Goal: Task Accomplishment & Management: Complete application form

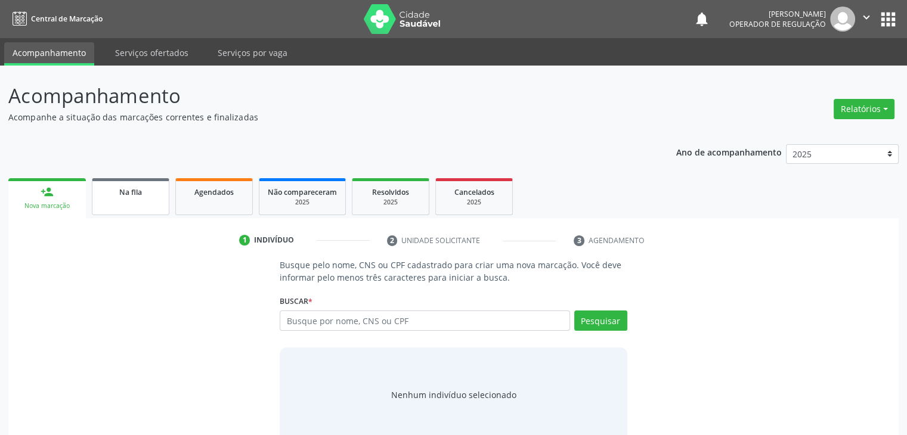
click at [112, 202] on link "Na fila" at bounding box center [131, 196] width 78 height 37
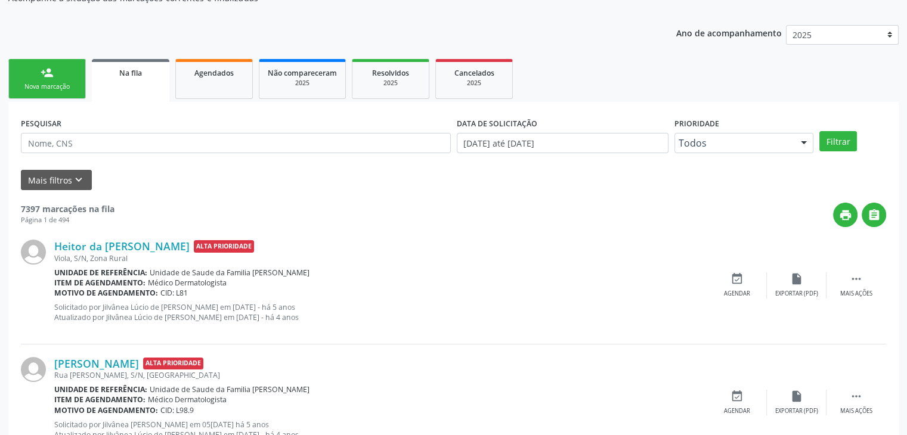
scroll to position [179, 0]
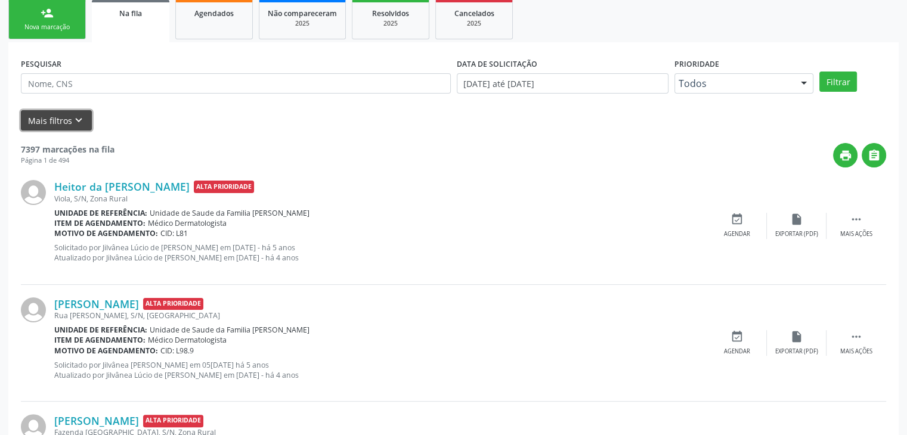
click at [44, 119] on button "Mais filtros keyboard_arrow_down" at bounding box center [56, 120] width 71 height 21
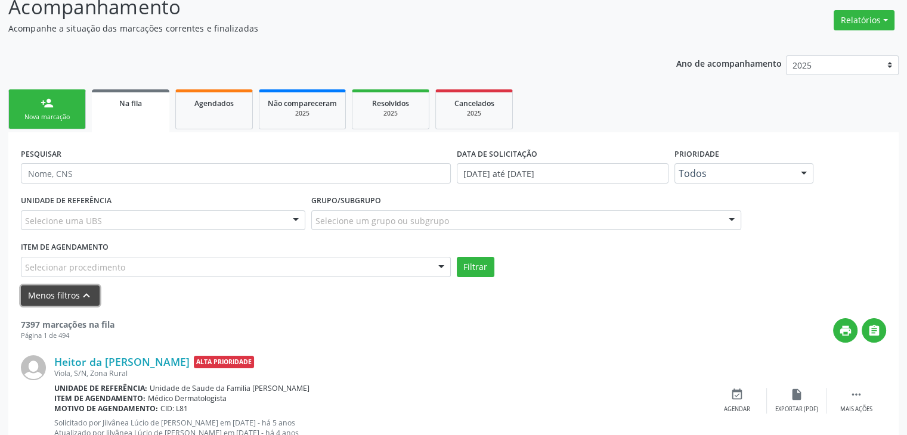
scroll to position [0, 0]
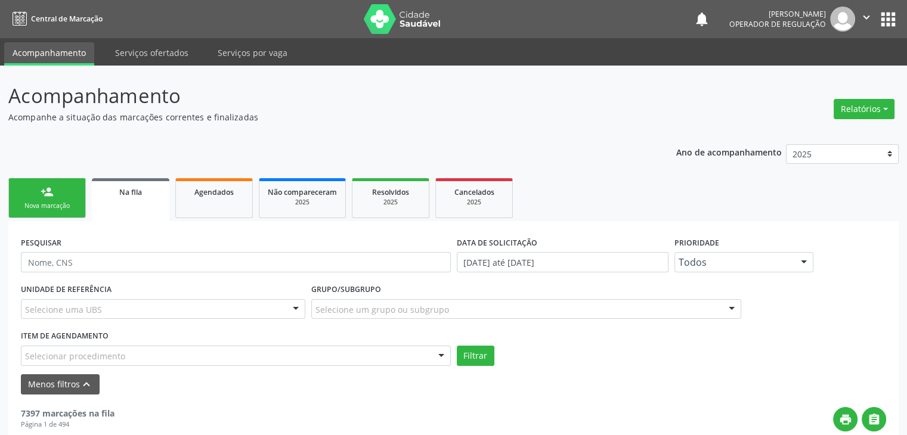
click at [113, 294] on div "UNIDADE DE REFERÊNCIA Selecione uma UBS Todas as UBS Unidade de Saude da Famili…" at bounding box center [163, 304] width 290 height 47
click at [114, 303] on div "Selecione uma UBS" at bounding box center [163, 309] width 284 height 20
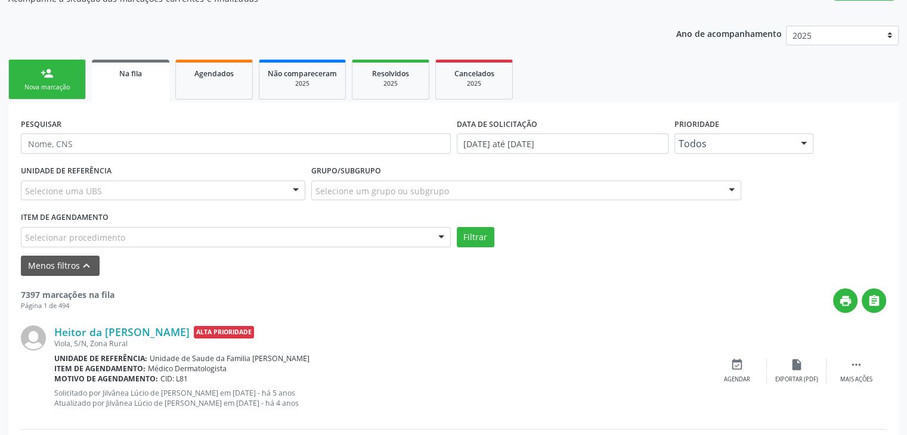
scroll to position [298, 0]
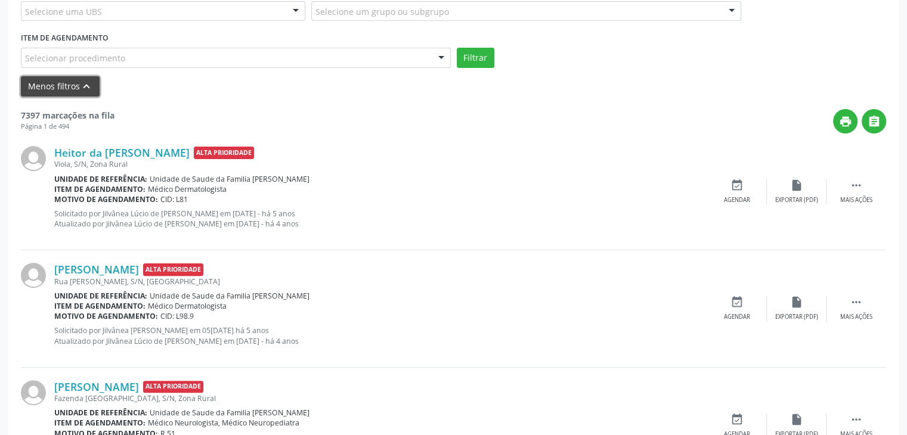
click at [67, 91] on button "Menos filtros keyboard_arrow_up" at bounding box center [60, 86] width 79 height 21
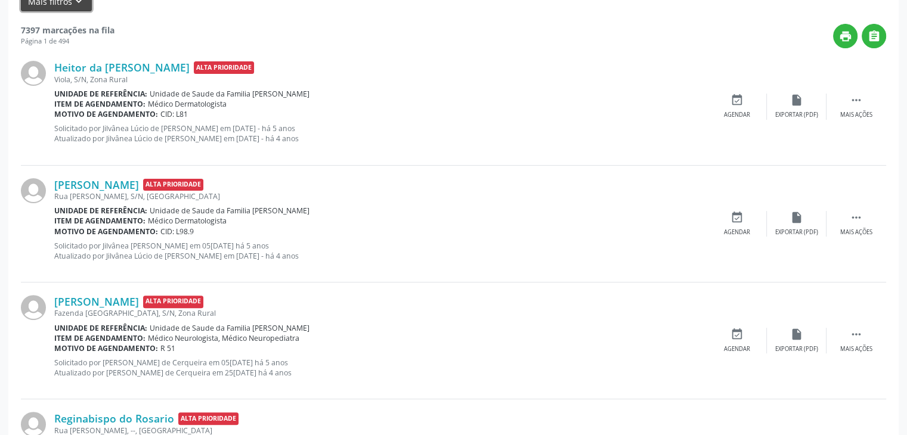
scroll to position [0, 0]
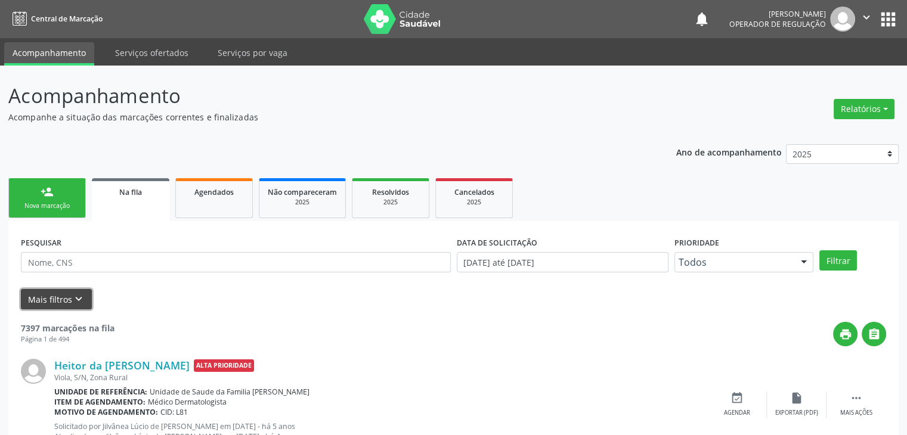
click at [58, 305] on button "Mais filtros keyboard_arrow_down" at bounding box center [56, 299] width 71 height 21
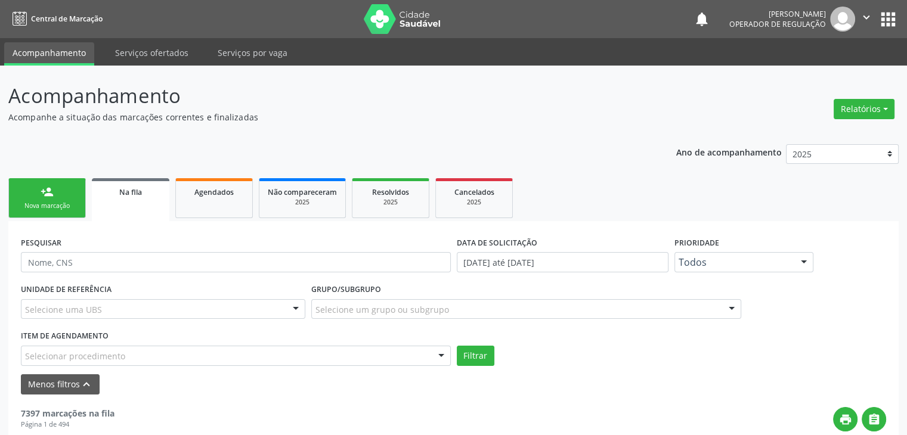
click at [197, 311] on div "Selecione uma UBS" at bounding box center [163, 309] width 284 height 20
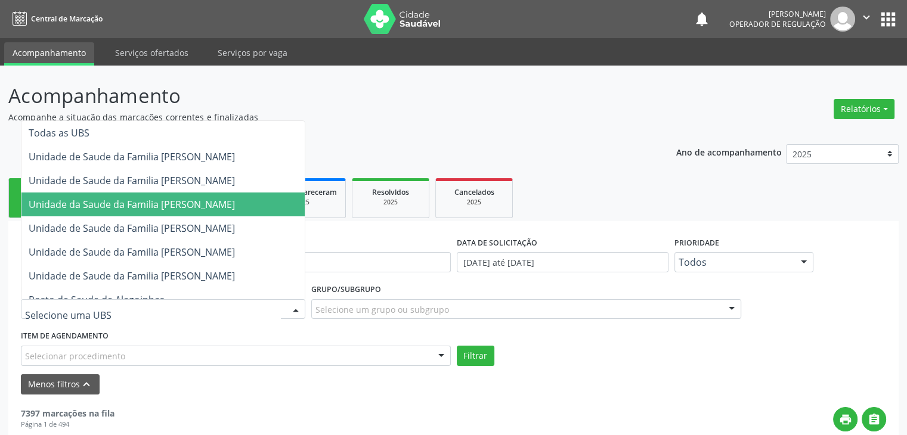
click at [186, 203] on span "Unidade da Saude da Familia [PERSON_NAME]" at bounding box center [132, 204] width 206 height 13
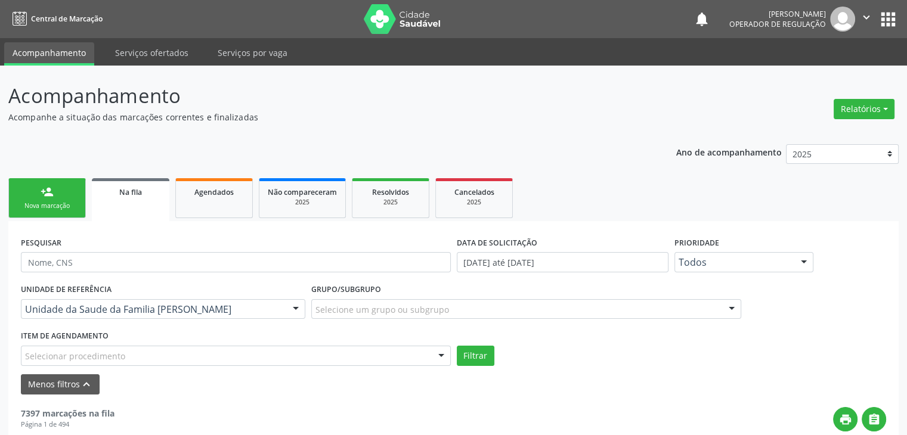
click at [379, 315] on div "Selecione um grupo ou subgrupo" at bounding box center [526, 309] width 430 height 20
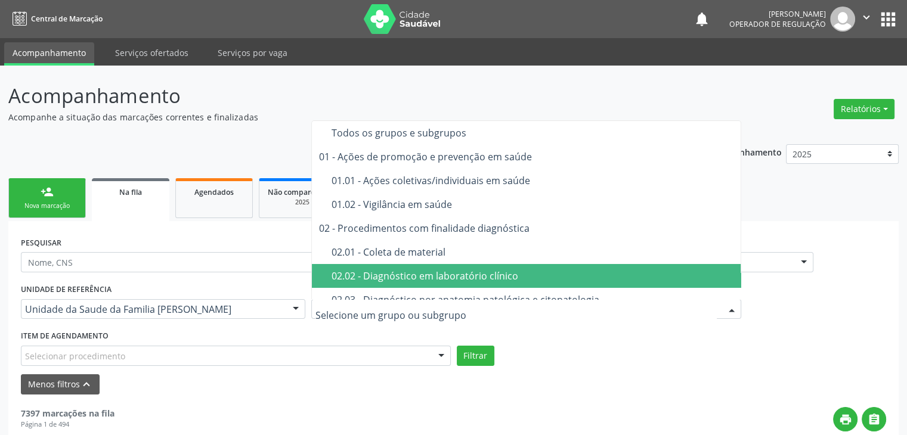
click at [505, 275] on div "02.02 - Diagnóstico em laboratório clínico" at bounding box center [532, 276] width 403 height 10
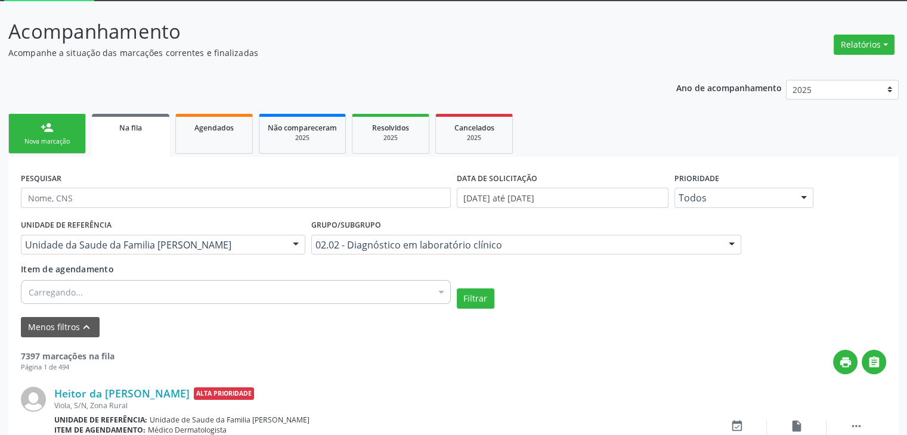
scroll to position [119, 0]
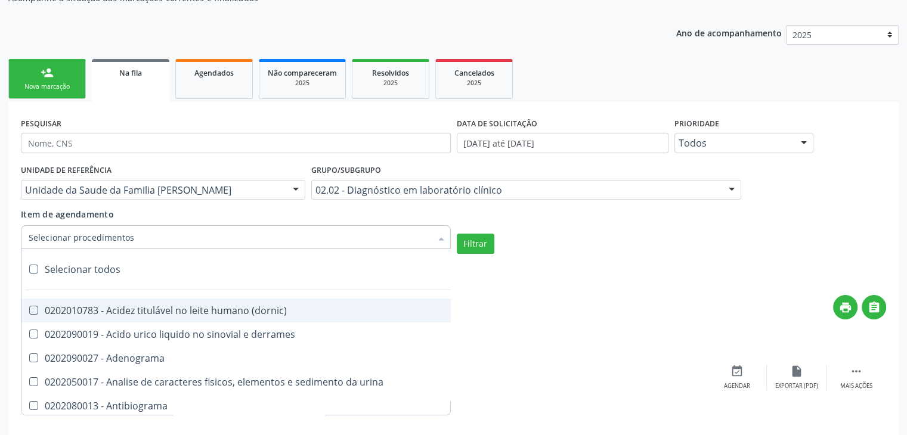
click at [66, 264] on div "Selecionar todos" at bounding box center [345, 270] width 649 height 24
checkbox input "true"
checkbox \(dornic\) "true"
checkbox derrames "true"
checkbox Adenograma "true"
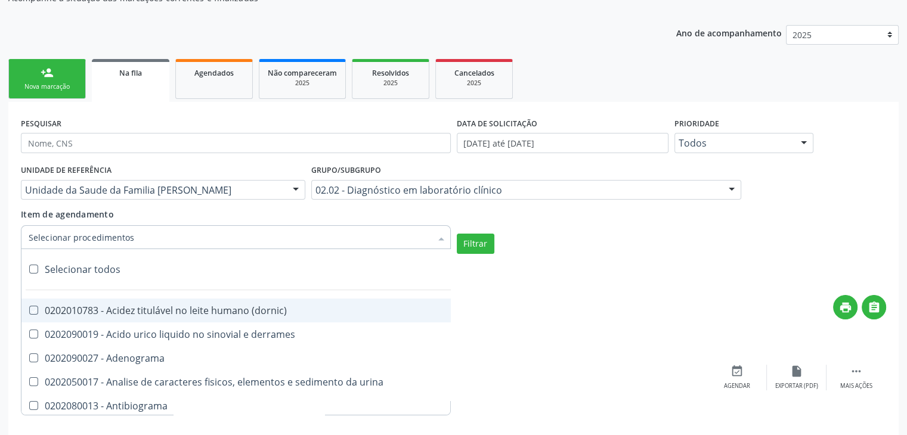
checkbox urina "true"
checkbox Antibiograma "true"
checkbox minima "true"
checkbox micobacterias "true"
checkbox blot "true"
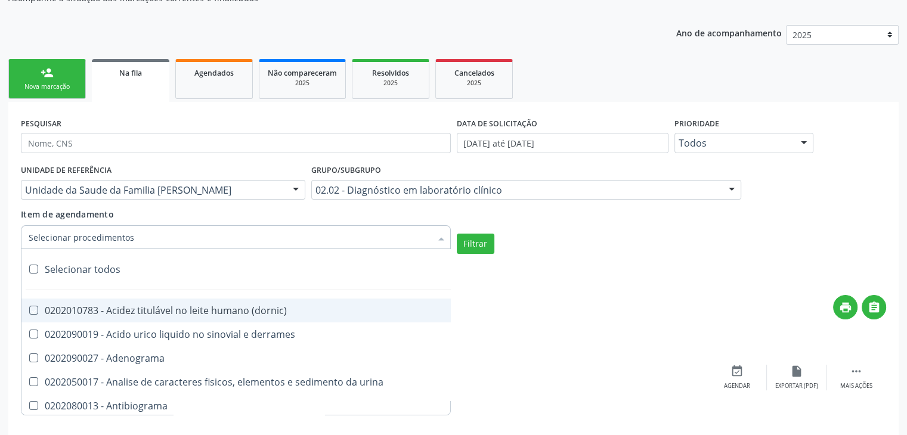
checkbox mlpa "true"
checkbox \(hanseniase\) "true"
checkbox \(controle\) "true"
checkbox \(diagnóstica\) "true"
checkbox \(gram\) "true"
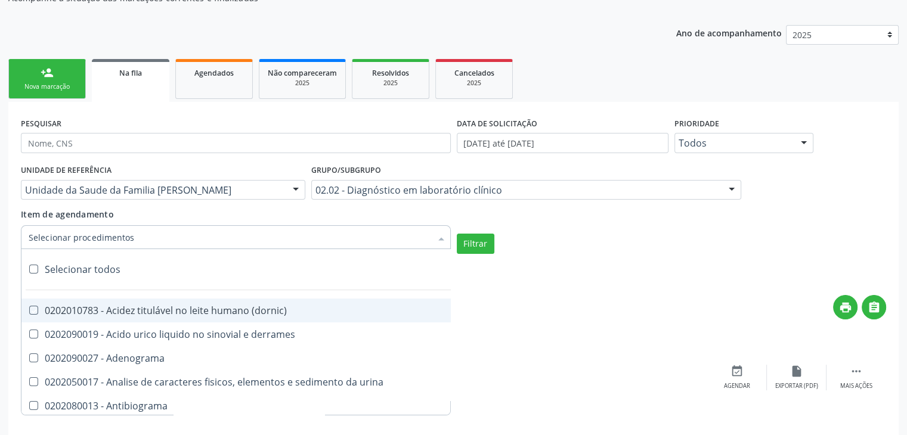
checkbox clamidia "true"
checkbox herpesvirus "true"
checkbox hematologica "true"
checkbox creatinina "true"
checkbox fosfato "true"
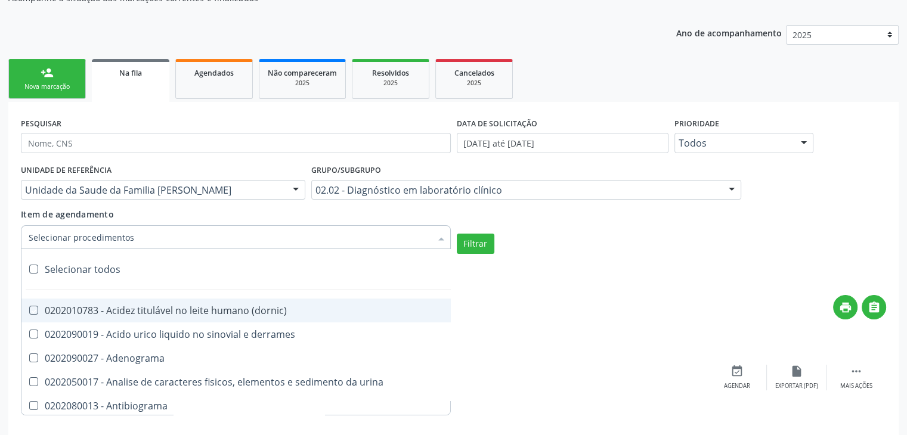
checkbox ureia "true"
checkbox osmolar "true"
checkbox addis "true"
checkbox b "true"
checkbox cd4\/cd8 "true"
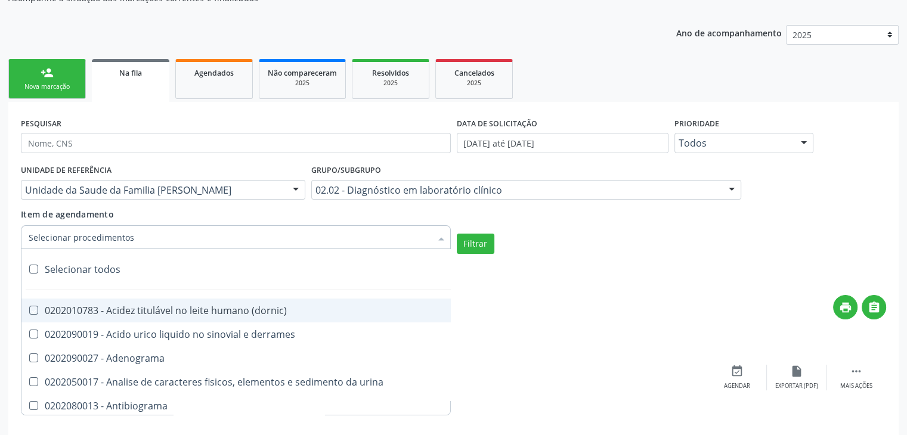
checkbox totais "true"
checkbox plaquetas "true"
checkbox reticulocitos "true"
checkbox liquor "true"
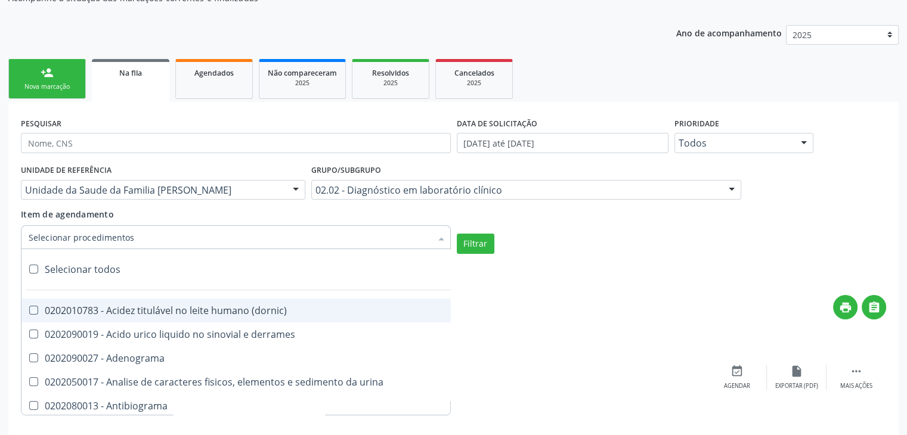
checkbox identificacao "true"
checkbox \(pos-pasteurização\) "true"
checkbox herpesvirus "true"
checkbox baar "true"
checkbox anaerobicas "true"
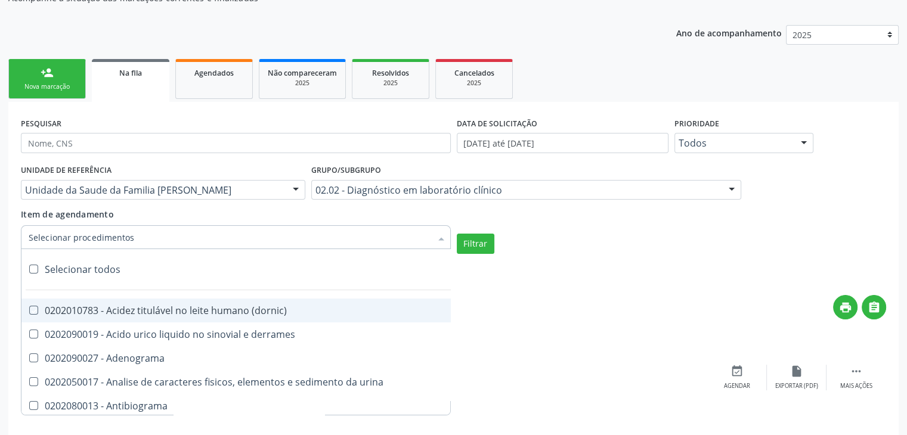
checkbox fungos "true"
checkbox \(qualitativo\) "true"
checkbox tardio\) "true"
checkbox \(qualitativo\) "true"
checkbox \(confirmatorio\) "true"
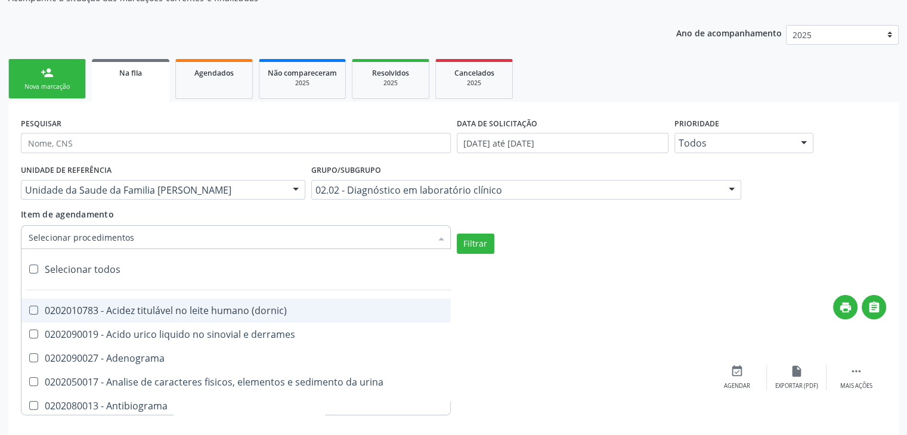
checkbox \(confirmatorio\) "true"
checkbox molecular "true"
checkbox htlv-1 "true"
checkbox biotinidase "true"
checkbox congênita "true"
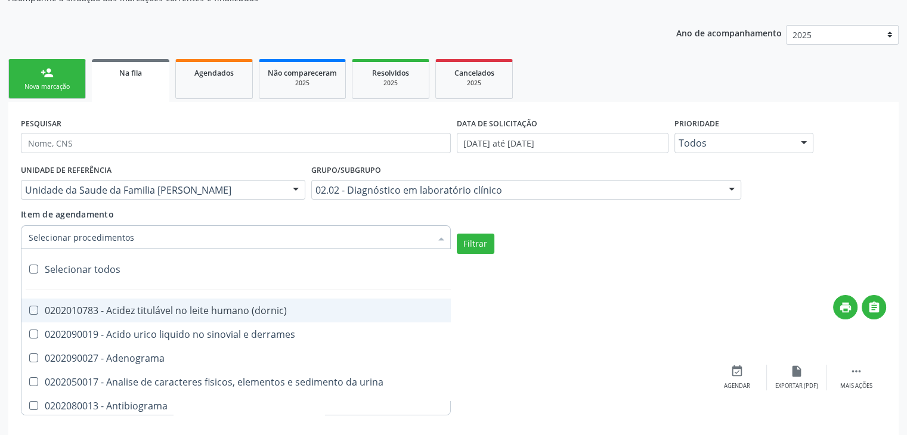
checkbox antiplaquetarios "true"
checkbox ferro "true"
checkbox bandas\) "true"
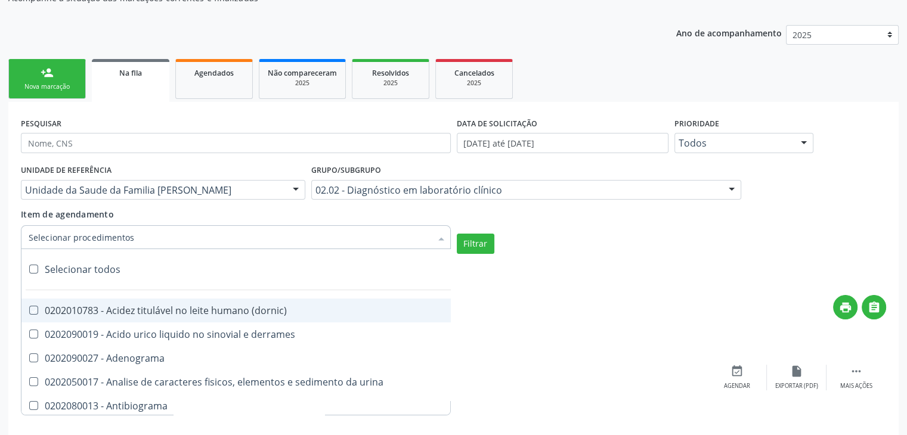
checkbox \(ch50\) "true"
checkbox aminoacidos "true"
checkbox globular "true"
checkbox dosagens\) "true"
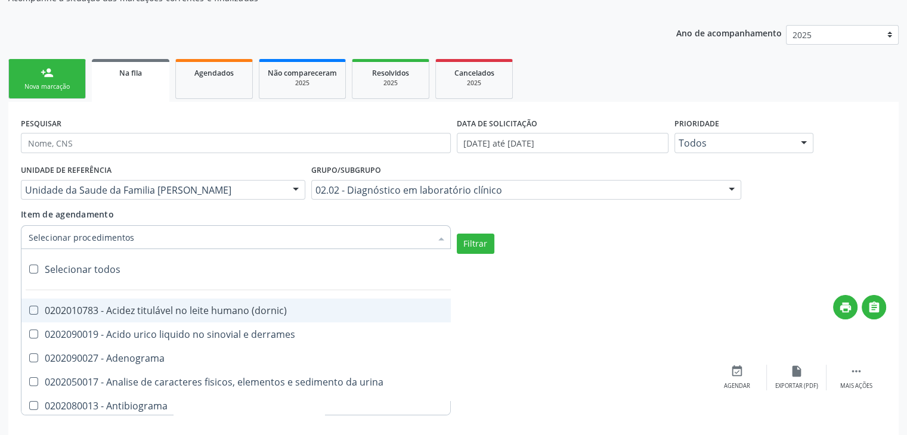
checkbox dosagens\) "true"
checkbox \(cada\) "true"
checkbox reumatoide "true"
checkbox amniotico "true"
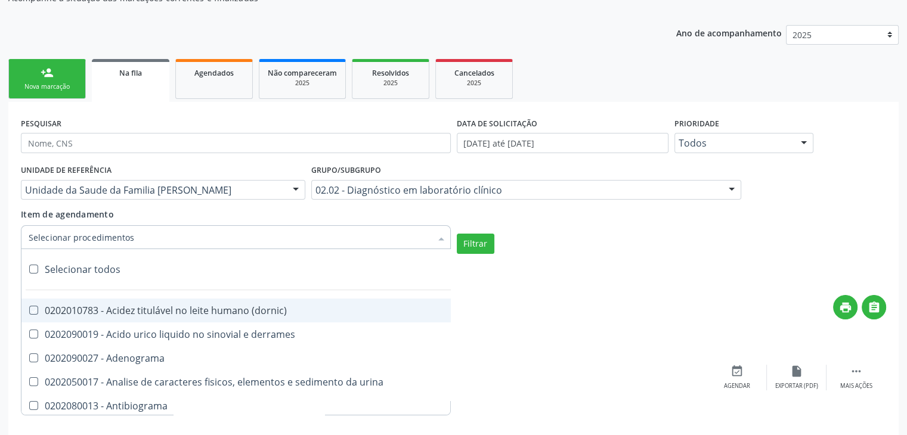
checkbox livre "true"
checkbox osmolalidade "true"
checkbox osmolaridade "true"
checkbox t3 "true"
checkbox sulfo-hemoglobina "true"
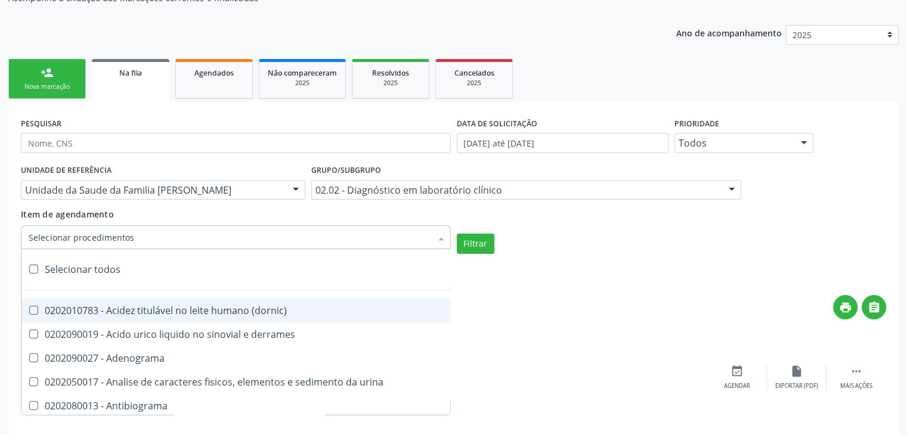
checkbox reverso "true"
checkbox coagulacao "true"
checkbox euglobulina "true"
checkbox -duke "true"
checkbox ivy "true"
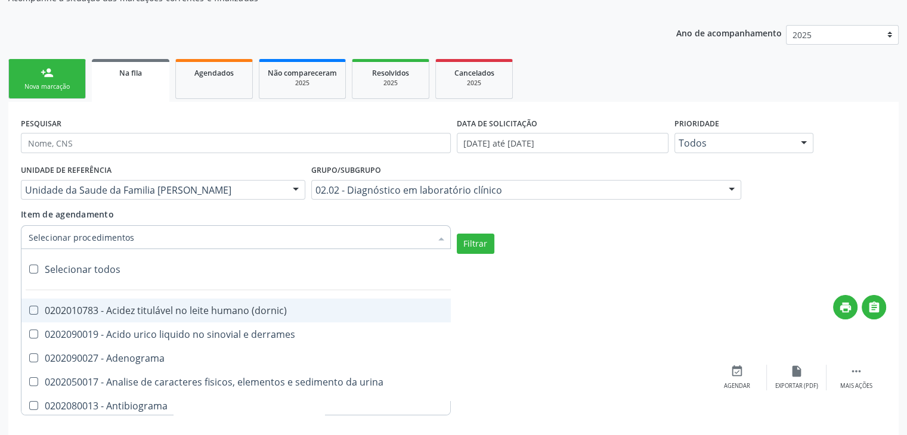
checkbox hemacias "true"
checkbox trombina "true"
checkbox ativada\) "true"
checkbox \(tap\) "true"
checkbox \(vhs\) "true"
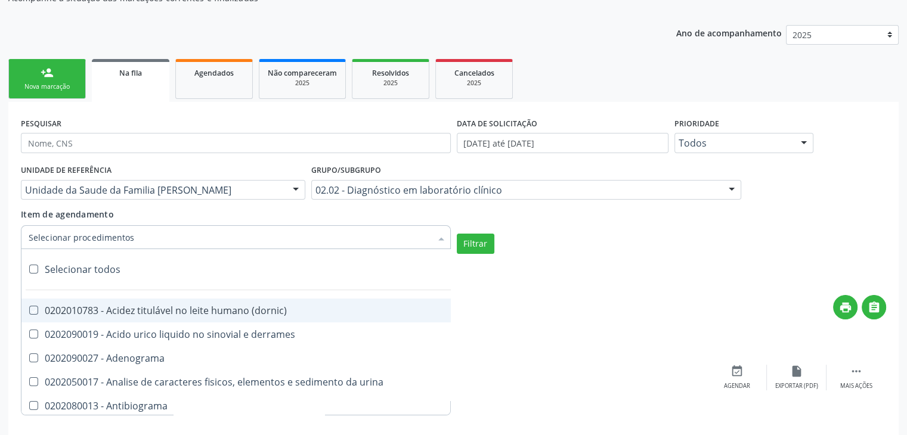
checkbox abo "true"
checkbox reativa "true"
checkbox ordenhado "true"
checkbox pezinho\) "true"
checkbox complemento "true"
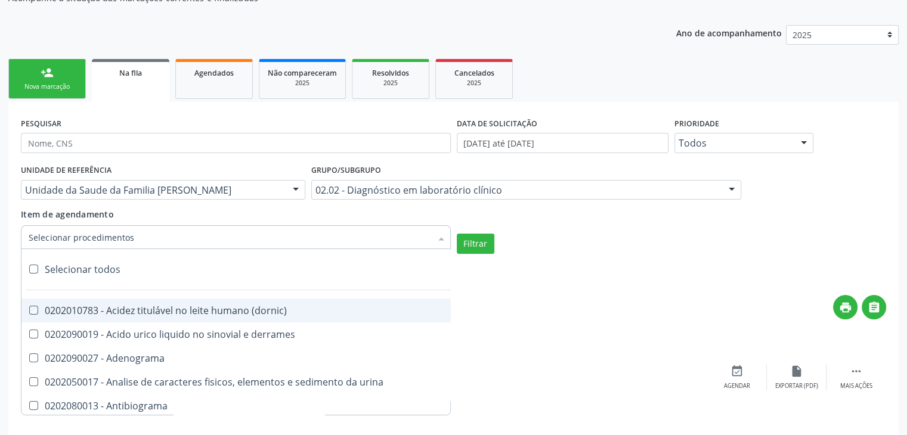
checkbox pezinho\) "true"
checkbox 17-alfa-hidroxiprogesterona "true"
checkbox totais "true"
checkbox 17-hidroxicorticosteroides "true"
checkbox d "true"
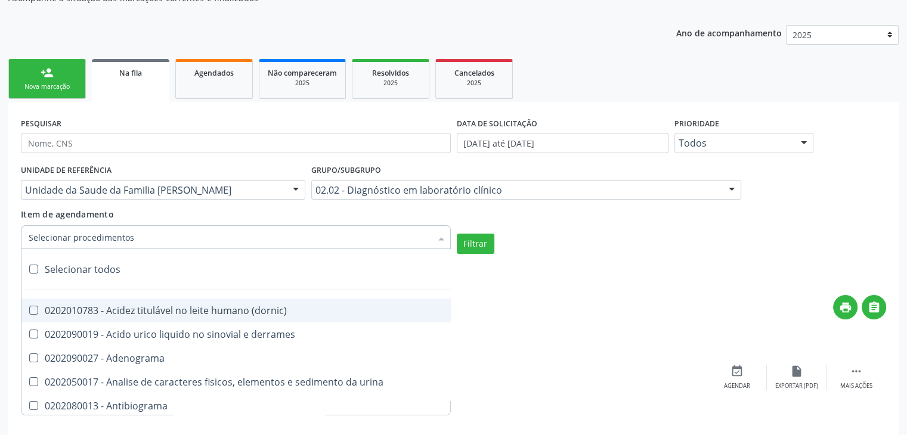
checkbox 5-nucleotidase "true"
checkbox acetona "true"
checkbox \(serotonina\) "true"
checkbox ascorbico "true"
checkbox delta-aminolevulinico "true"
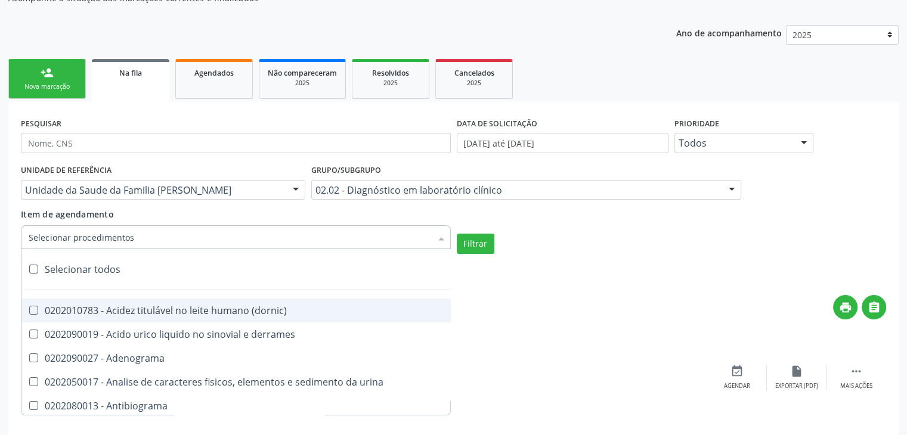
checkbox hipurico "true"
checkbox mandelico "true"
checkbox metil-hipurico "true"
checkbox urico "true"
checkbox valproico "true"
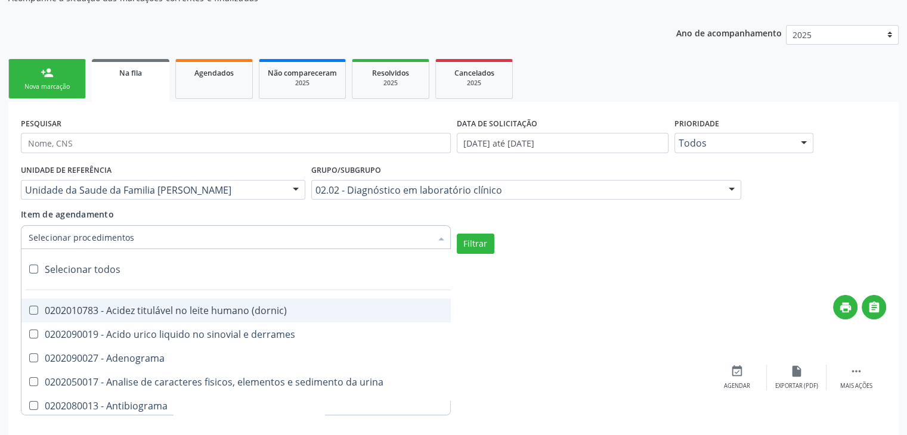
checkbox vanilmandelico "true"
checkbox \(acth\) "true"
checkbox ala-desidratase "true"
checkbox etilico "true"
checkbox aldolase "true"
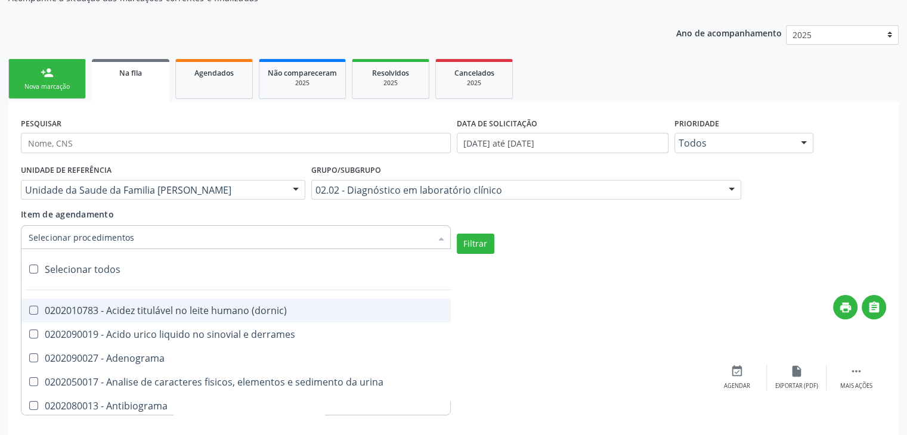
checkbox aldosterona "true"
checkbox alfa-1-antitripsina "true"
checkbox acida "true"
checkbox alfa-2-macroglobulina "true"
checkbox alfa-fetoproteina "true"
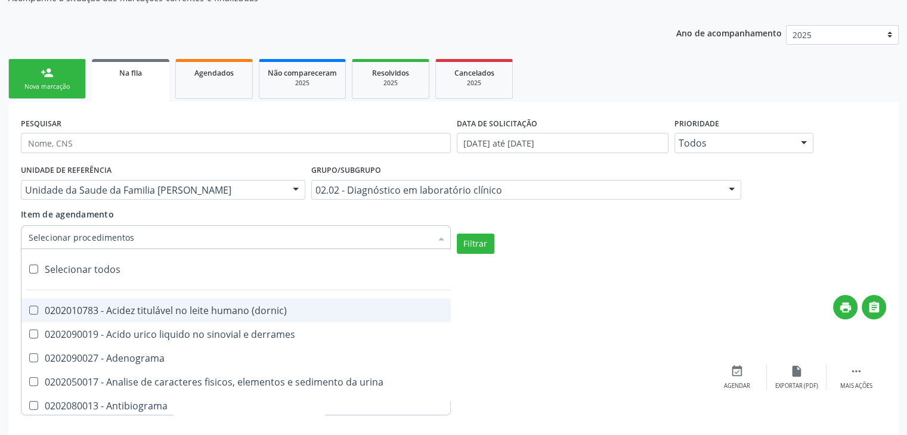
checkbox aluminio "true"
checkbox amilase "true"
checkbox aminoglicosideos "true"
checkbox amonia "true"
checkbox ciclico "true"
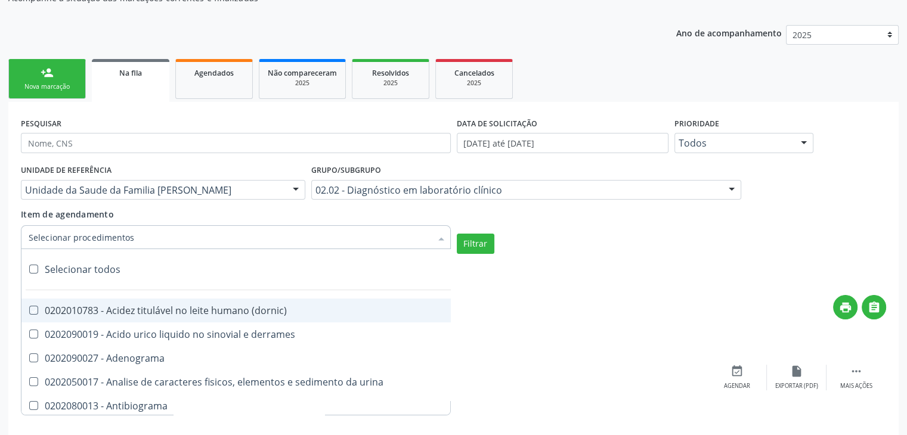
checkbox androstenediona "true"
checkbox anfetaminas "true"
checkbox circulante "true"
checkbox iga "true"
checkbox triciclicos "true"
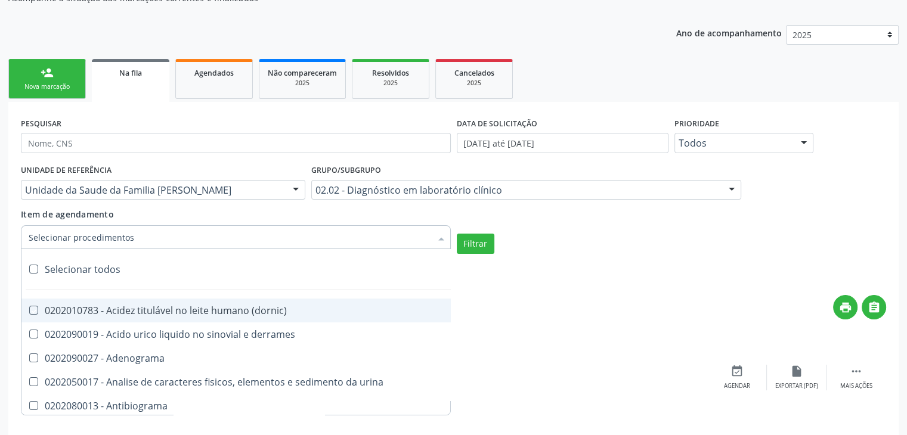
checkbox \(psa\) "true"
checkbox iii "true"
checkbox barbituratos "true"
checkbox benzodiazepinicos "true"
checkbox beta-2-microglobulina "true"
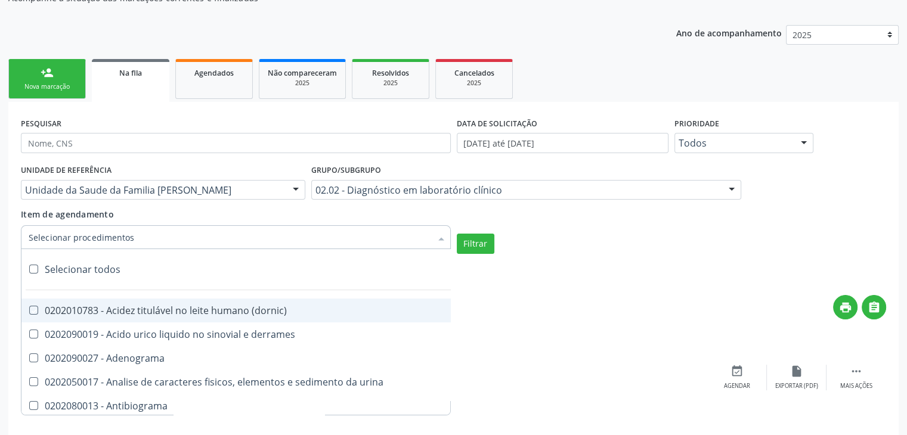
checkbox fracoes "true"
checkbox cadmio "true"
checkbox calcio "true"
checkbox ionizavel "true"
checkbox calcitonina "true"
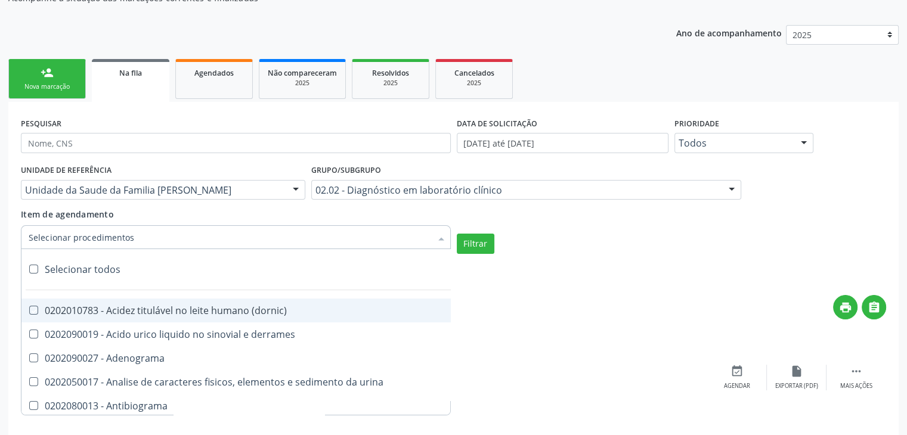
checkbox carbamazepina "true"
checkbox carboxi-hemoglobina "true"
checkbox caroteno "true"
checkbox catecolaminas "true"
checkbox chumbo "true"
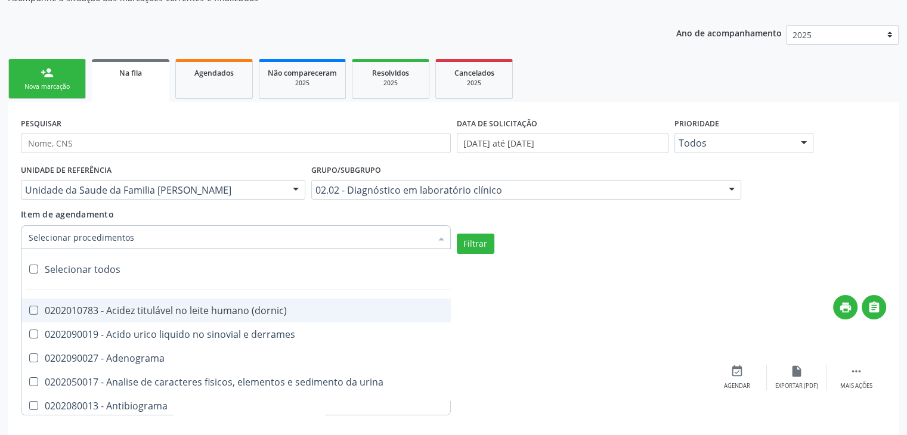
checkbox ciclosporina "true"
checkbox citrato "true"
checkbox cloreto "true"
checkbox suor "true"
checkbox cobre "true"
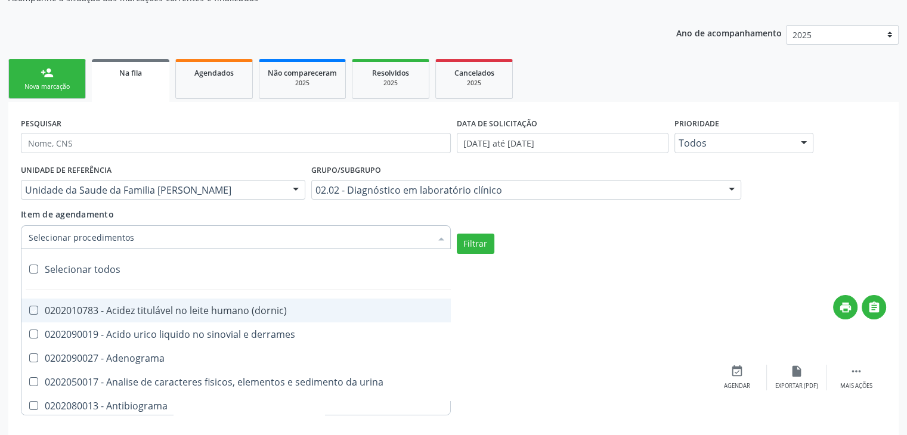
checkbox hdl "true"
checkbox ldl "true"
checkbox colinesterase "true"
checkbox c3 "true"
checkbox c4 "true"
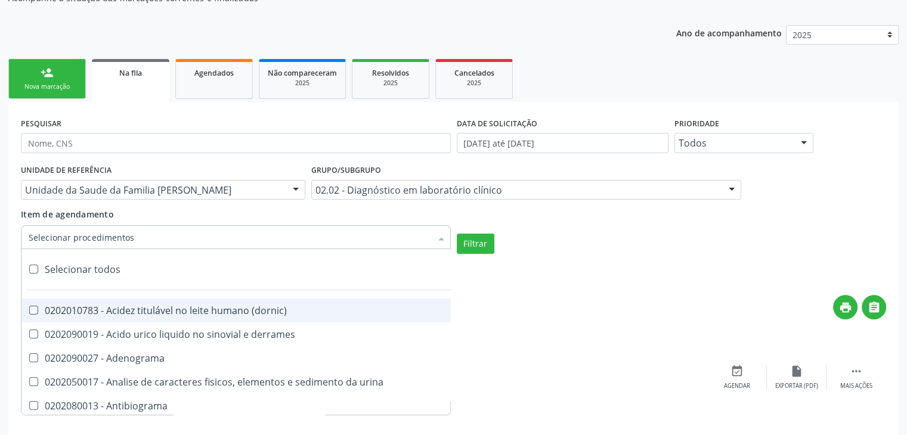
checkbox cortisol "true"
checkbox creatinina "true"
checkbox amniotico "true"
checkbox \(cpk\) "true"
checkbox crioaglutinina "true"
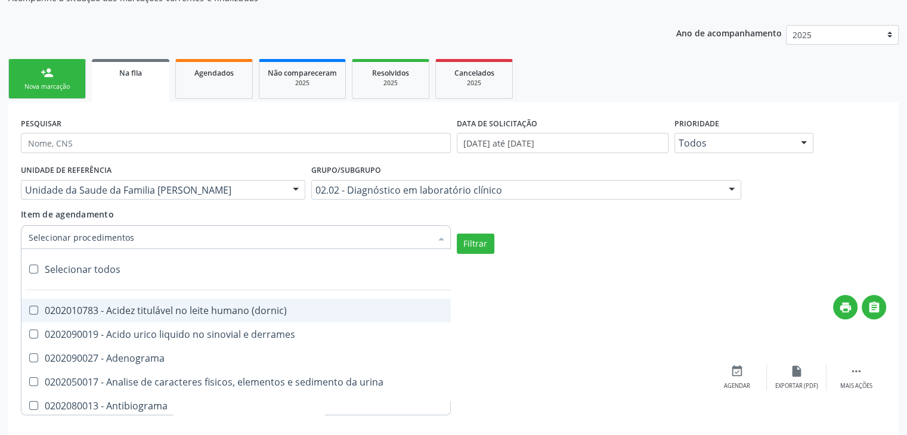
checkbox \(dhea\) "true"
checkbox alfa-hidroxibutirica "true"
checkbox glutamica "true"
checkbox latica "true"
checkbox fracionadas\) "true"
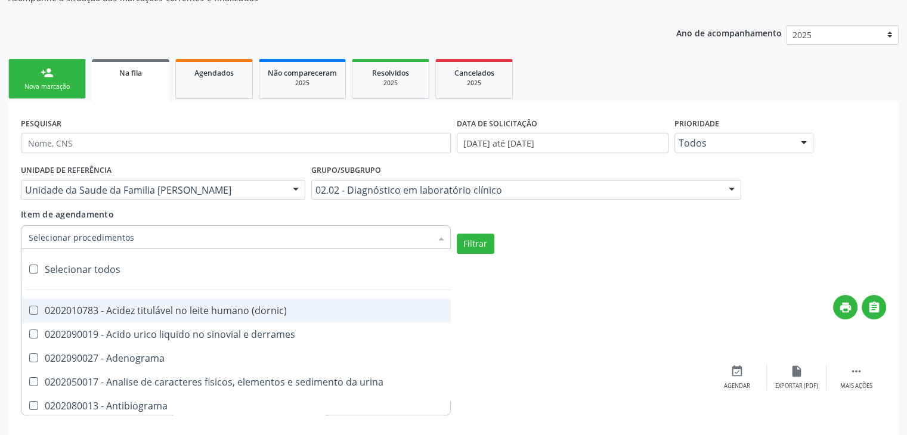
checkbox digitoxina\) "true"
checkbox \(dht\) "true"
checkbox fecal "true"
checkbox estradiol "true"
checkbox estriol "true"
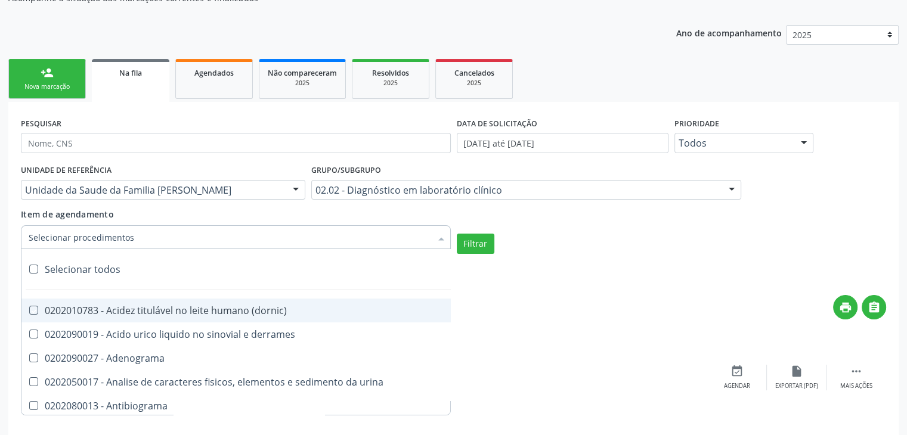
checkbox estrona "true"
checkbox etossuximida "true"
checkbox ii "true"
checkbox ix "true"
checkbox v "true"
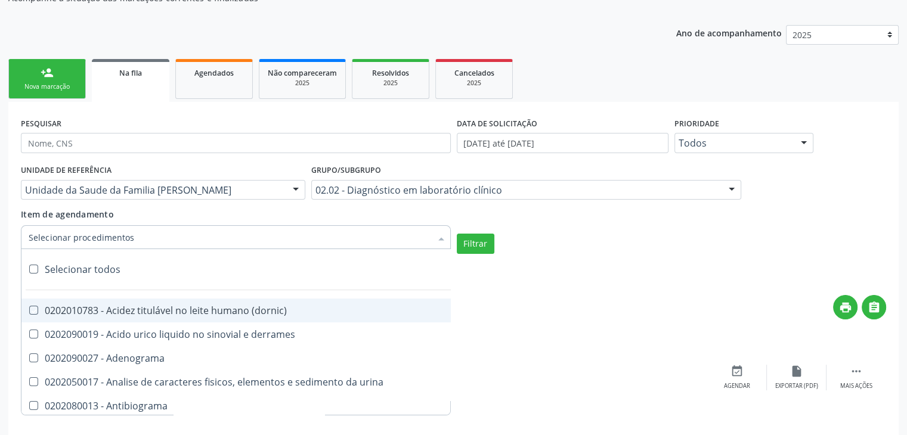
checkbox vii "true"
checkbox viii "true"
checkbox \(inibidor\) "true"
checkbox \(antigeno\) "true"
checkbox x "true"
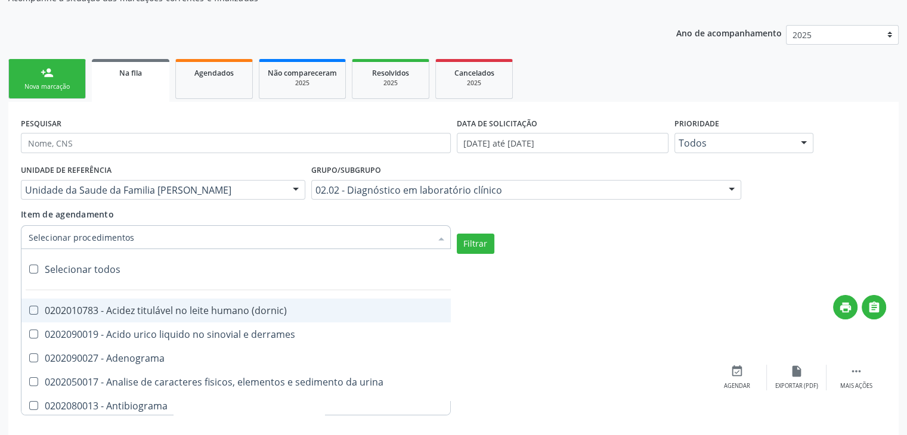
checkbox xi "true"
checkbox xii "true"
checkbox xiii "true"
checkbox tardio\) "true"
checkbox t4 "true"
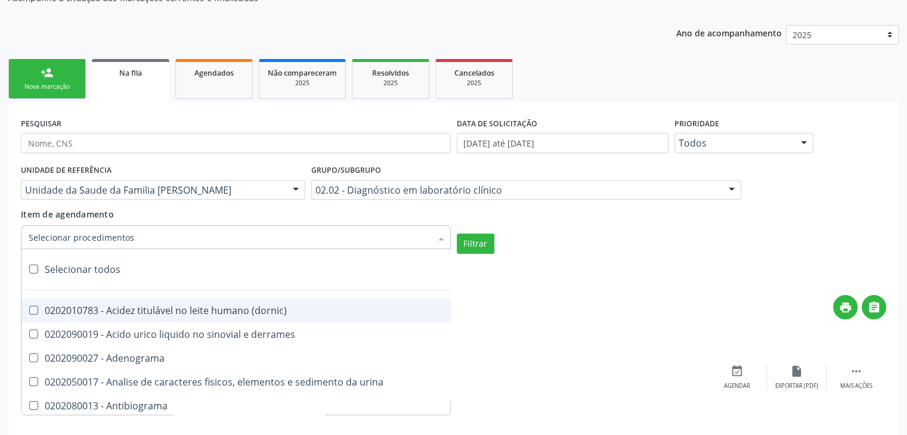
checkbox pezinho\) "true"
checkbox fenitoina "true"
checkbox fenol "true"
checkbox ferritina "true"
checkbox serico "true"
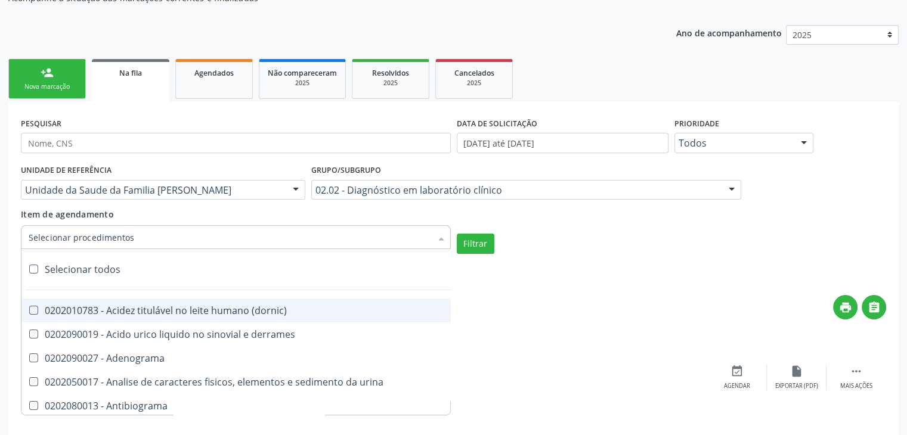
checkbox fibrinogenio "true"
checkbox folato "true"
checkbox formaldeido "true"
checkbox total "true"
checkbox alcalina "true"
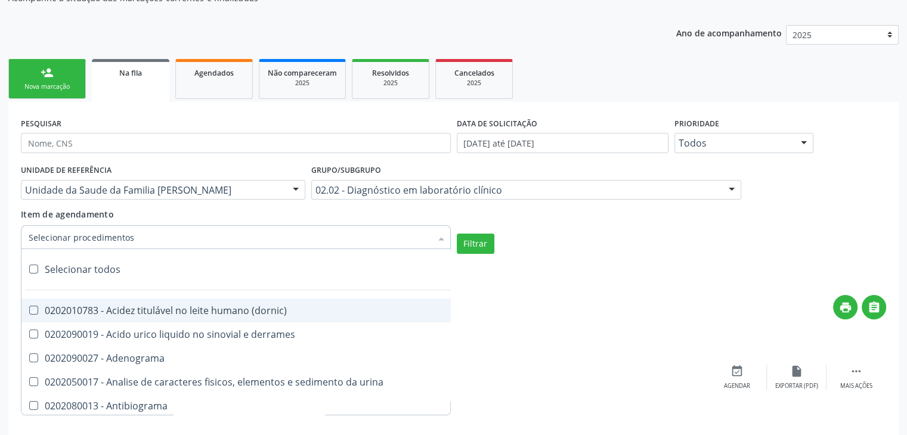
checkbox esperma "true"
checkbox fosforo "true"
checkbox acida "true"
checkbox frutose "true"
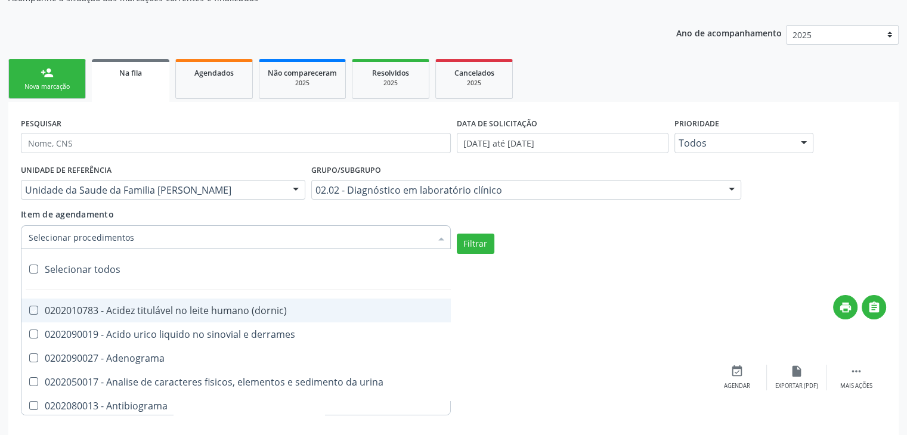
checkbox esperma "true"
checkbox galactose "true"
checkbox gt\) "true"
checkbox gastrina "true"
checkbox glicose "true"
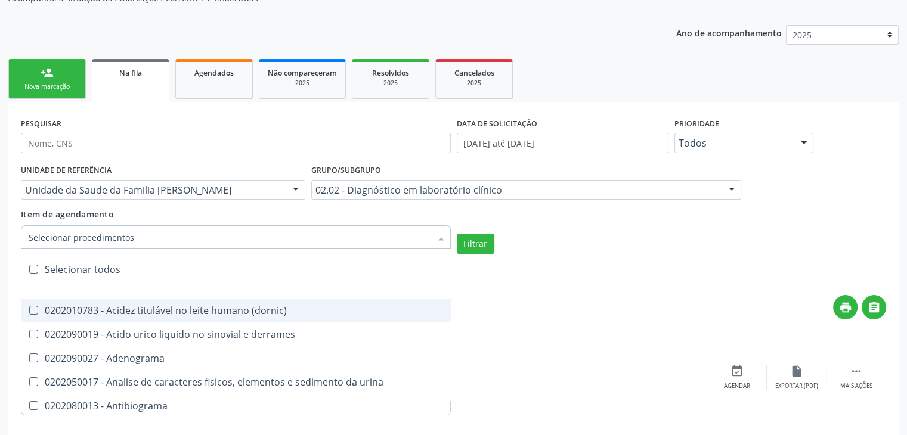
checkbox derrames "true"
checkbox desidrogenase "true"
checkbox tiroxina "true"
checkbox hcg\) "true"
checkbox fecal "true"
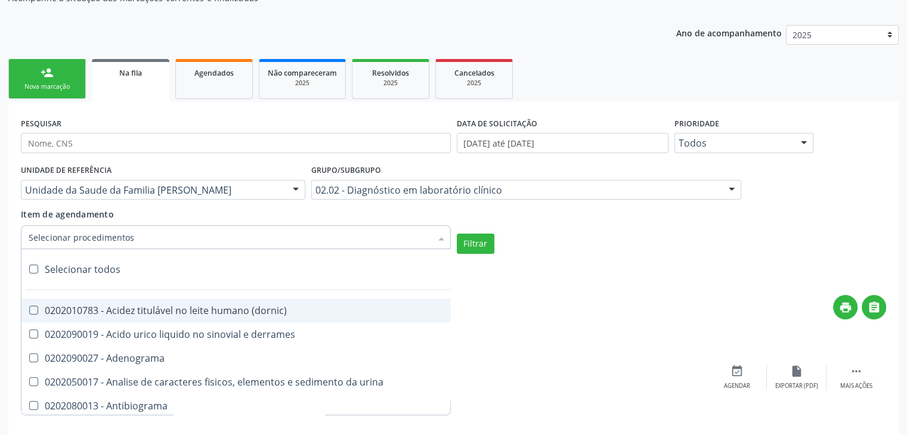
checkbox haptoglobina "true"
checkbox hemoglobina "true"
checkbox 37oc "true"
checkbox fetal "true"
checkbox glicosilada "true"
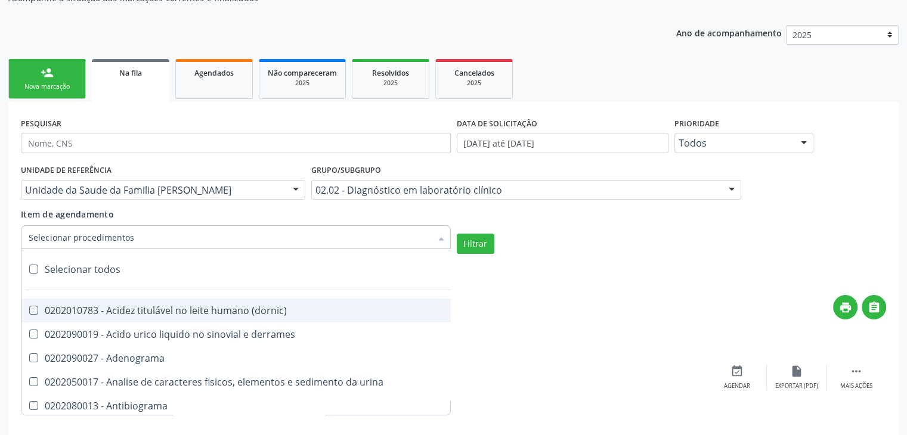
checkbox hemossiderina "true"
click at [467, 237] on button "Filtrar" at bounding box center [476, 244] width 38 height 20
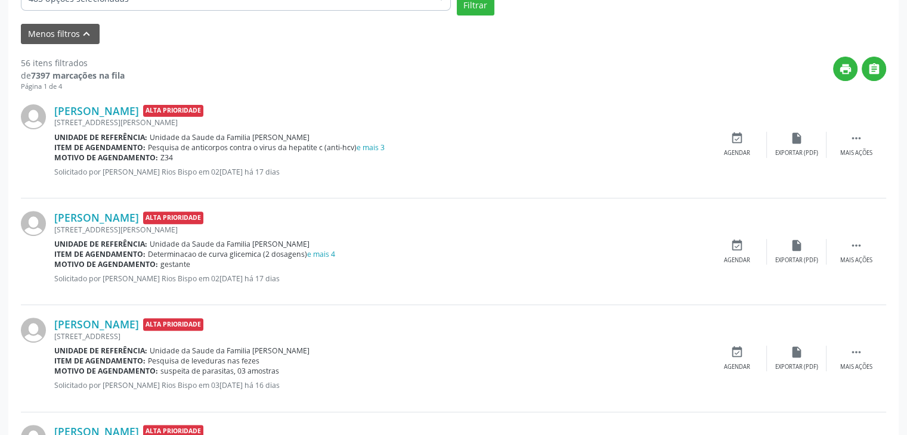
scroll to position [417, 0]
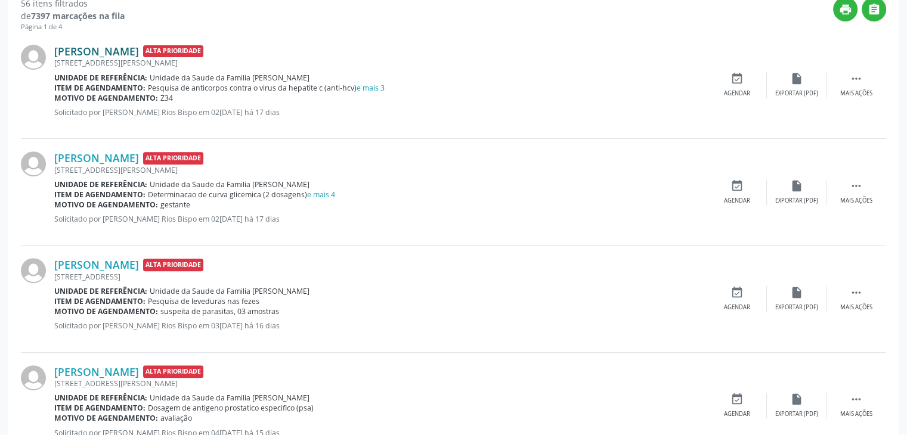
click at [114, 50] on link "[PERSON_NAME]" at bounding box center [96, 51] width 85 height 13
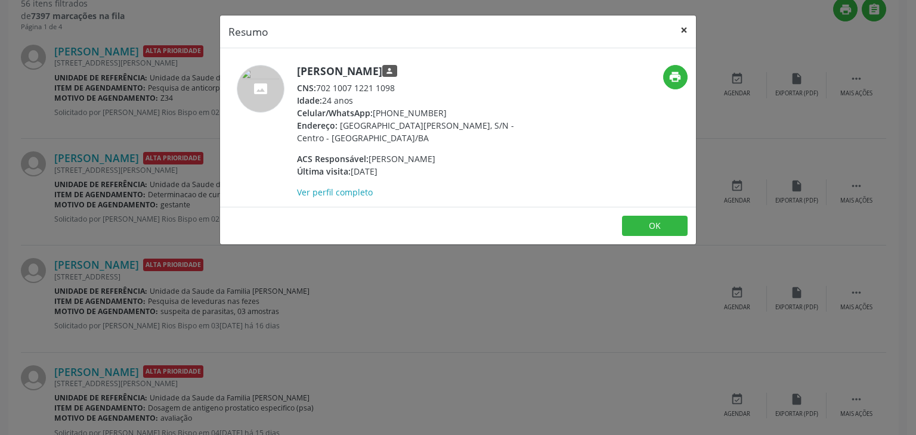
click at [681, 30] on button "×" at bounding box center [684, 30] width 24 height 29
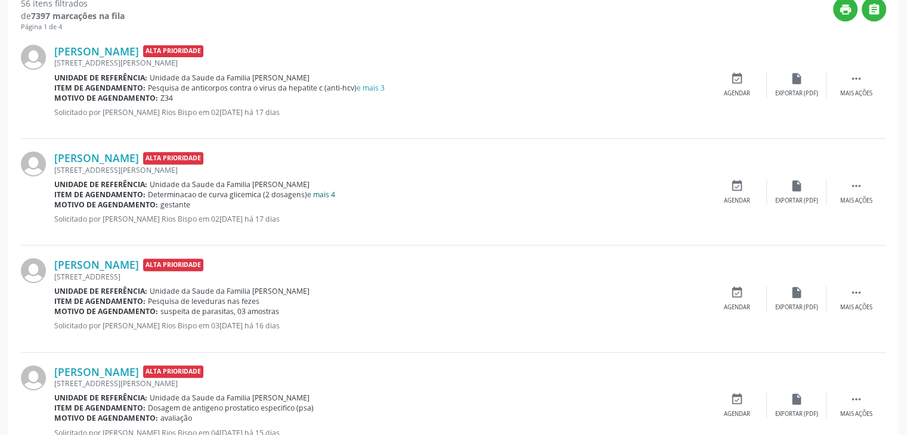
click at [322, 190] on link "e mais 4" at bounding box center [321, 195] width 28 height 10
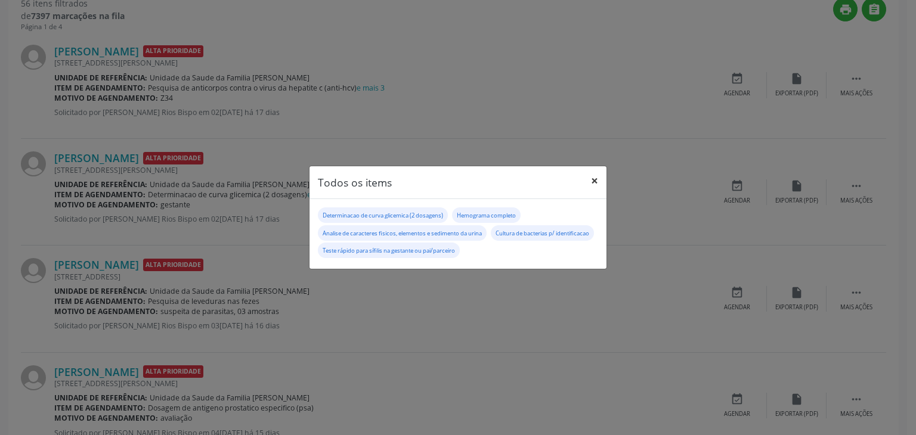
click at [588, 186] on button "×" at bounding box center [594, 180] width 24 height 29
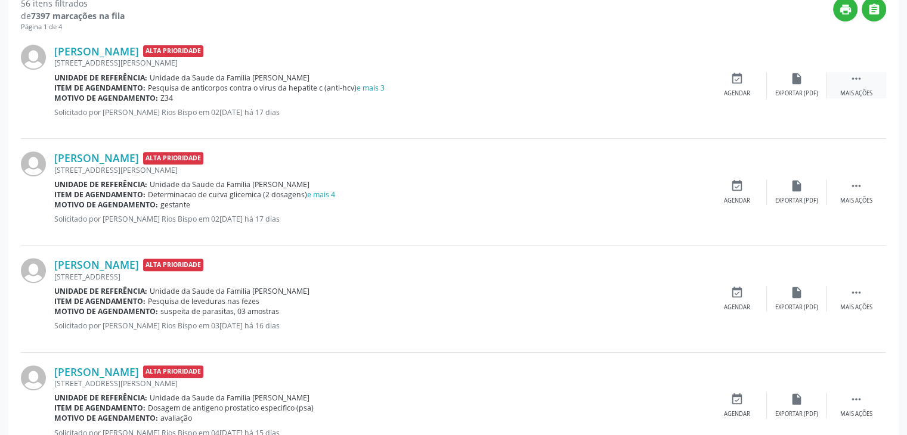
click at [844, 85] on div " Mais ações" at bounding box center [856, 85] width 60 height 26
click at [779, 92] on div "edit Editar" at bounding box center [797, 85] width 60 height 26
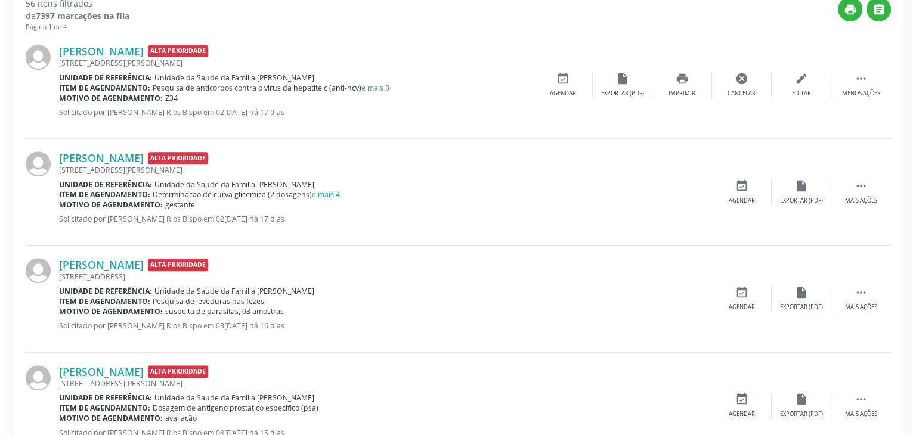
scroll to position [0, 0]
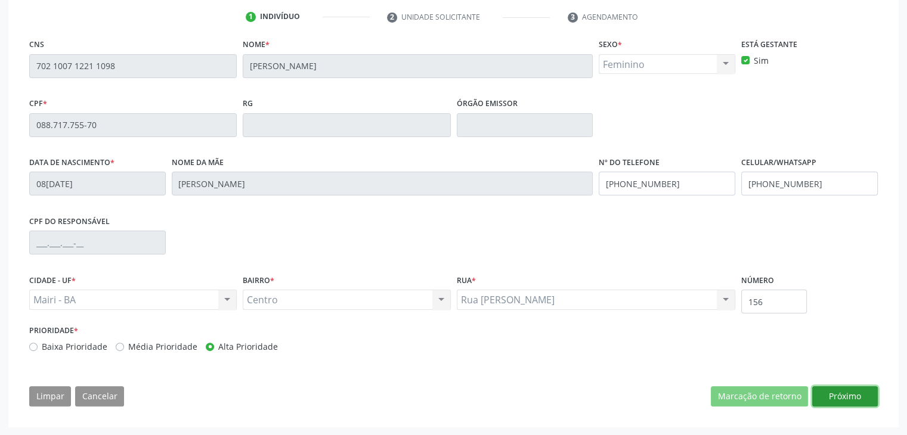
click at [859, 386] on button "Próximo" at bounding box center [845, 396] width 66 height 20
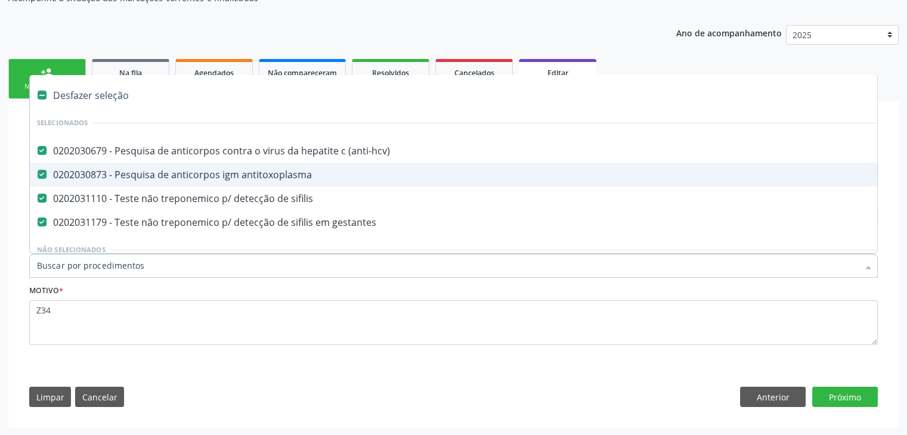
click at [85, 92] on div "Desfazer seleção" at bounding box center [496, 95] width 932 height 24
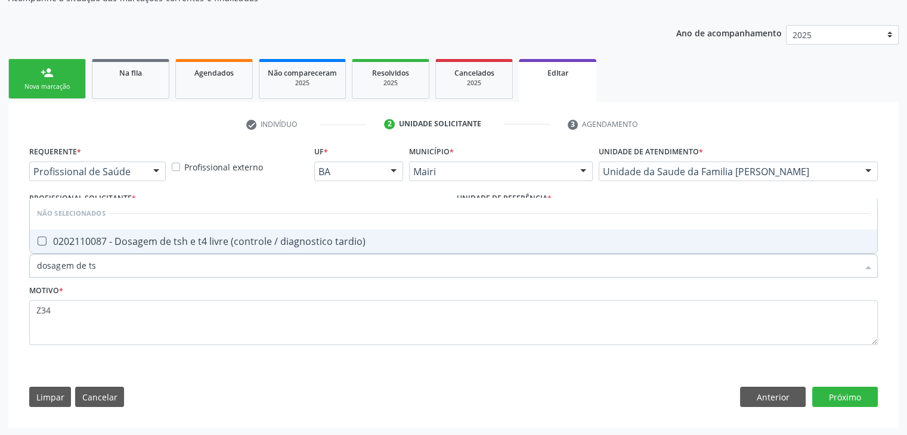
click at [227, 239] on div "0202110087 - Dosagem de tsh e t4 livre (controle / diagnostico tardio)" at bounding box center [453, 242] width 833 height 10
click at [854, 399] on button "Próximo" at bounding box center [845, 397] width 66 height 20
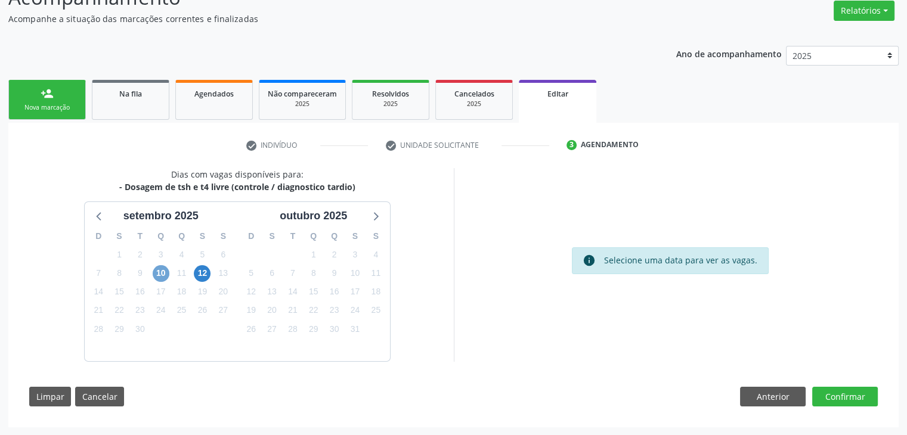
click at [160, 275] on span "10" at bounding box center [161, 273] width 17 height 17
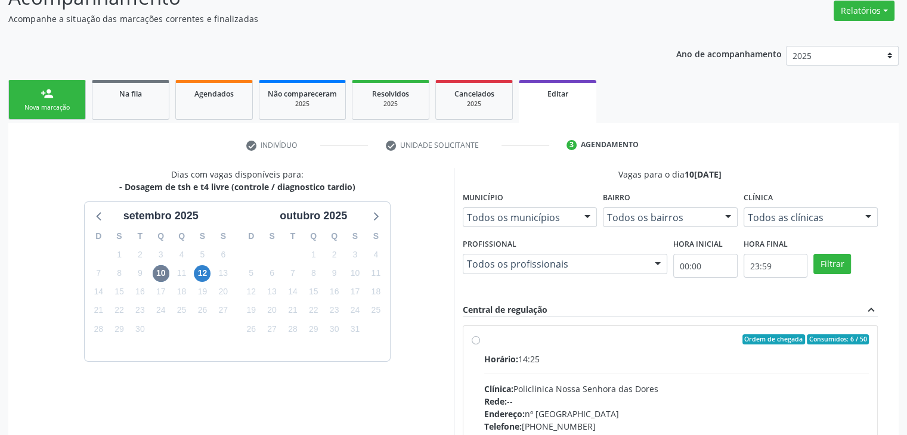
click at [633, 375] on div "Horário: 14:25 Clínica: Policlinica Nossa Senhora das Dores Rede: -- Endereço: …" at bounding box center [676, 435] width 385 height 164
click at [480, 345] on input "Ordem de chegada Consumidos: 6 / 50 Horário: 14:25 Clínica: Policlinica [GEOGRA…" at bounding box center [476, 339] width 8 height 11
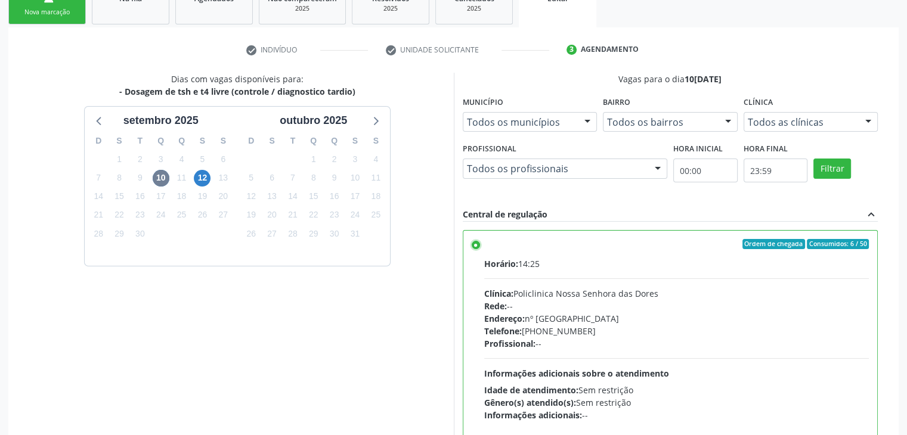
scroll to position [292, 0]
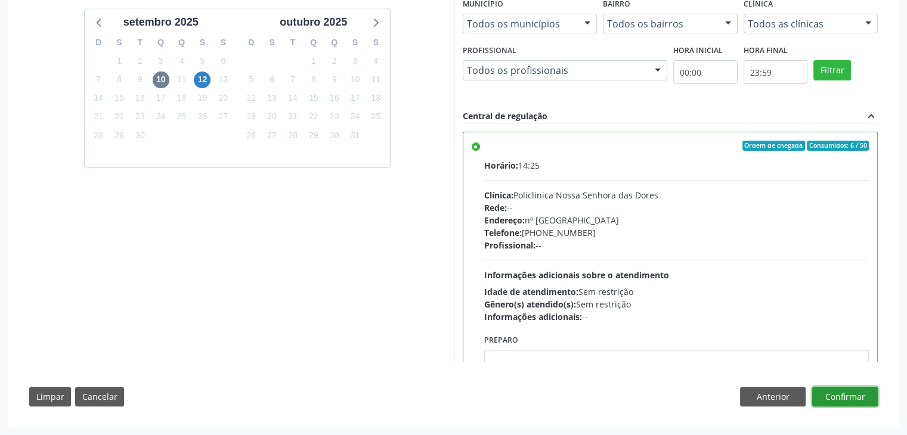
click at [867, 394] on button "Confirmar" at bounding box center [845, 397] width 66 height 20
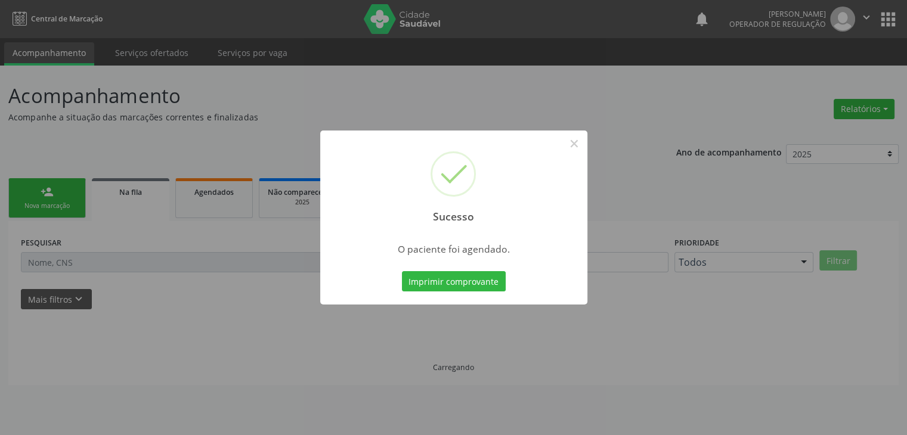
scroll to position [0, 0]
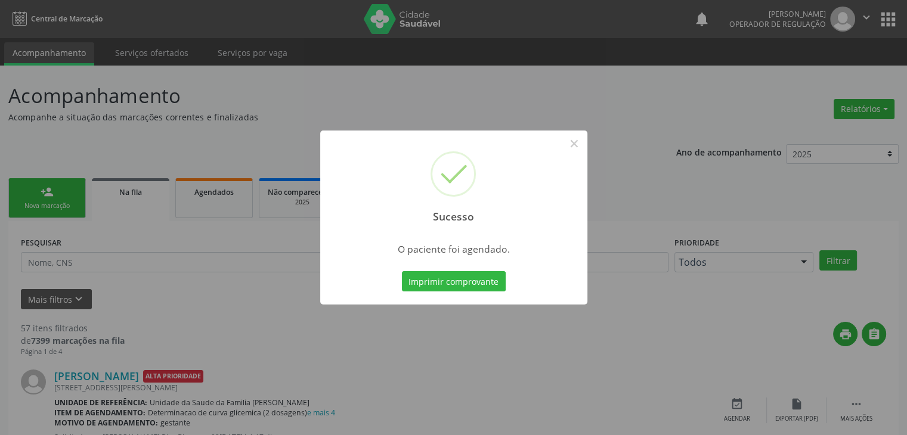
click at [585, 147] on div "Sucesso ×" at bounding box center [453, 182] width 267 height 103
click at [578, 146] on button "×" at bounding box center [574, 144] width 20 height 20
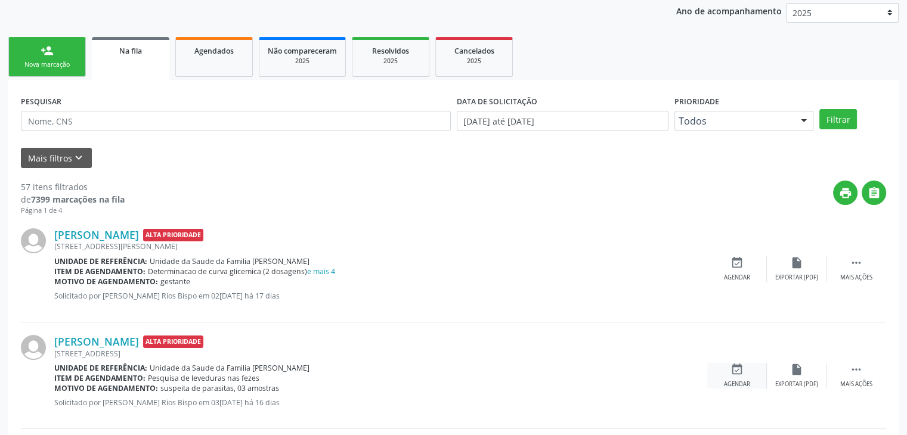
scroll to position [238, 0]
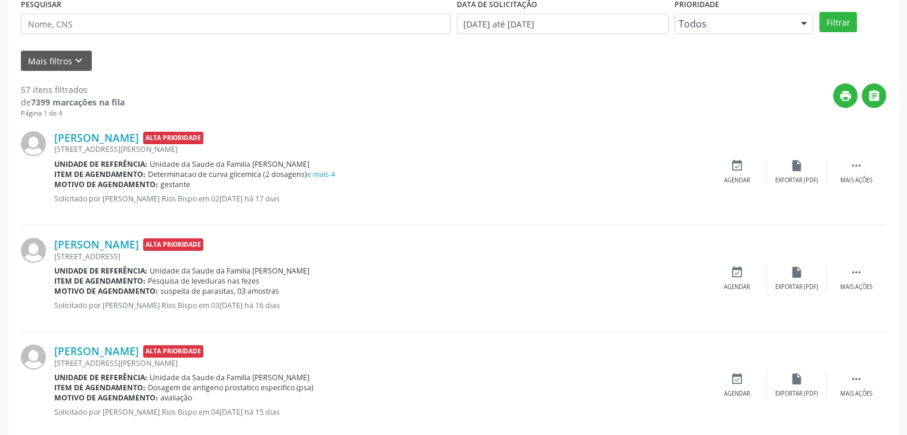
click at [845, 184] on div "[PERSON_NAME] Alta Prioridade [STREET_ADDRESS][PERSON_NAME] Unidade de referênc…" at bounding box center [453, 172] width 865 height 107
click at [846, 171] on div " Mais ações" at bounding box center [856, 172] width 60 height 26
click at [798, 177] on div "Editar" at bounding box center [796, 180] width 19 height 8
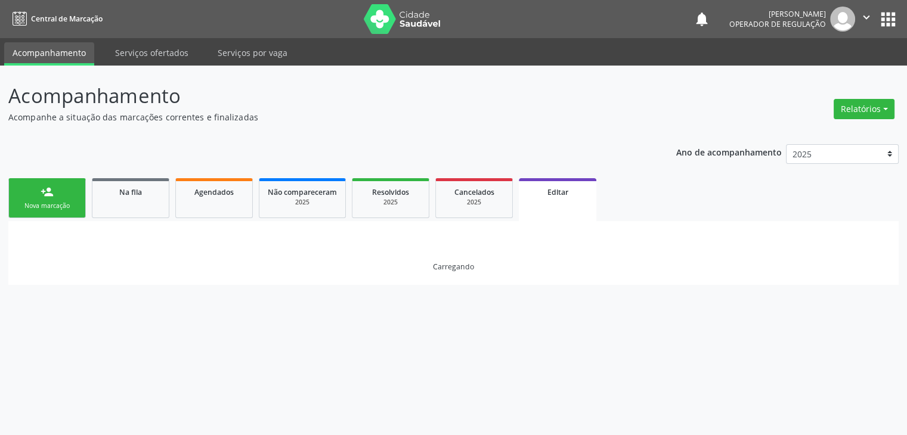
scroll to position [0, 0]
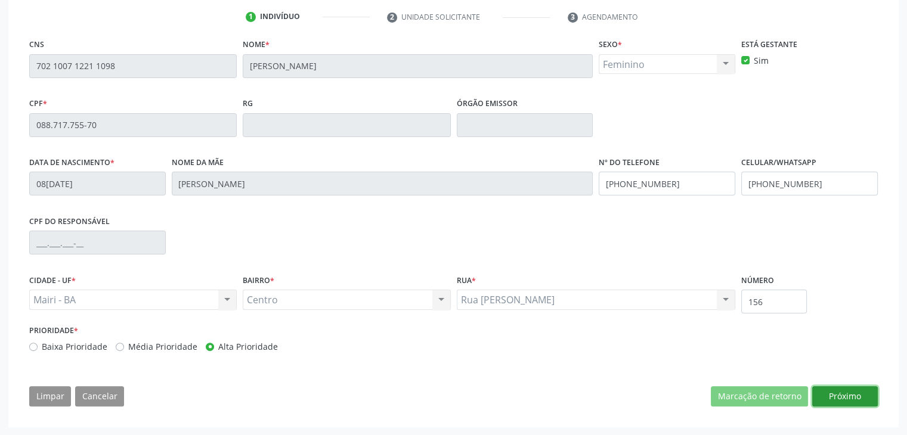
click at [829, 391] on button "Próximo" at bounding box center [845, 396] width 66 height 20
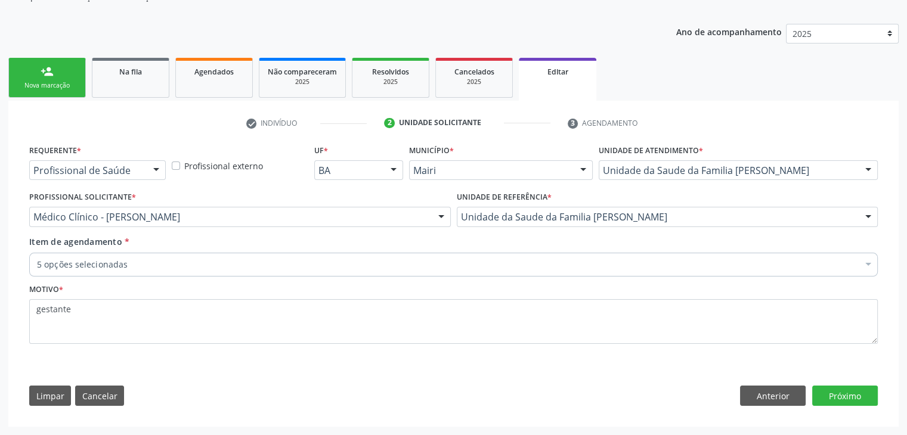
scroll to position [119, 0]
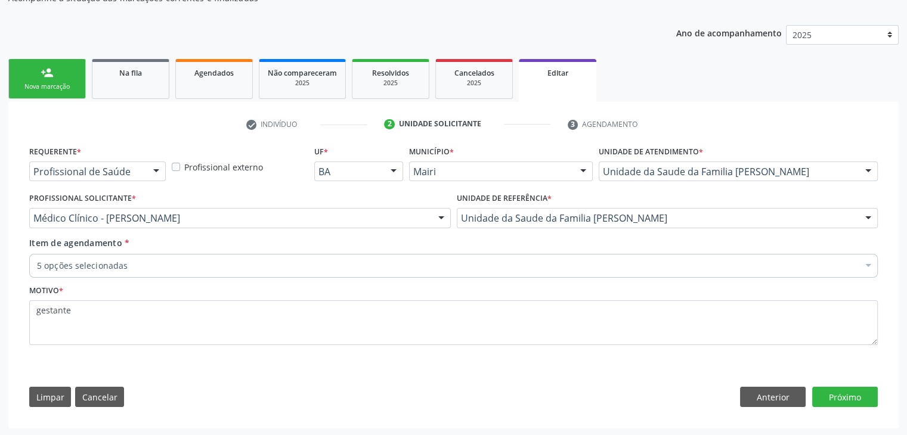
click at [222, 275] on div "5 opções selecionadas" at bounding box center [453, 266] width 848 height 24
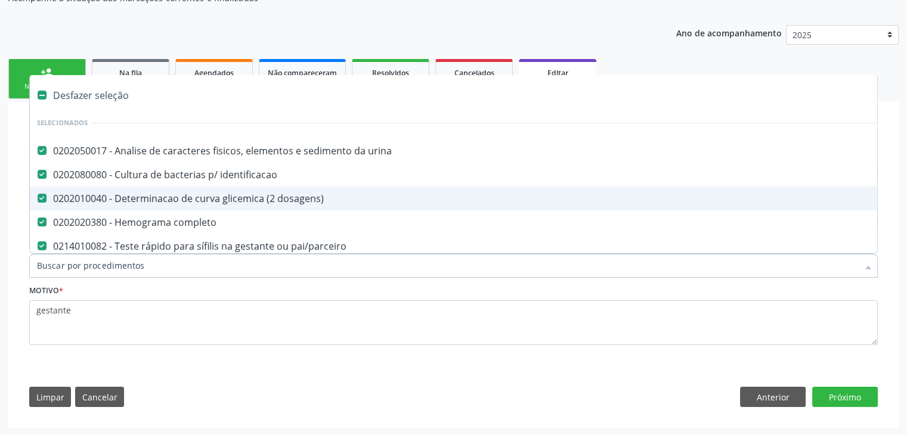
click at [96, 94] on div "Desfazer seleção" at bounding box center [496, 95] width 932 height 24
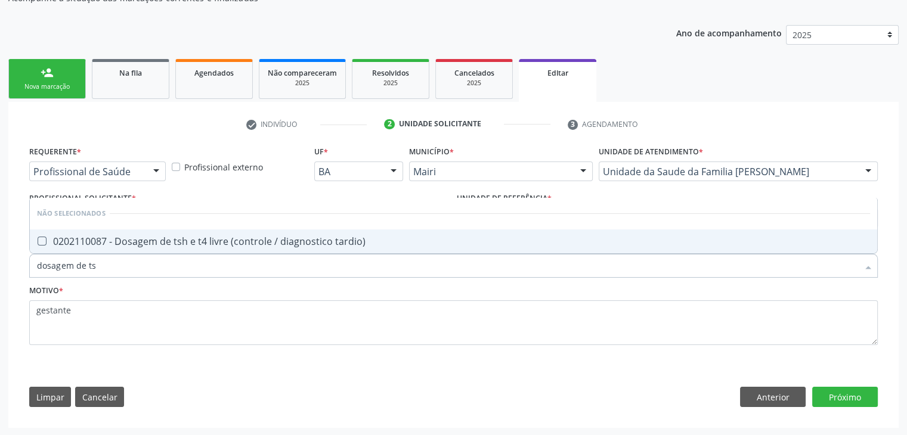
click at [169, 251] on span "0202110087 - Dosagem de tsh e t4 livre (controle / diagnostico tardio)" at bounding box center [453, 242] width 847 height 24
click at [864, 399] on button "Próximo" at bounding box center [845, 397] width 66 height 20
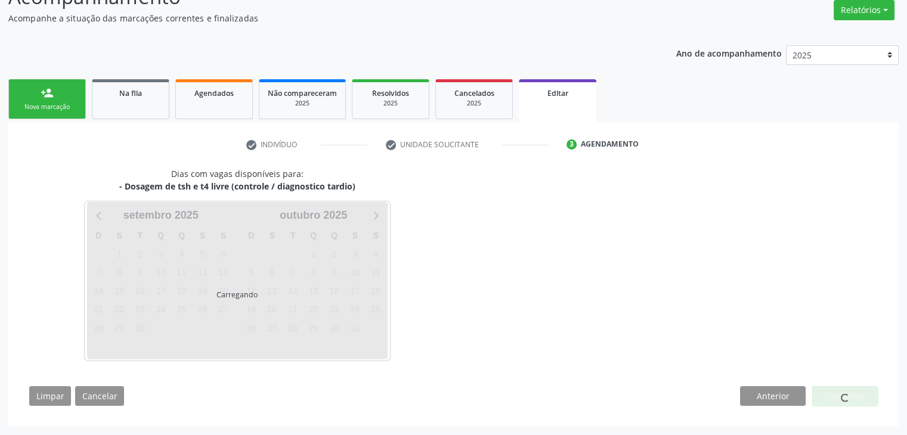
scroll to position [98, 0]
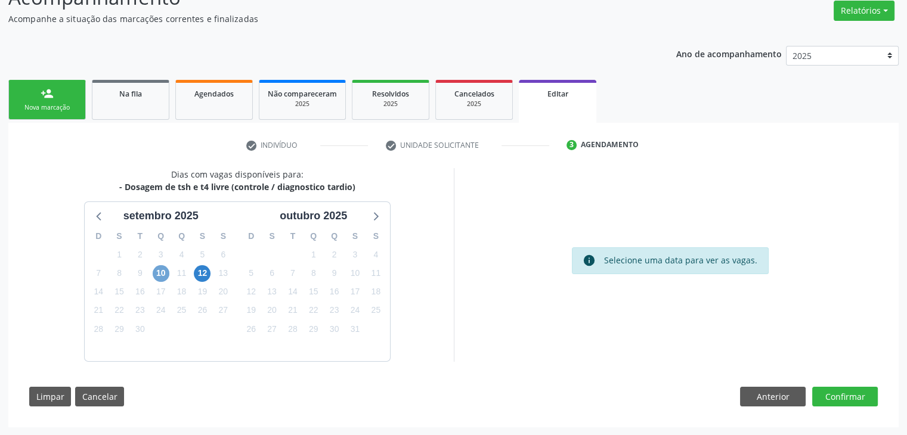
click at [160, 276] on span "10" at bounding box center [161, 273] width 17 height 17
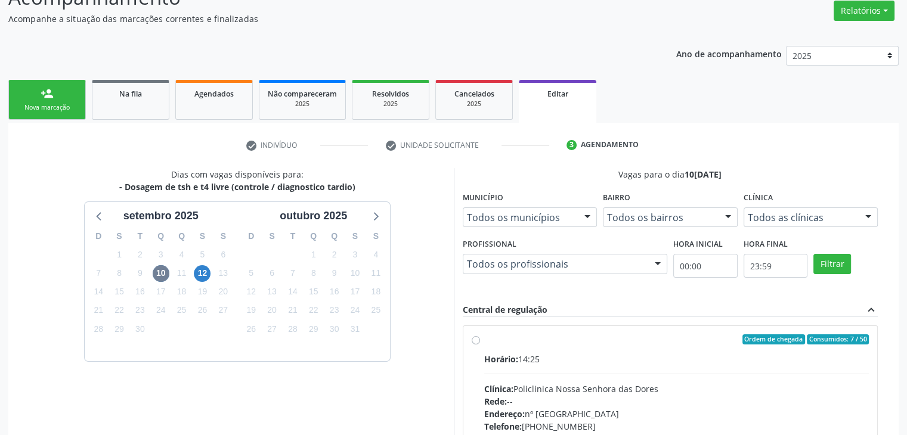
click at [626, 355] on div "Horário: 14:25" at bounding box center [676, 359] width 385 height 13
click at [480, 345] on input "Ordem de chegada Consumidos: 7 / 50 Horário: 14:25 Clínica: Policlinica [GEOGRA…" at bounding box center [476, 339] width 8 height 11
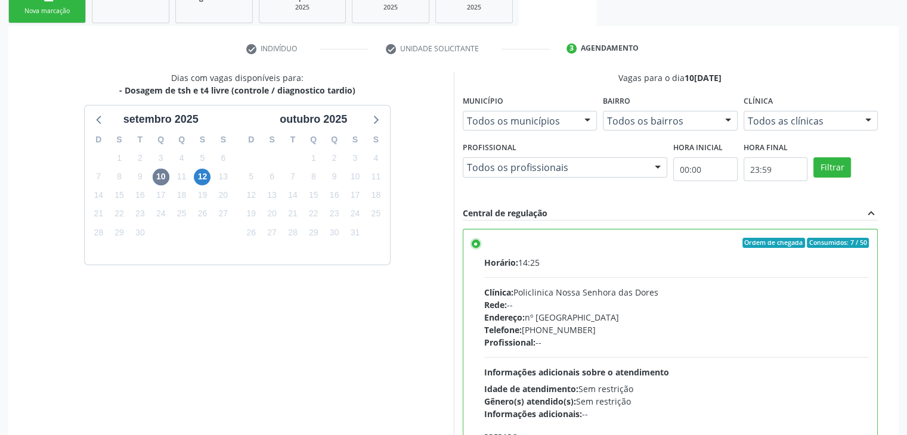
scroll to position [292, 0]
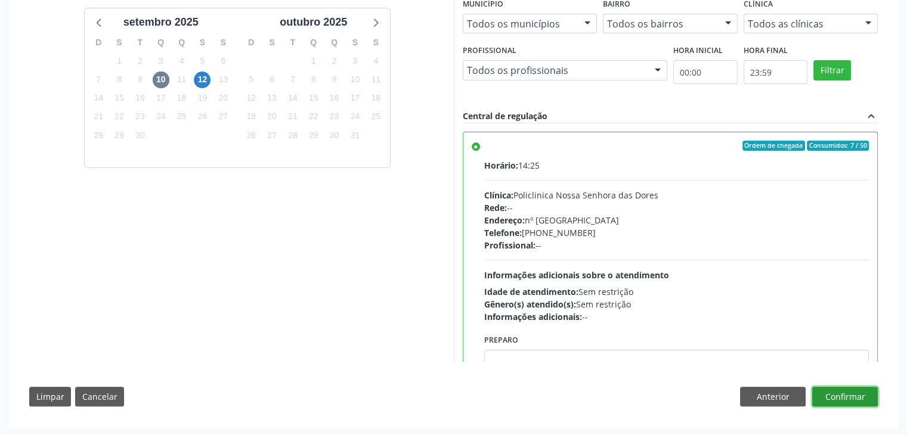
click at [850, 396] on button "Confirmar" at bounding box center [845, 397] width 66 height 20
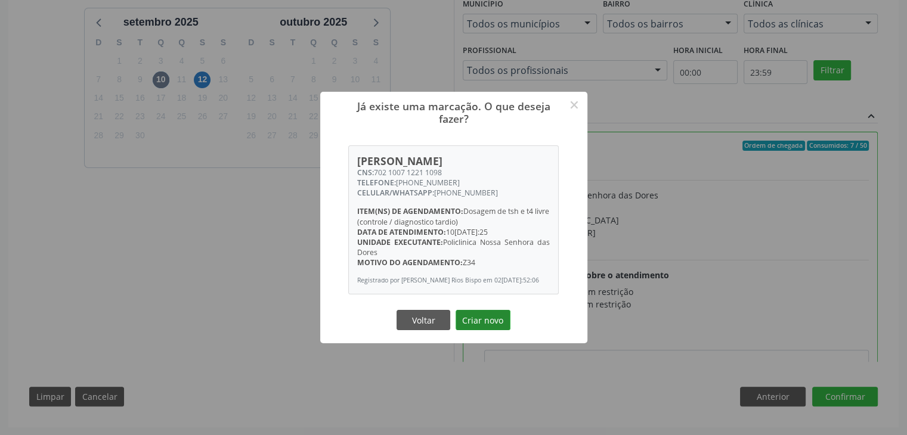
click at [489, 317] on button "Criar novo" at bounding box center [482, 320] width 55 height 20
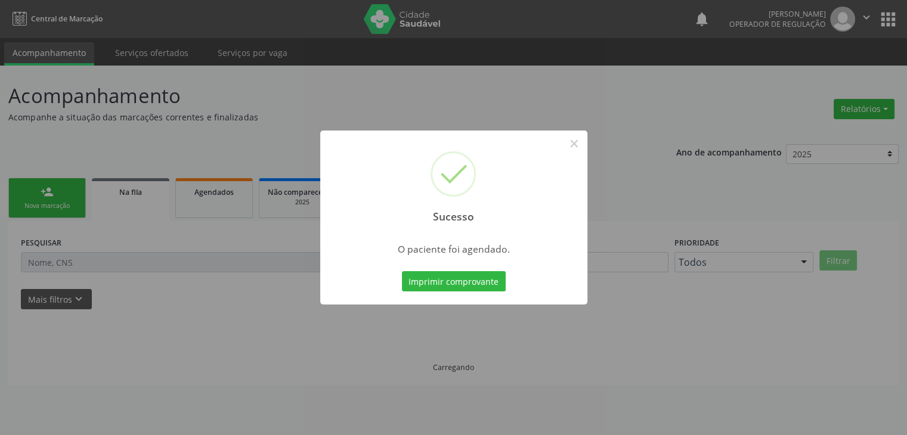
scroll to position [0, 0]
click at [580, 142] on button "×" at bounding box center [578, 144] width 20 height 20
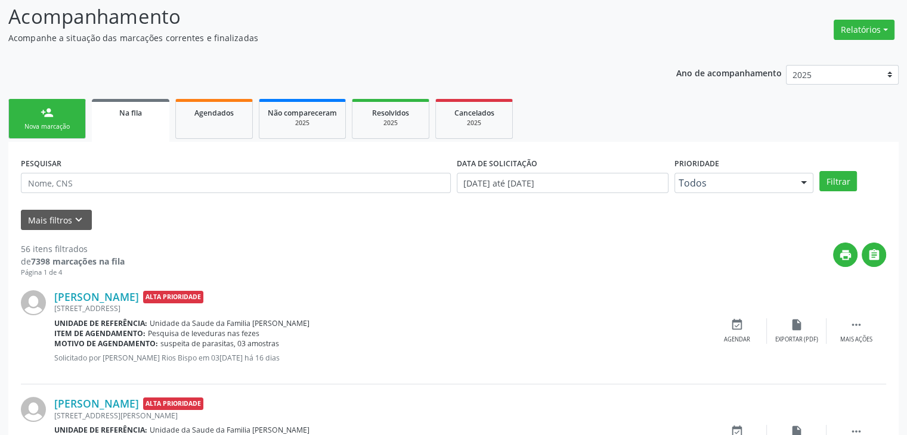
scroll to position [179, 0]
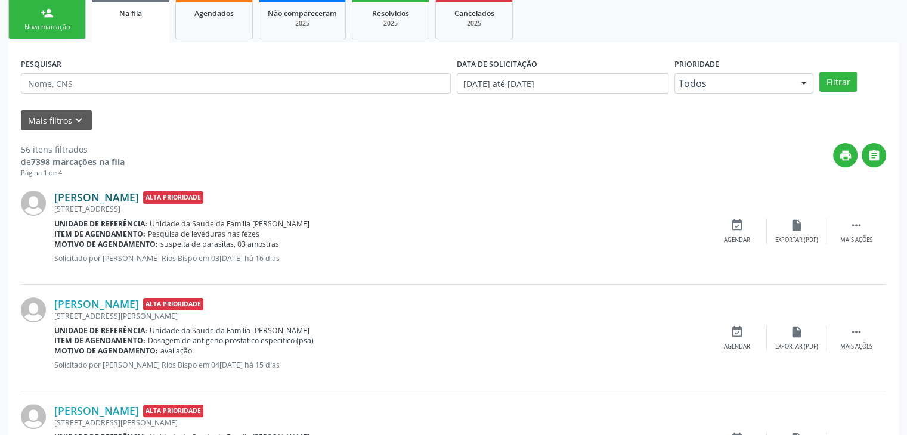
click at [139, 196] on link "[PERSON_NAME]" at bounding box center [96, 197] width 85 height 13
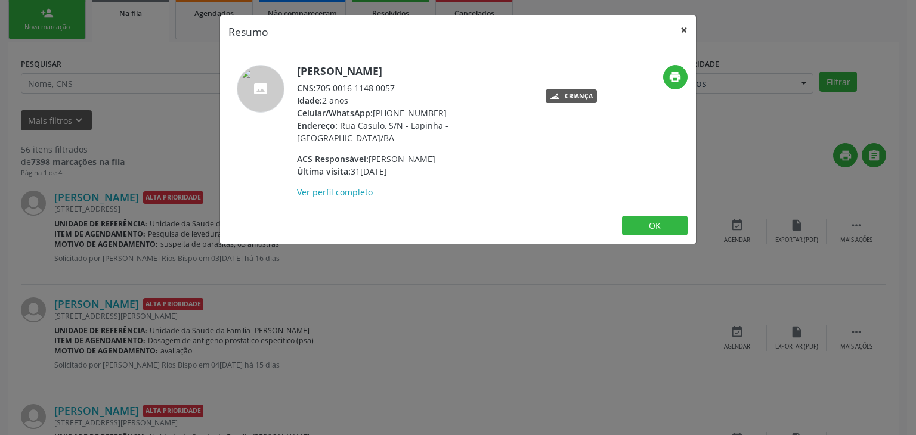
click at [683, 33] on button "×" at bounding box center [684, 30] width 24 height 29
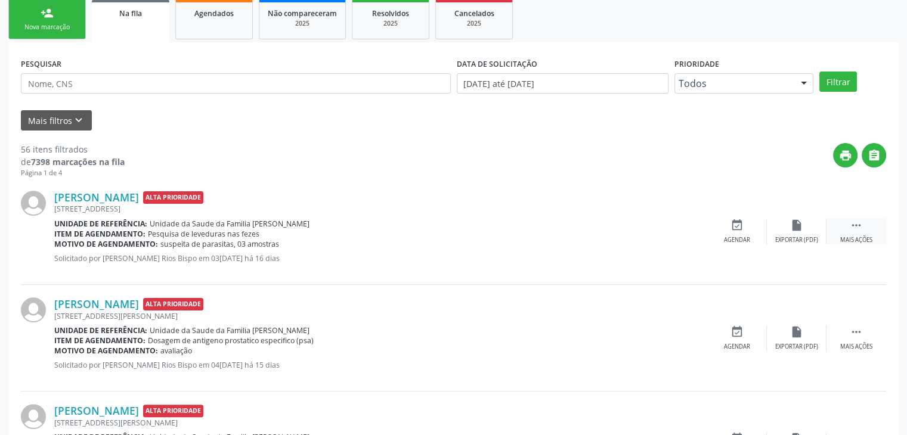
click at [863, 228] on div " Mais ações" at bounding box center [856, 232] width 60 height 26
click at [780, 230] on div "edit Editar" at bounding box center [797, 232] width 60 height 26
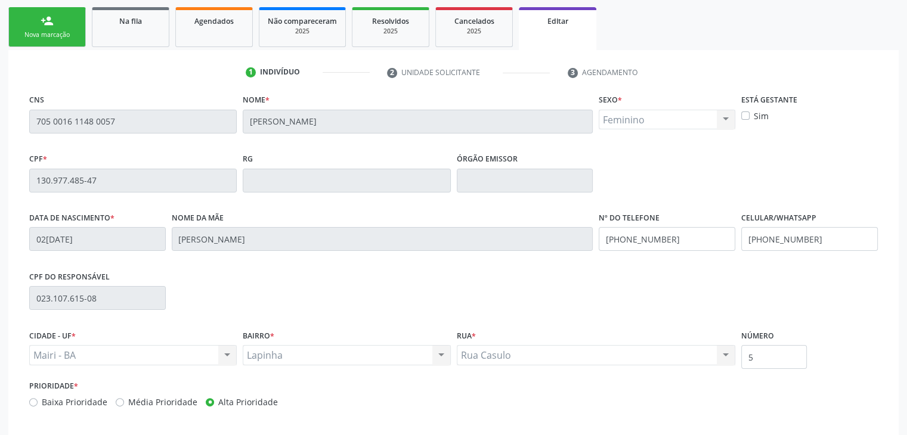
scroll to position [227, 0]
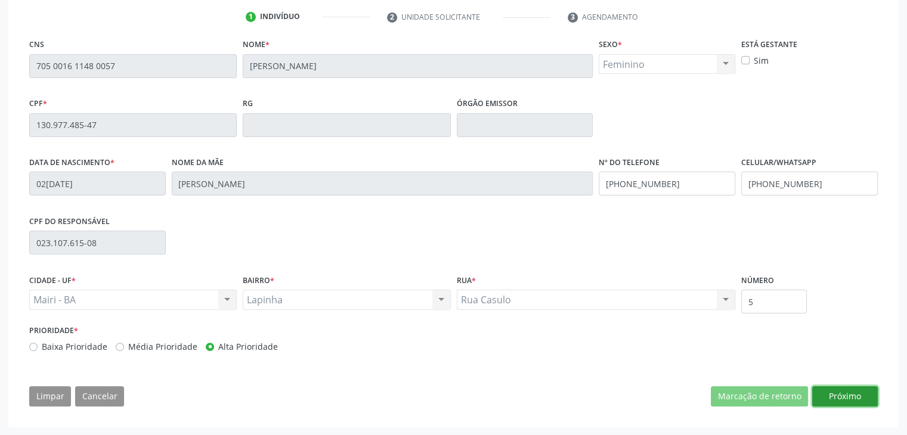
click at [835, 399] on button "Próximo" at bounding box center [845, 396] width 66 height 20
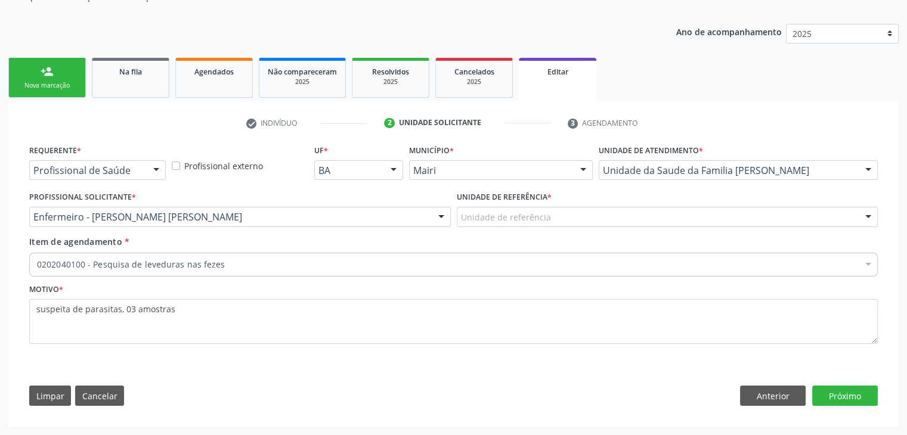
scroll to position [119, 0]
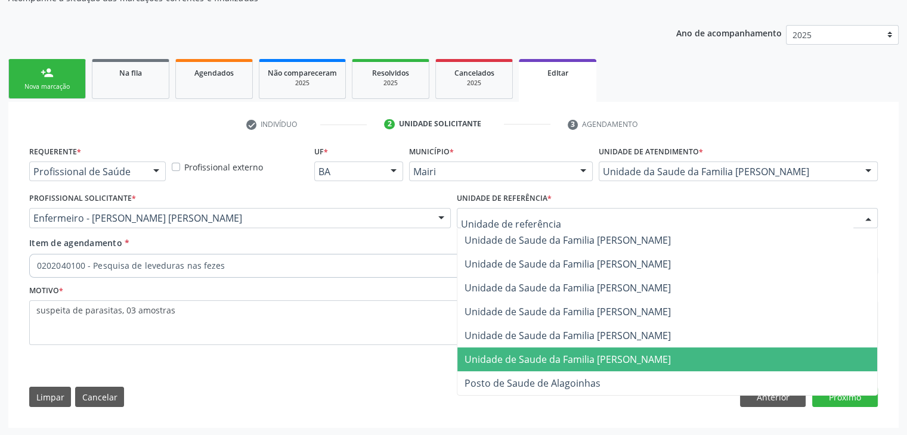
click at [606, 360] on span "Unidade de Saude da Familia [PERSON_NAME]" at bounding box center [567, 359] width 206 height 13
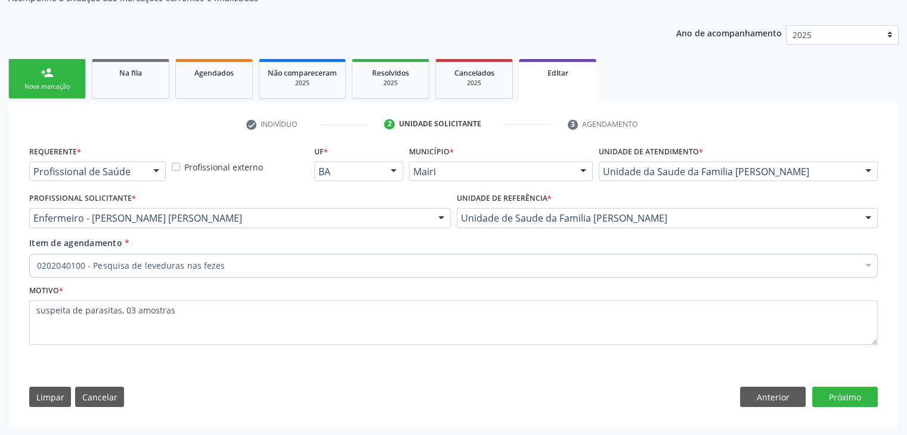
click at [603, 209] on div "Unidade de Saude da Familia [PERSON_NAME]" at bounding box center [668, 218] width 422 height 20
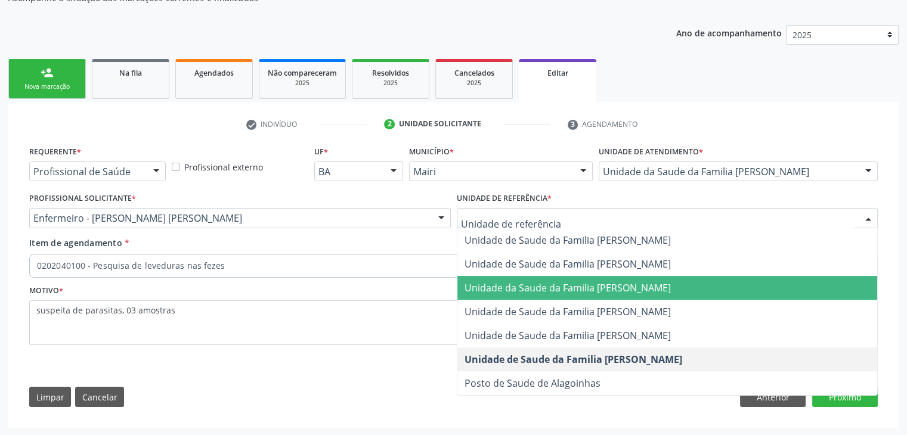
click at [634, 295] on span "Unidade da Saude da Familia [PERSON_NAME]" at bounding box center [667, 288] width 420 height 24
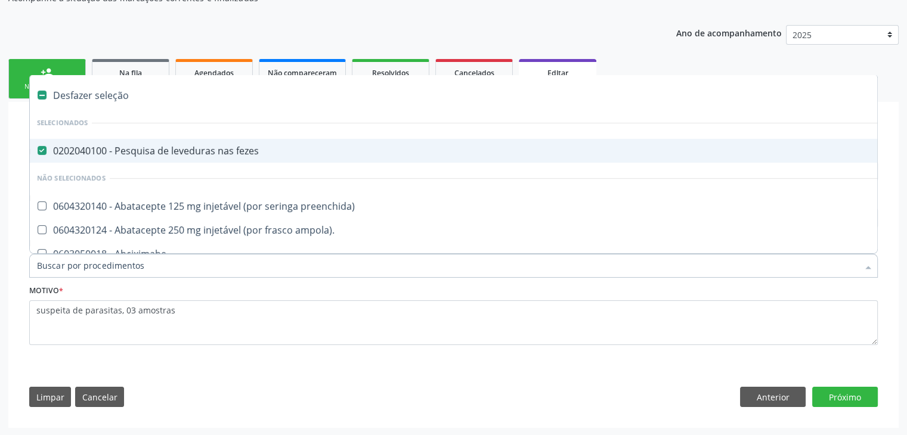
click at [170, 148] on div "0202040100 - Pesquisa de leveduras nas fezes" at bounding box center [496, 151] width 918 height 10
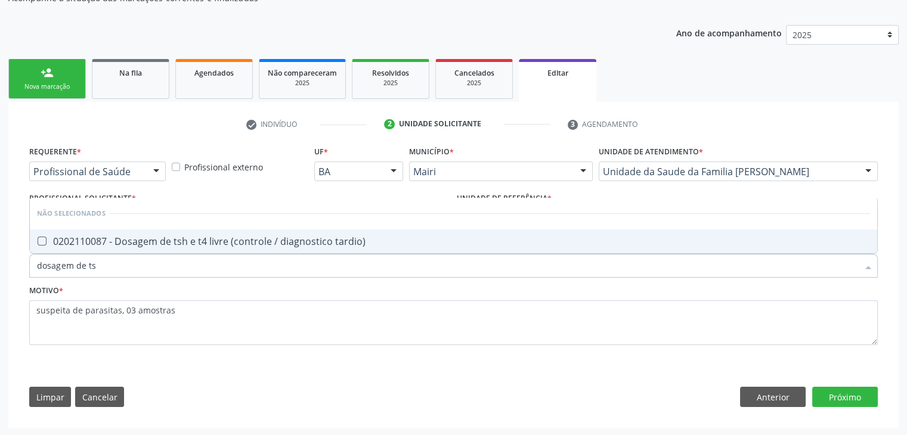
click at [158, 241] on div "0202110087 - Dosagem de tsh e t4 livre (controle / diagnostico tardio)" at bounding box center [453, 242] width 833 height 10
click at [864, 400] on button "Próximo" at bounding box center [845, 397] width 66 height 20
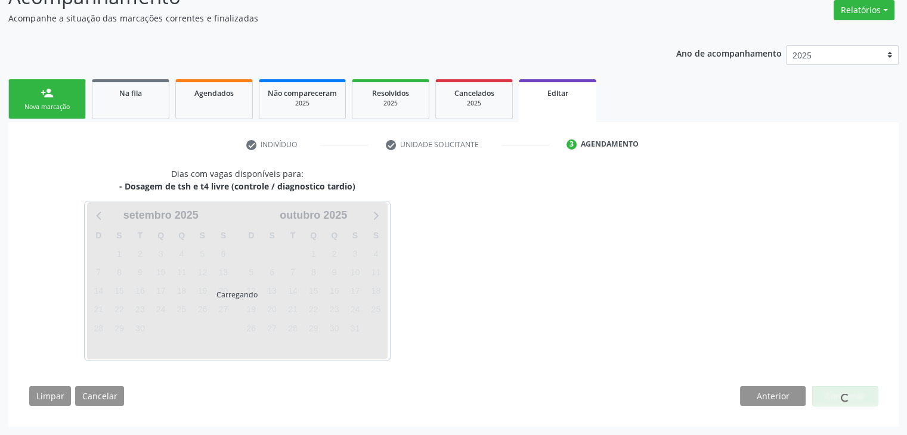
scroll to position [98, 0]
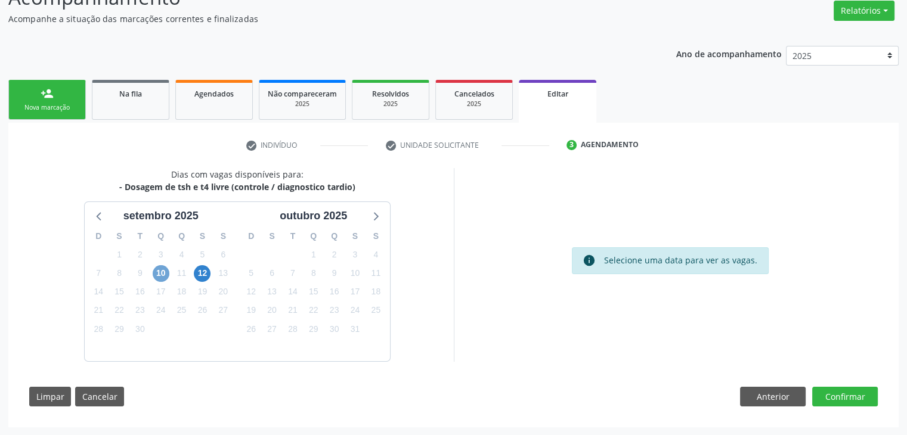
click at [167, 272] on span "10" at bounding box center [161, 273] width 17 height 17
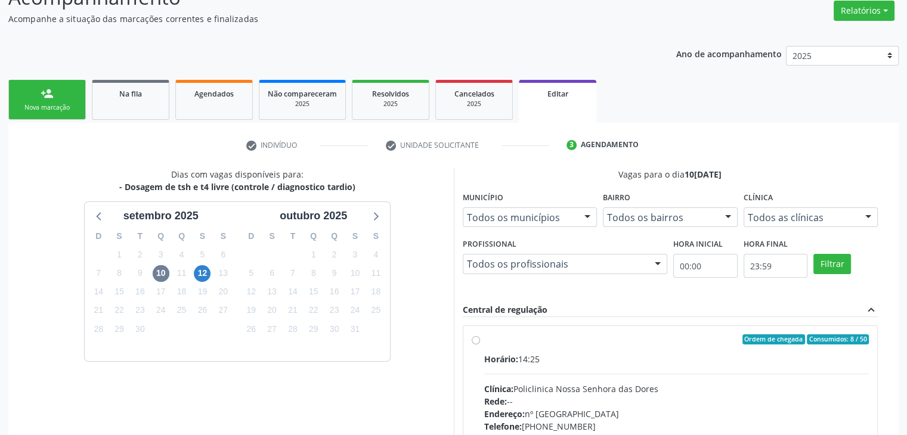
click at [560, 370] on div "Horário: 14:25 Clínica: Policlinica Nossa Senhora das Dores Rede: -- Endereço: …" at bounding box center [676, 435] width 385 height 164
click at [480, 345] on input "Ordem de chegada Consumidos: 8 / 50 Horário: 14:25 Clínica: Policlinica [GEOGRA…" at bounding box center [476, 339] width 8 height 11
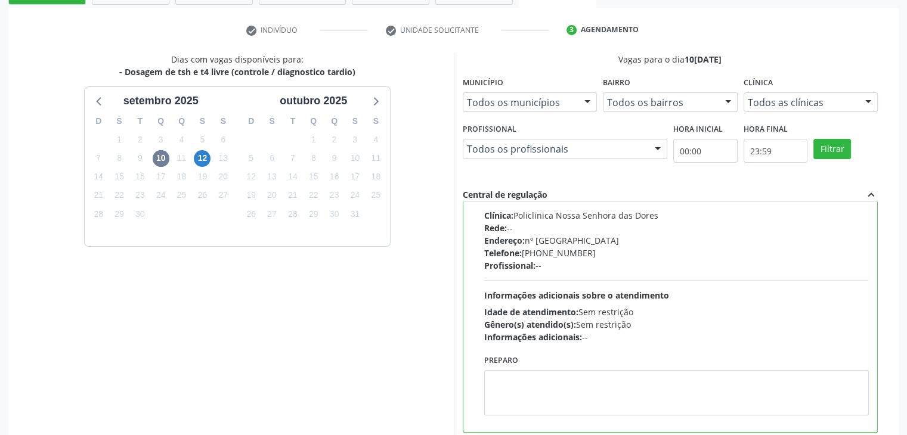
scroll to position [292, 0]
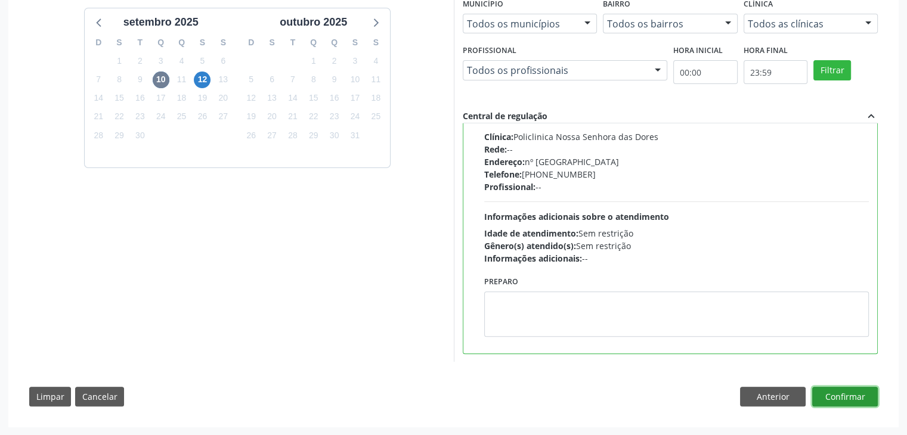
click at [838, 399] on button "Confirmar" at bounding box center [845, 397] width 66 height 20
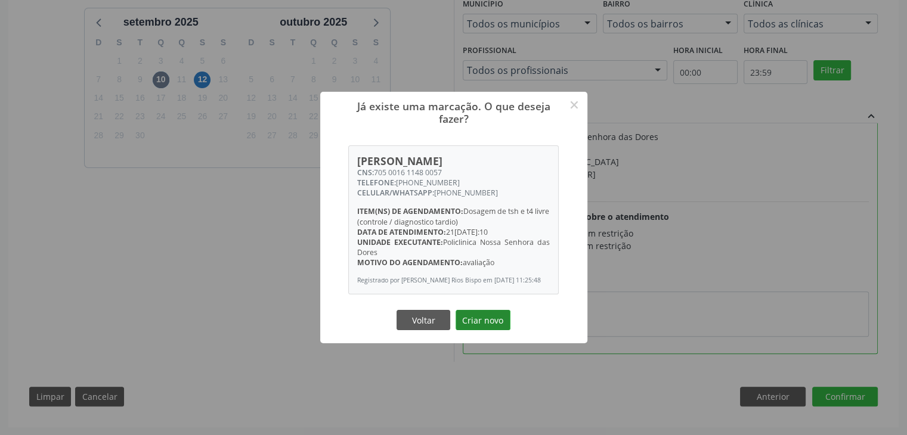
click at [484, 330] on button "Criar novo" at bounding box center [482, 320] width 55 height 20
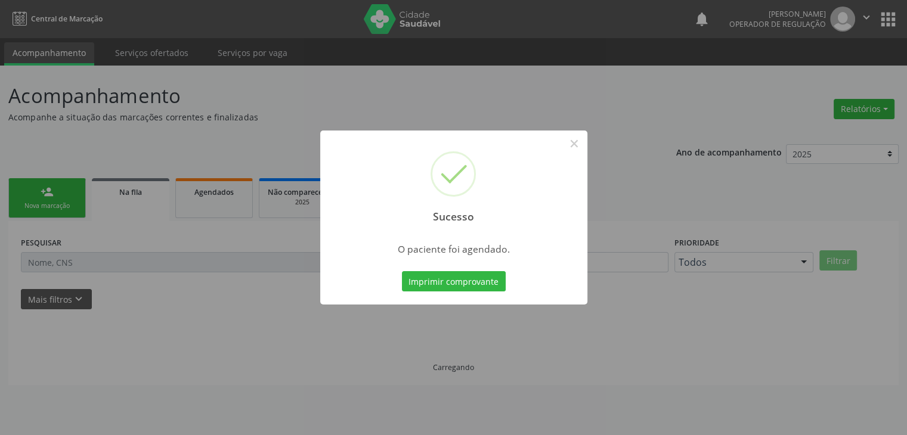
scroll to position [0, 0]
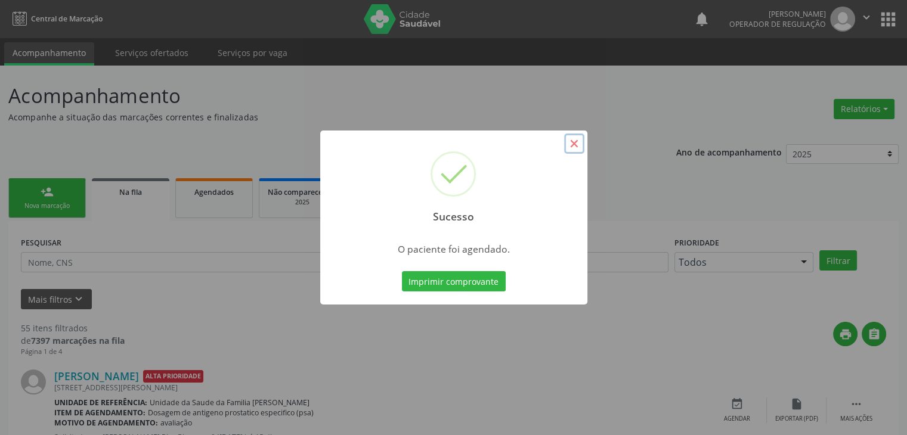
click at [573, 141] on button "×" at bounding box center [574, 144] width 20 height 20
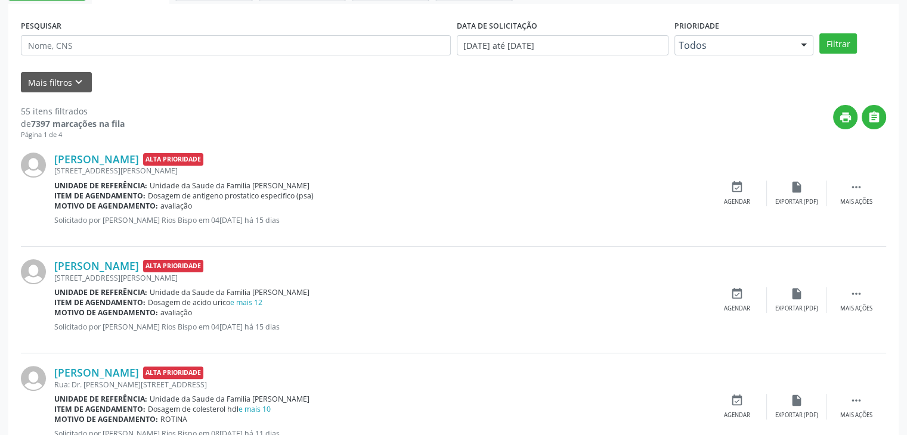
scroll to position [238, 0]
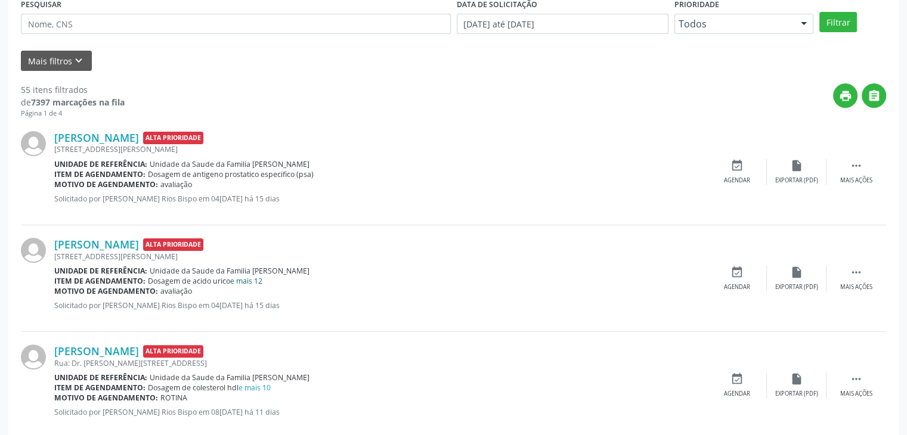
click at [245, 284] on link "e mais 12" at bounding box center [246, 281] width 32 height 10
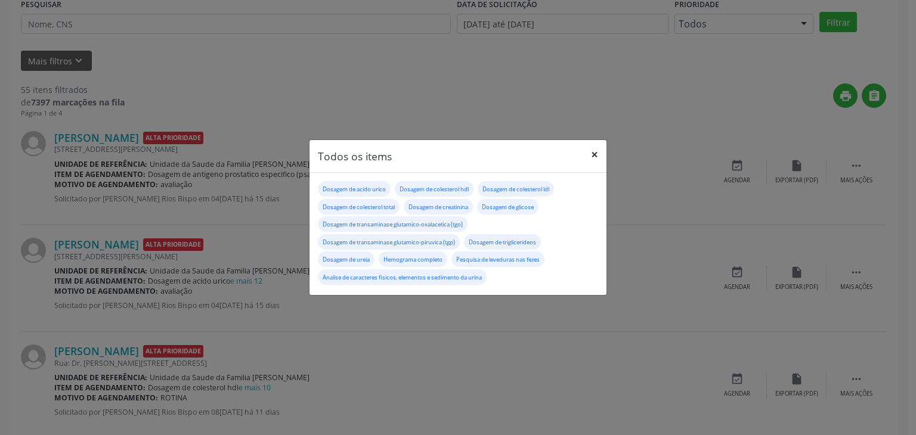
click at [602, 154] on button "×" at bounding box center [594, 154] width 24 height 29
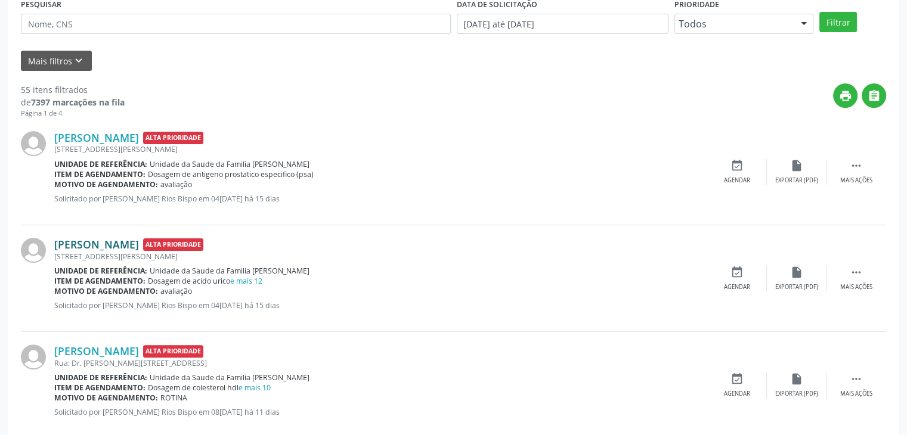
click at [92, 240] on link "[PERSON_NAME]" at bounding box center [96, 244] width 85 height 13
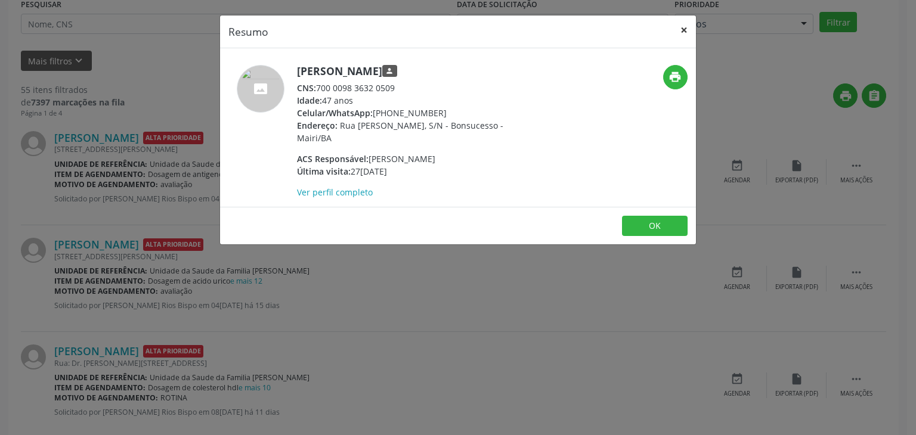
click at [682, 20] on button "×" at bounding box center [684, 30] width 24 height 29
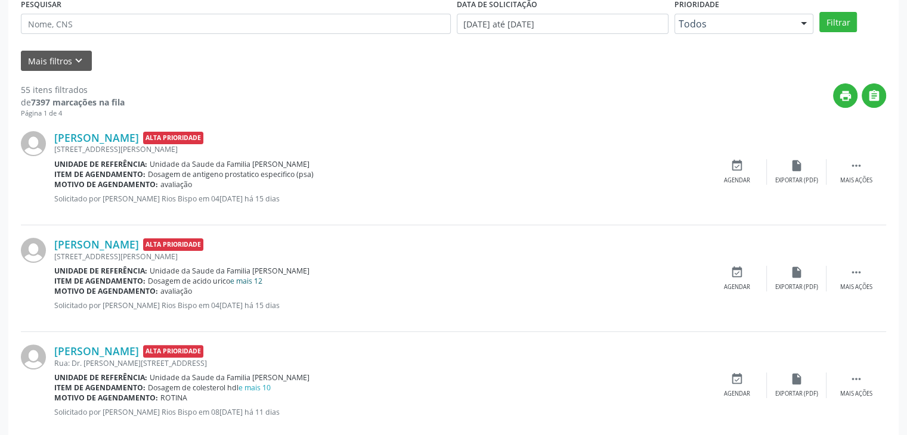
click at [252, 276] on link "e mais 12" at bounding box center [246, 281] width 32 height 10
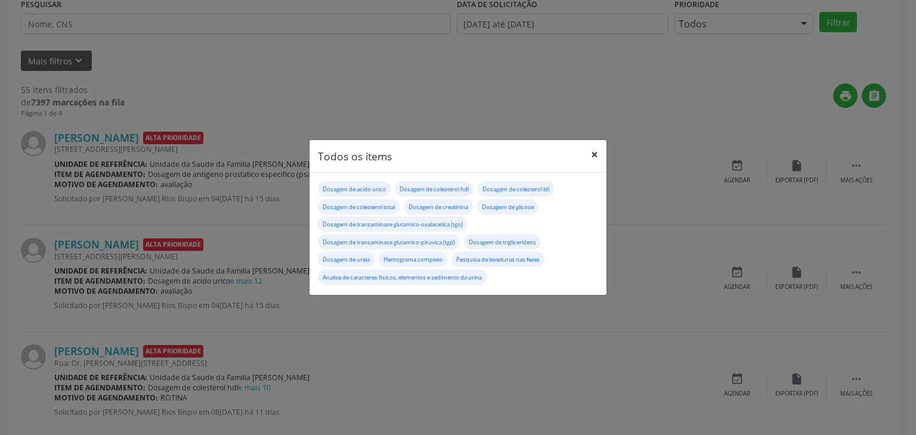
click at [588, 163] on button "×" at bounding box center [594, 154] width 24 height 29
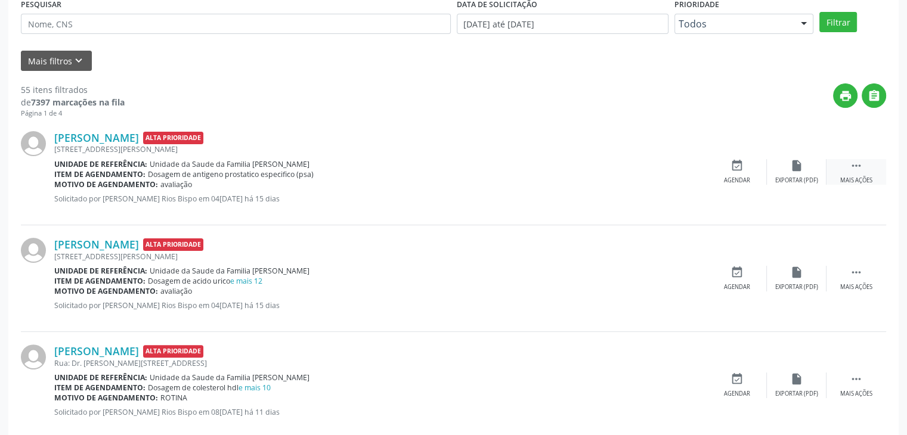
click at [848, 166] on div " Mais ações" at bounding box center [856, 172] width 60 height 26
click at [808, 166] on div "edit Editar" at bounding box center [797, 172] width 60 height 26
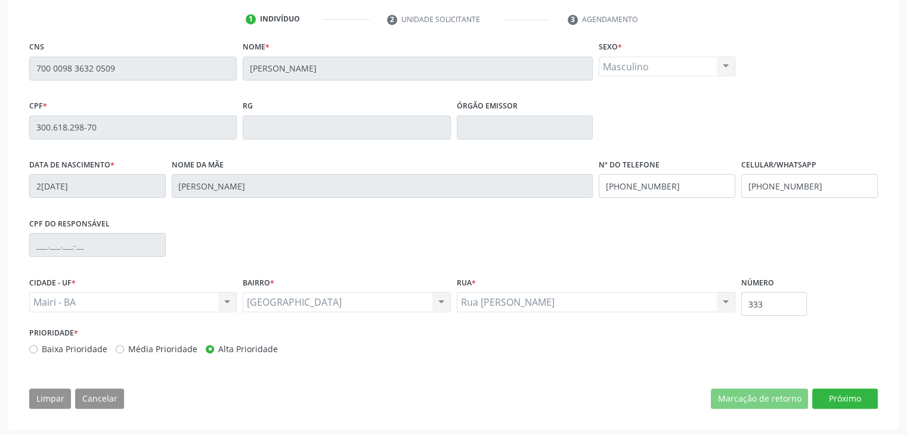
scroll to position [227, 0]
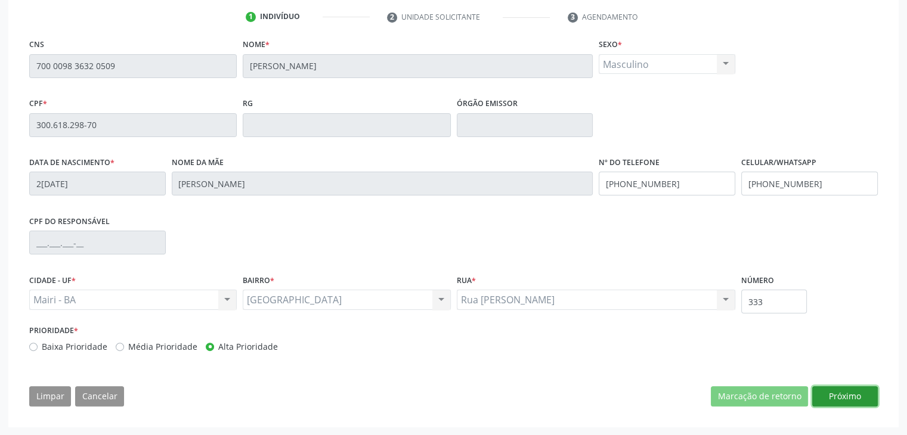
click at [831, 395] on button "Próximo" at bounding box center [845, 396] width 66 height 20
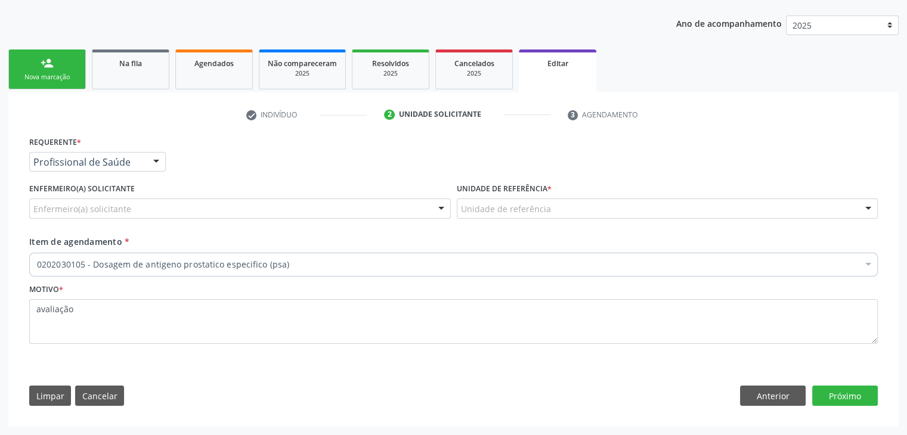
scroll to position [128, 0]
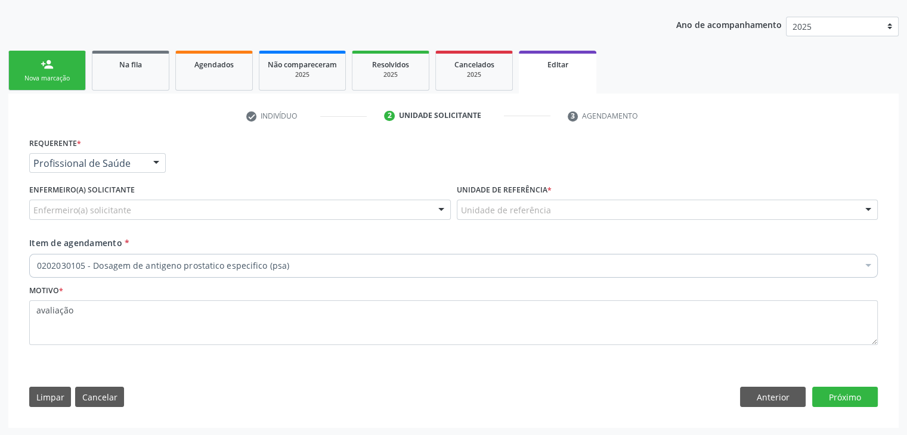
click at [295, 215] on div "Enfermeiro(a) solicitante" at bounding box center [240, 210] width 422 height 20
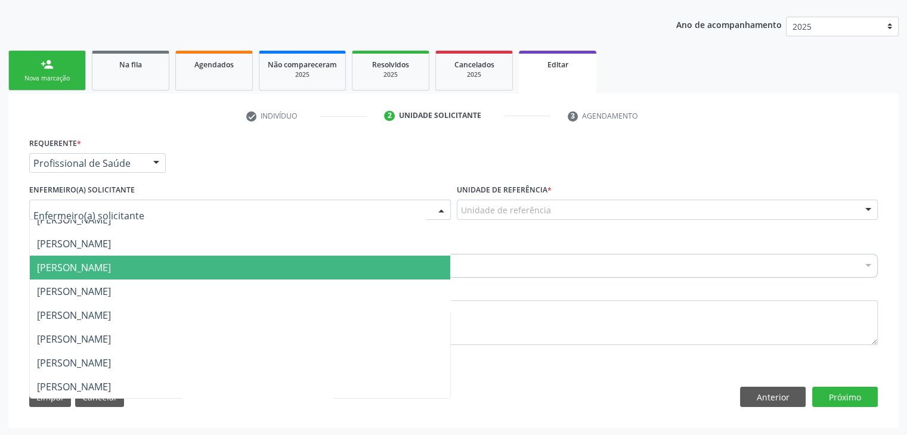
scroll to position [119, 0]
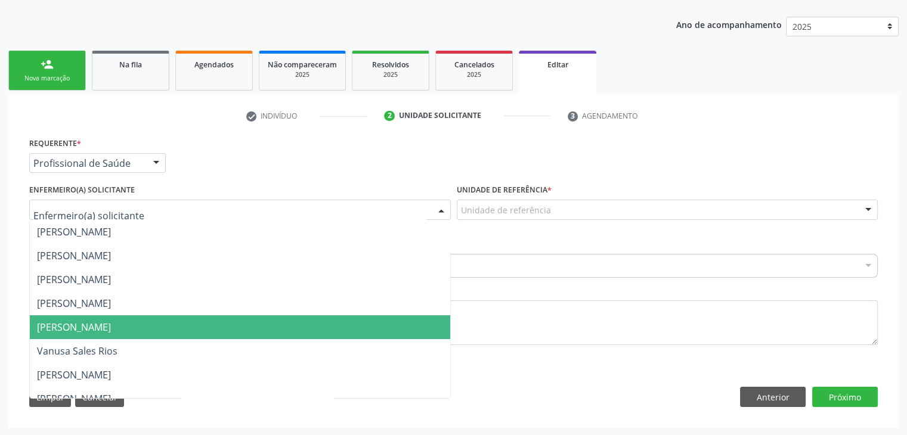
click at [76, 333] on span "[PERSON_NAME]" at bounding box center [240, 327] width 420 height 24
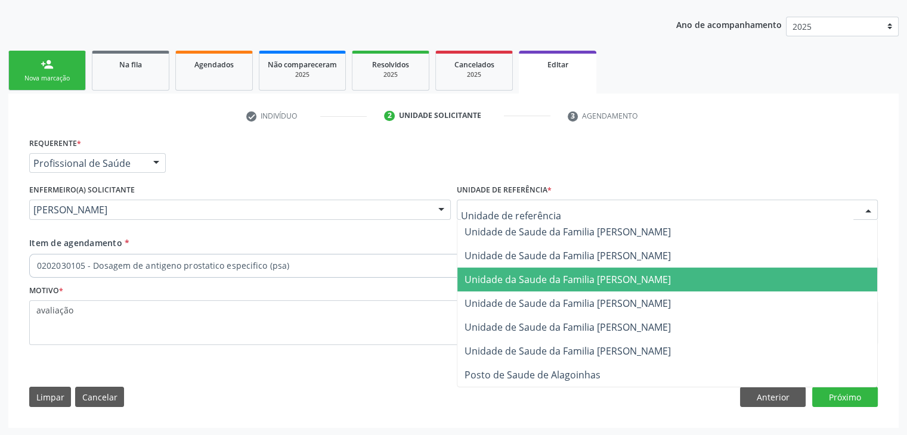
click at [572, 282] on span "Unidade da Saude da Familia [PERSON_NAME]" at bounding box center [567, 279] width 206 height 13
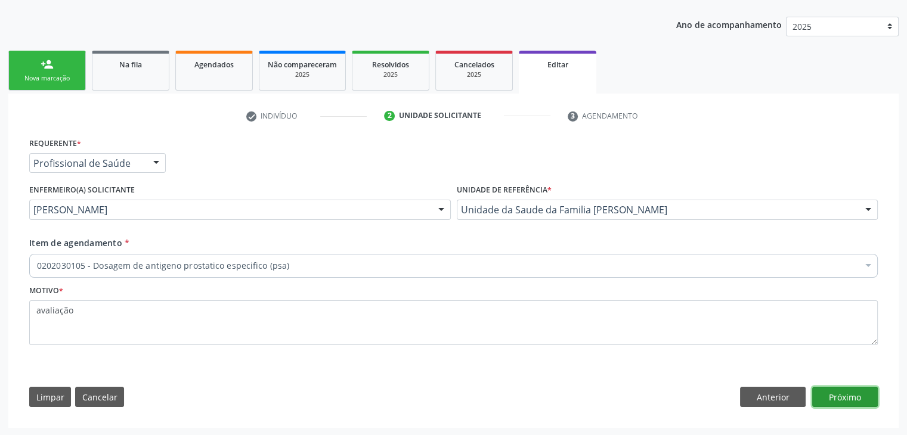
click at [850, 394] on button "Próximo" at bounding box center [845, 397] width 66 height 20
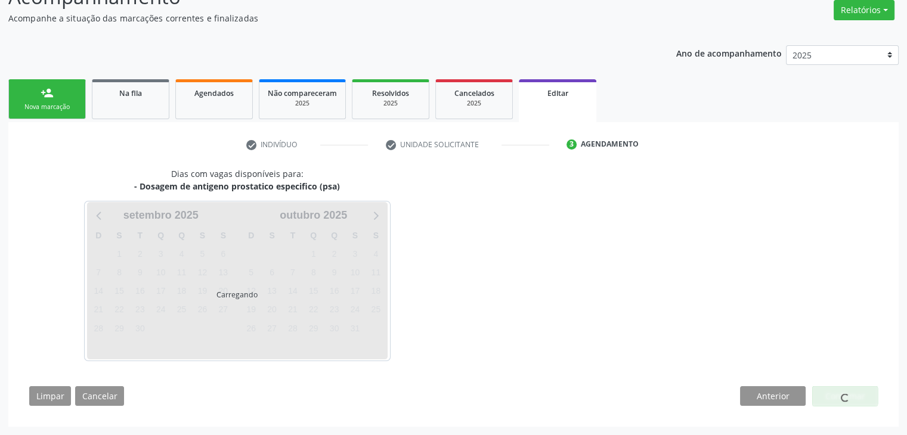
scroll to position [98, 0]
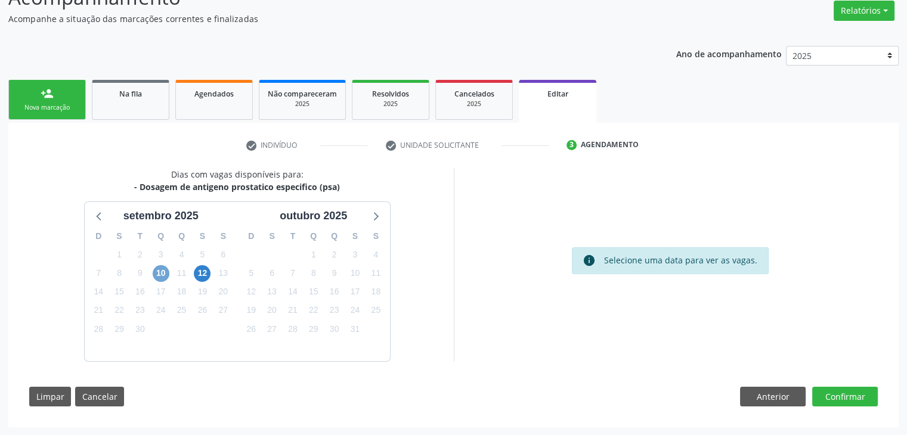
click at [158, 277] on span "10" at bounding box center [161, 273] width 17 height 17
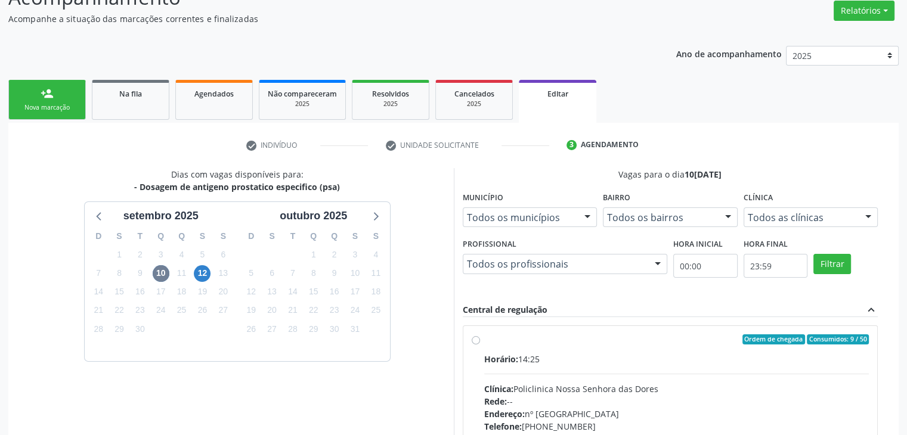
click at [655, 346] on label "Ordem de chegada Consumidos: 9 / 50 Horário: 14:25 Clínica: Policlinica [GEOGRA…" at bounding box center [676, 425] width 385 height 183
click at [480, 345] on input "Ordem de chegada Consumidos: 9 / 50 Horário: 14:25 Clínica: Policlinica [GEOGRA…" at bounding box center [476, 339] width 8 height 11
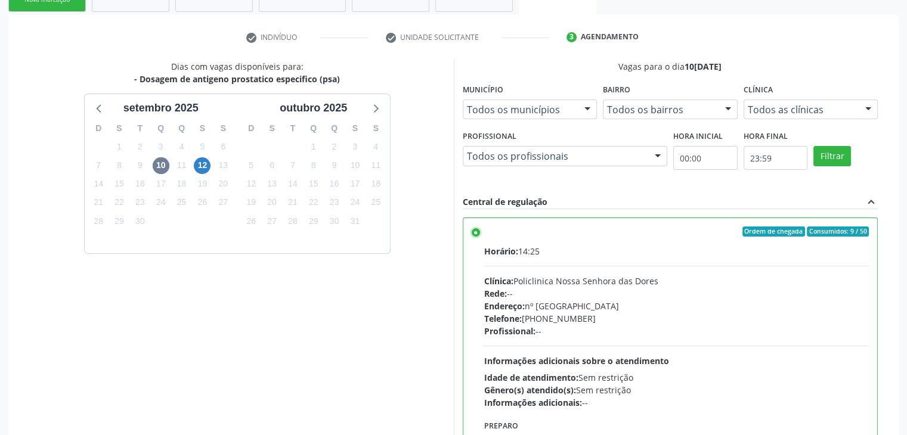
scroll to position [292, 0]
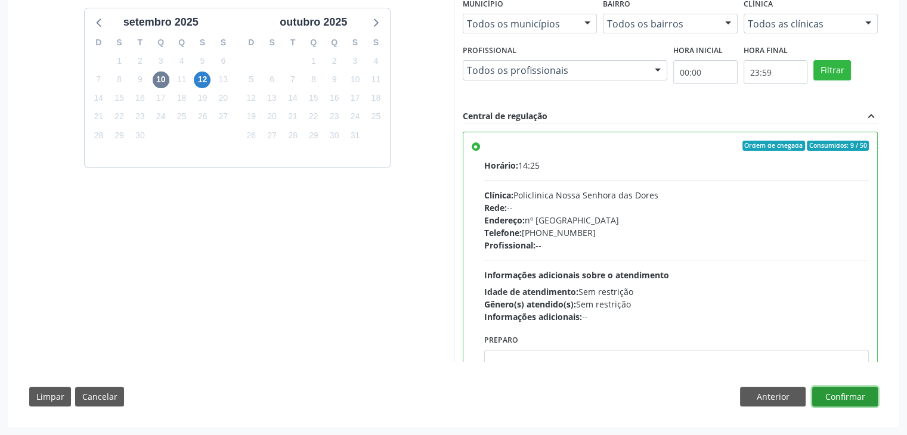
click at [835, 398] on button "Confirmar" at bounding box center [845, 397] width 66 height 20
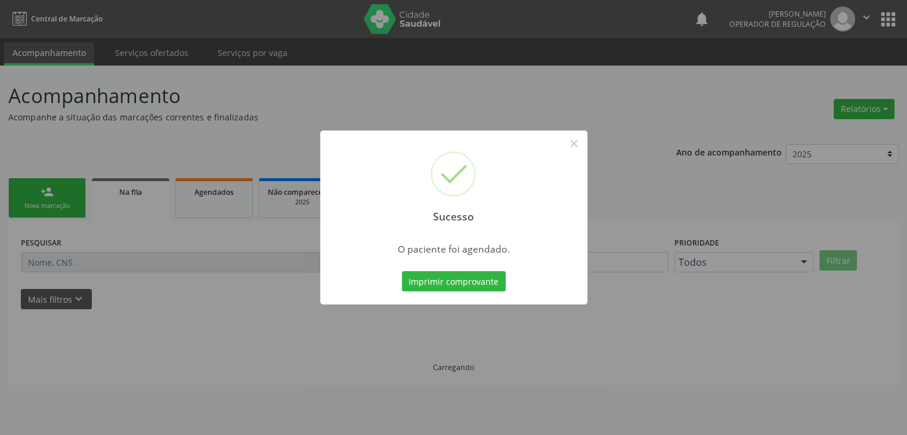
scroll to position [0, 0]
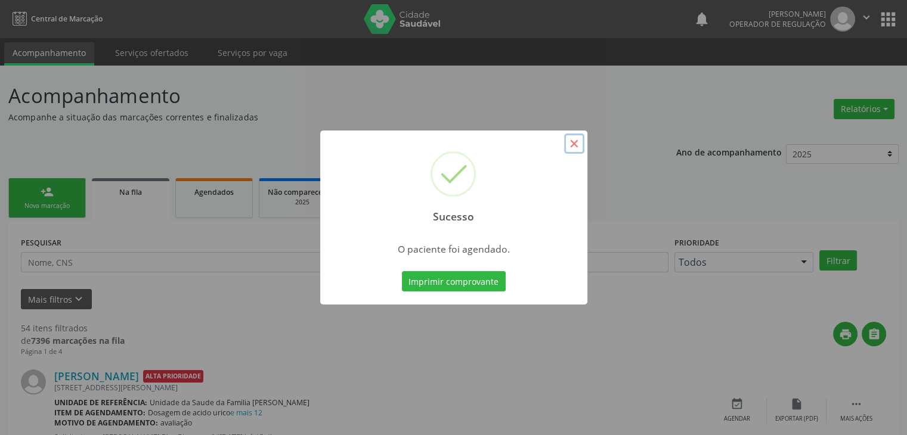
click at [571, 137] on button "×" at bounding box center [574, 144] width 20 height 20
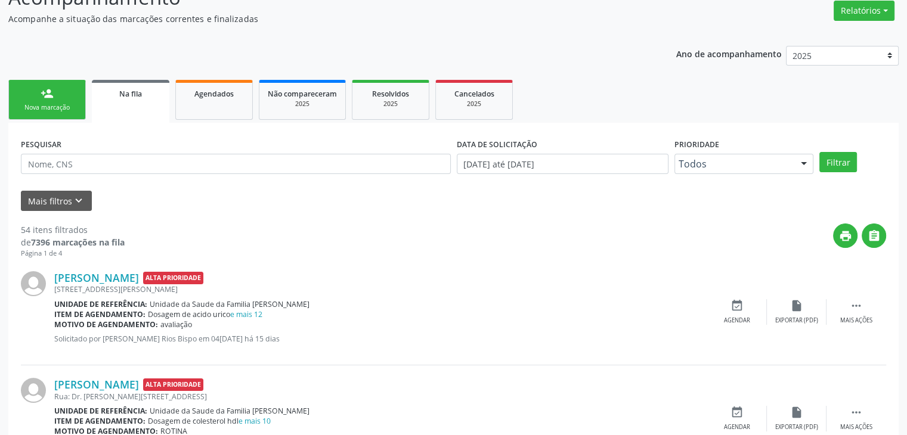
scroll to position [119, 0]
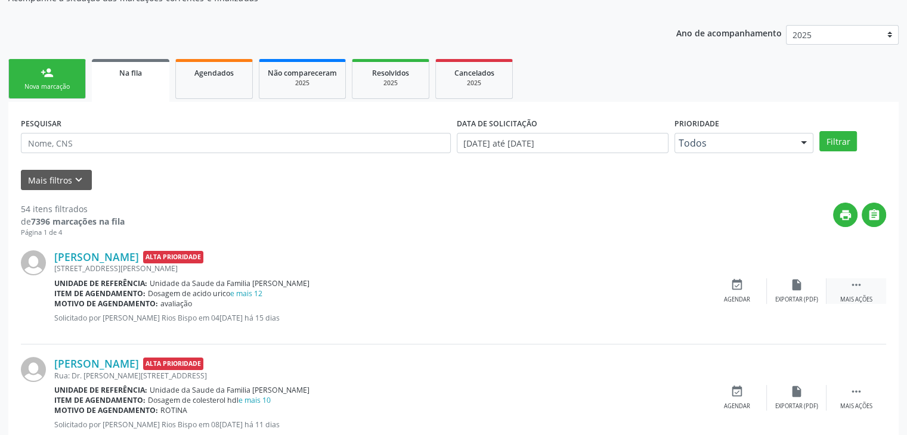
click at [841, 292] on div " Mais ações" at bounding box center [856, 291] width 60 height 26
click at [770, 292] on div "edit Editar" at bounding box center [797, 291] width 60 height 26
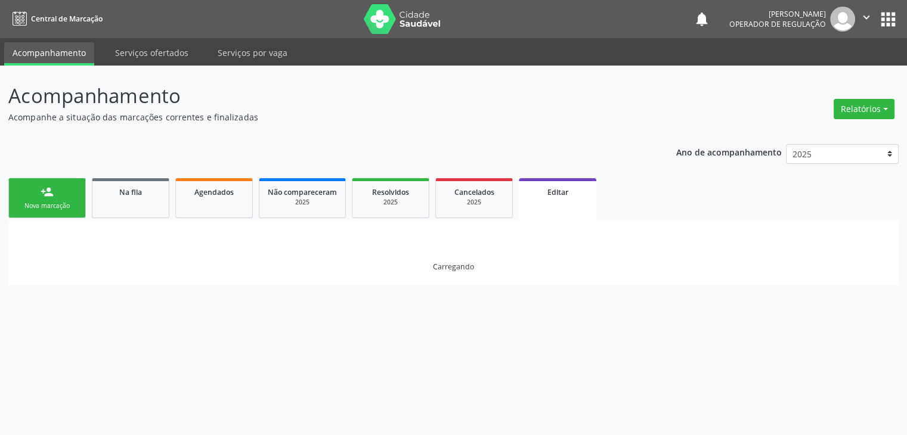
scroll to position [0, 0]
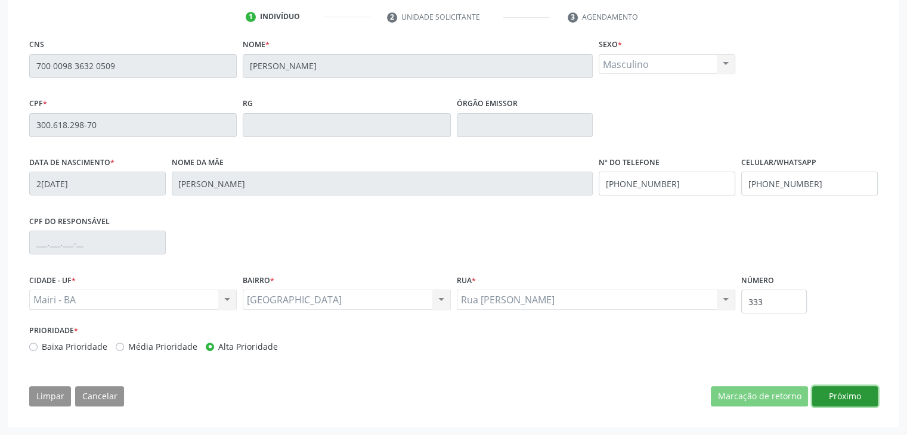
click at [865, 395] on button "Próximo" at bounding box center [845, 396] width 66 height 20
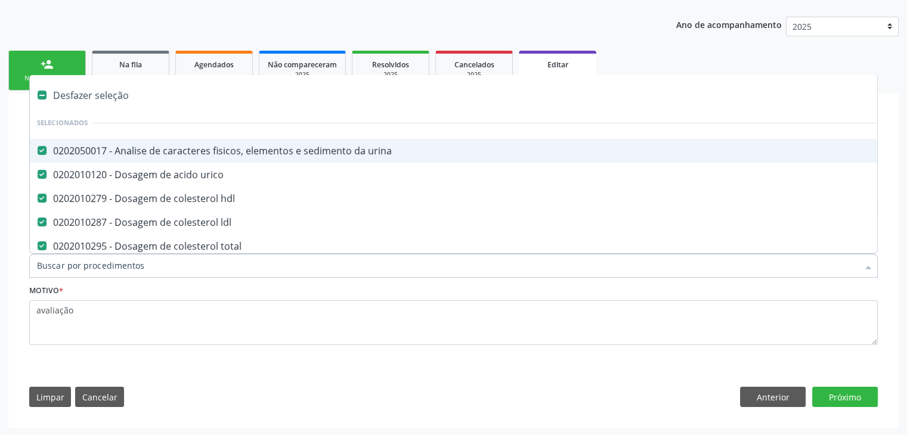
click at [98, 94] on div "Desfazer seleção" at bounding box center [496, 95] width 932 height 24
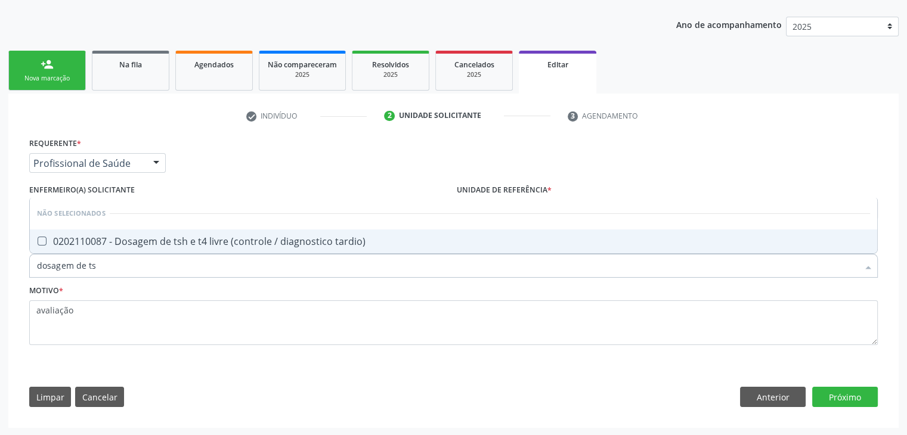
click at [139, 247] on span "0202110087 - Dosagem de tsh e t4 livre (controle / diagnostico tardio)" at bounding box center [453, 242] width 847 height 24
click at [844, 394] on button "Próximo" at bounding box center [845, 397] width 66 height 20
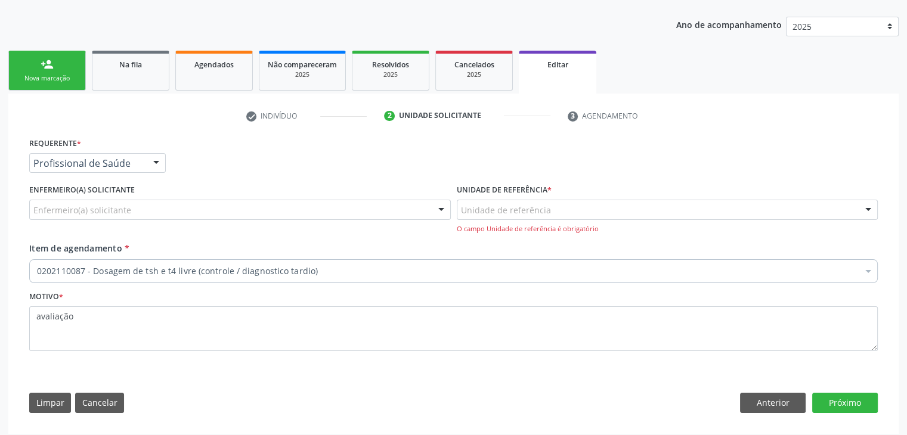
click at [355, 213] on div "Enfermeiro(a) solicitante" at bounding box center [240, 210] width 422 height 20
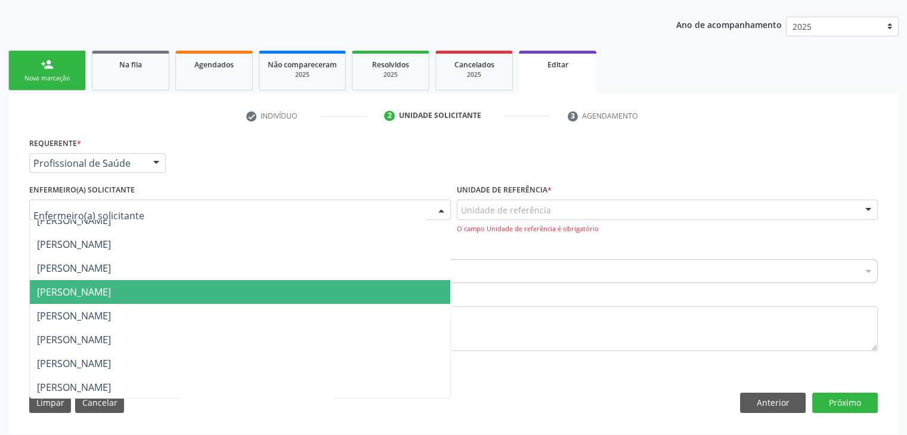
scroll to position [60, 0]
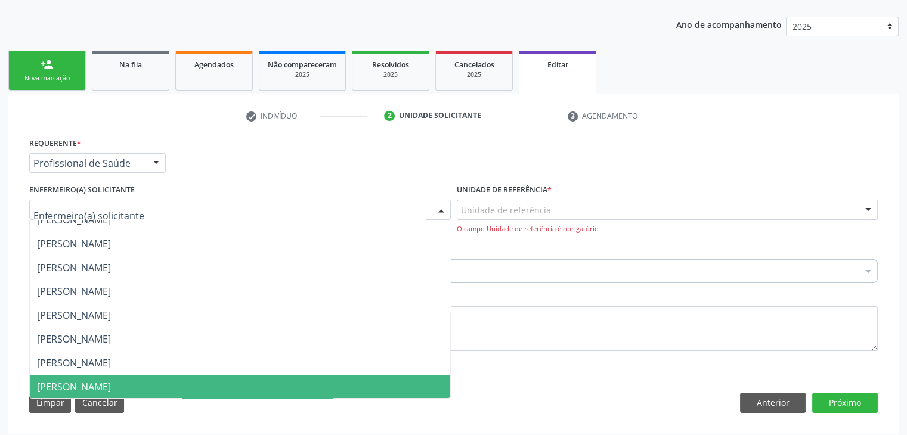
click at [89, 385] on span "[PERSON_NAME]" at bounding box center [74, 386] width 74 height 13
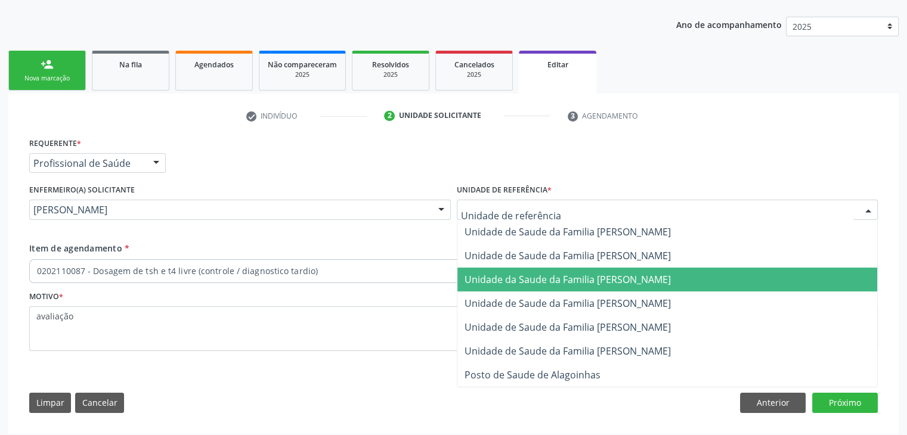
click at [541, 281] on span "Unidade da Saude da Familia [PERSON_NAME]" at bounding box center [567, 279] width 206 height 13
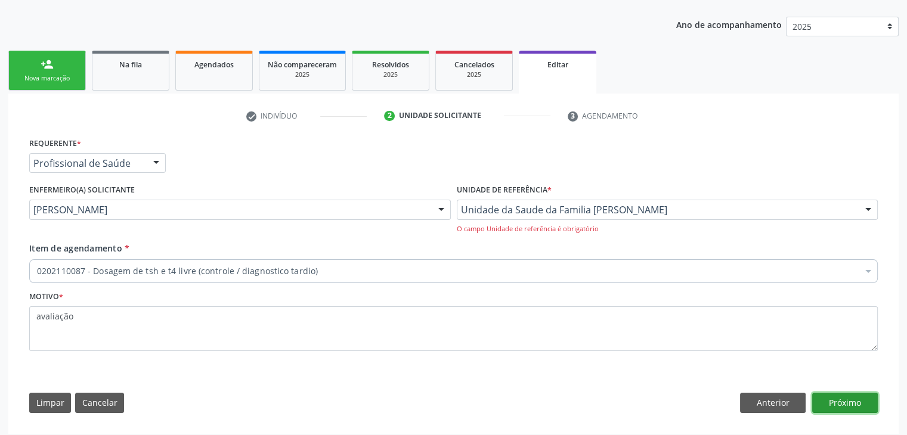
click at [853, 401] on button "Próximo" at bounding box center [845, 403] width 66 height 20
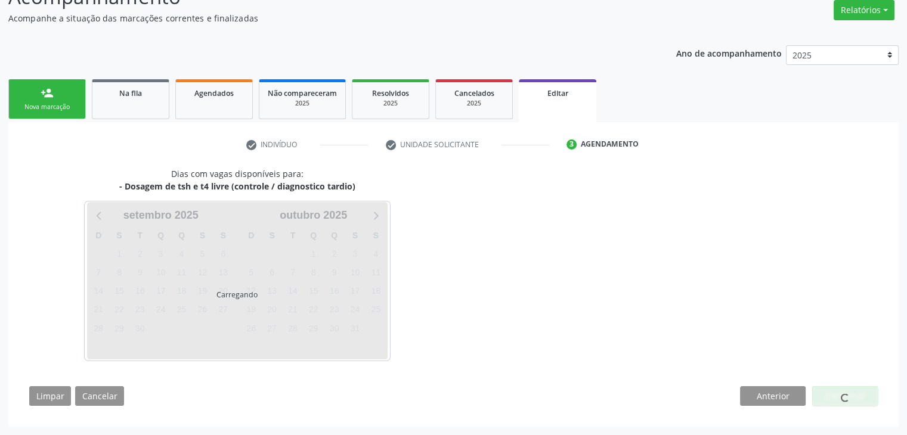
scroll to position [98, 0]
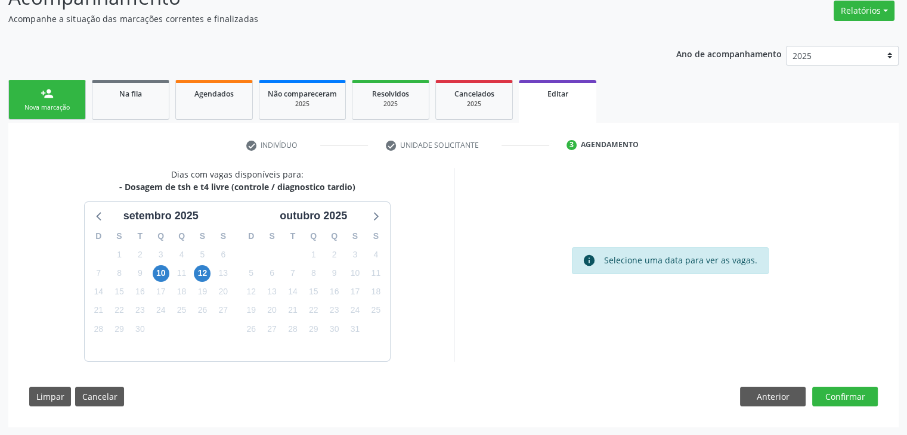
click at [169, 272] on div "10" at bounding box center [160, 273] width 21 height 18
click at [163, 277] on span "10" at bounding box center [161, 273] width 17 height 17
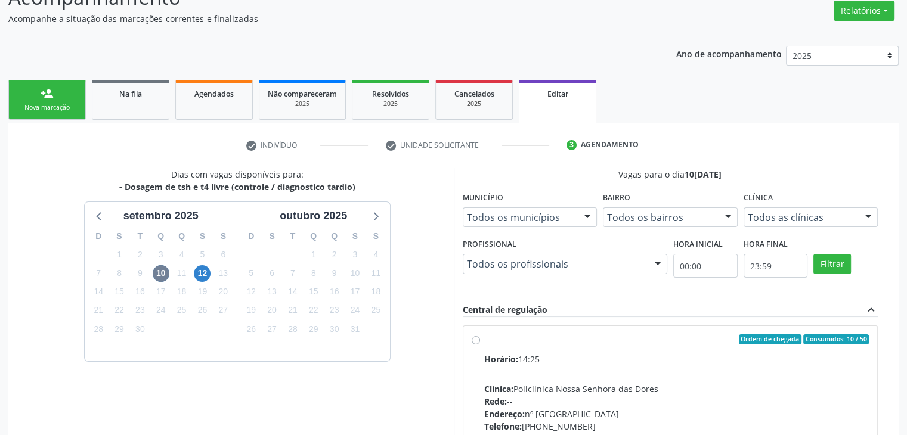
click at [523, 375] on div "Horário: 14:25 Clínica: Policlinica Nossa Senhora das Dores Rede: -- Endereço: …" at bounding box center [676, 435] width 385 height 164
click at [480, 345] on input "Ordem de chegada Consumidos: 10 / 50 Horário: 14:25 Clínica: Policlinica [GEOGR…" at bounding box center [476, 339] width 8 height 11
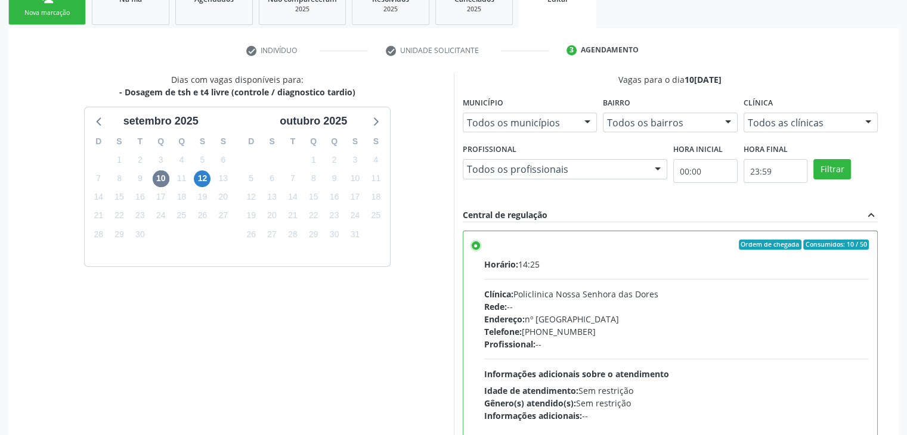
scroll to position [292, 0]
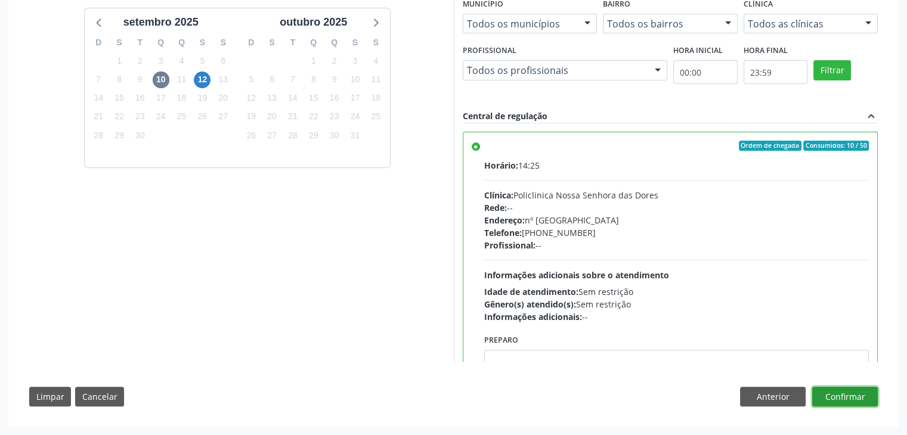
click at [866, 398] on button "Confirmar" at bounding box center [845, 397] width 66 height 20
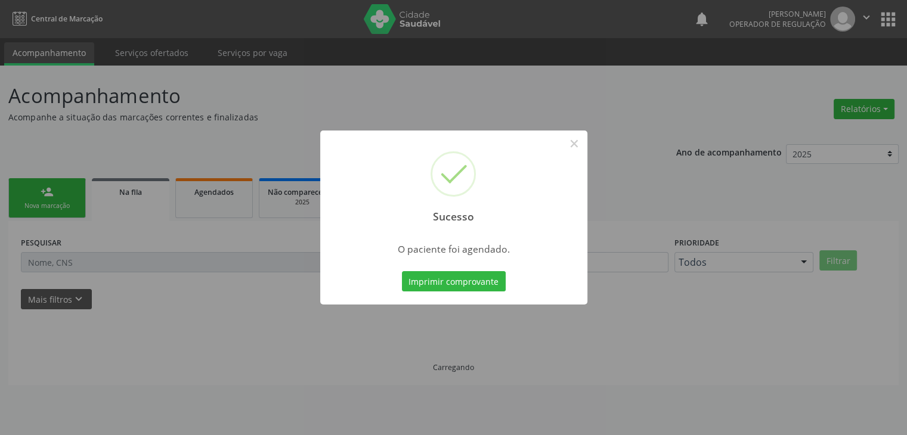
scroll to position [0, 0]
click at [582, 139] on button "×" at bounding box center [578, 144] width 20 height 20
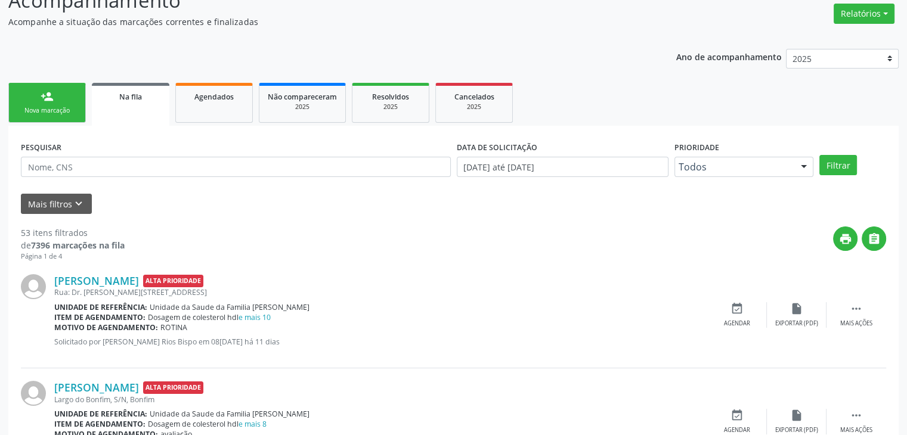
scroll to position [238, 0]
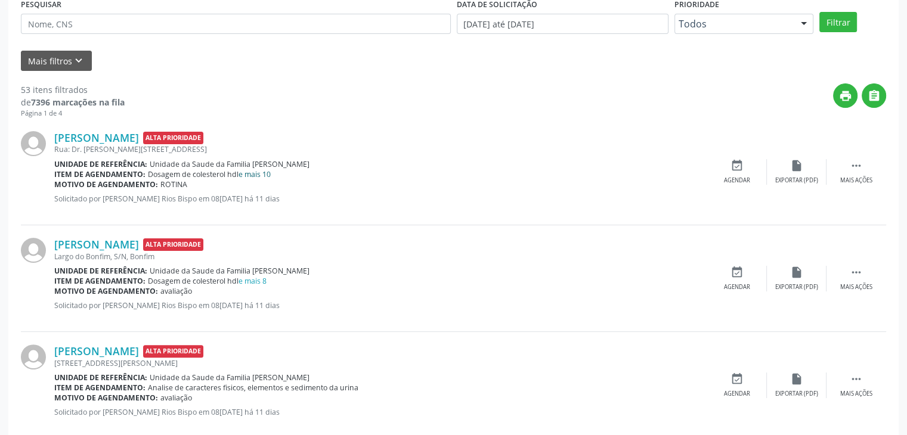
click at [260, 170] on link "e mais 10" at bounding box center [254, 174] width 32 height 10
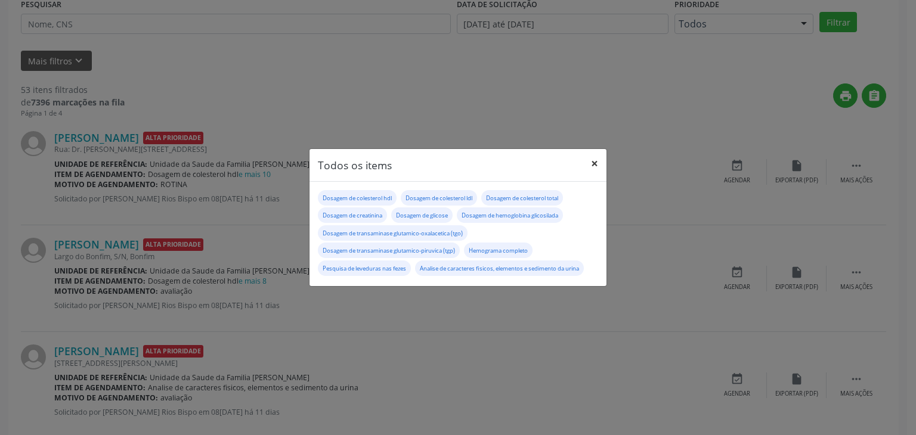
click at [591, 165] on button "×" at bounding box center [594, 163] width 24 height 29
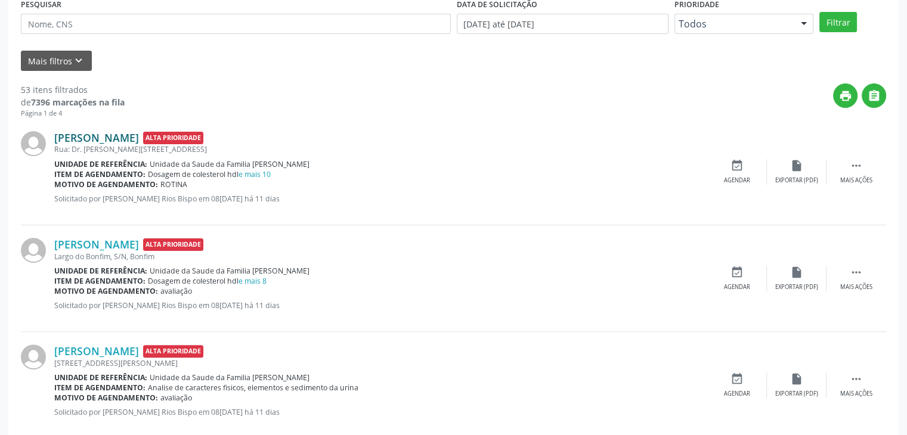
click at [114, 137] on link "[PERSON_NAME]" at bounding box center [96, 137] width 85 height 13
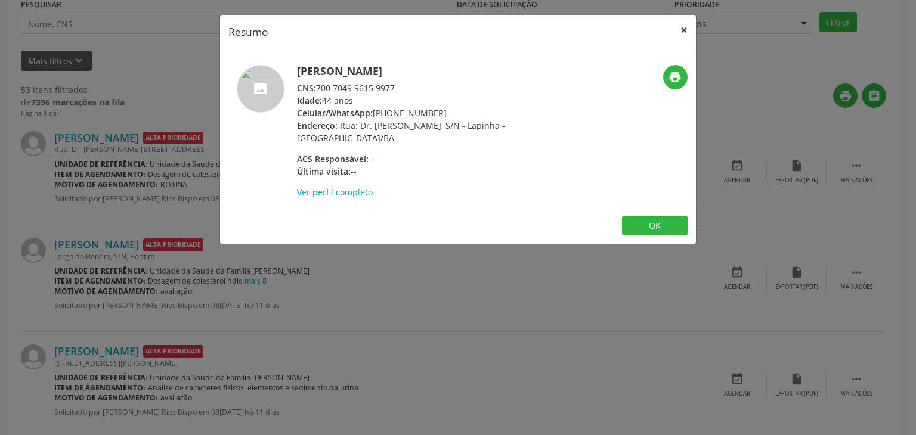
click at [687, 26] on button "×" at bounding box center [684, 30] width 24 height 29
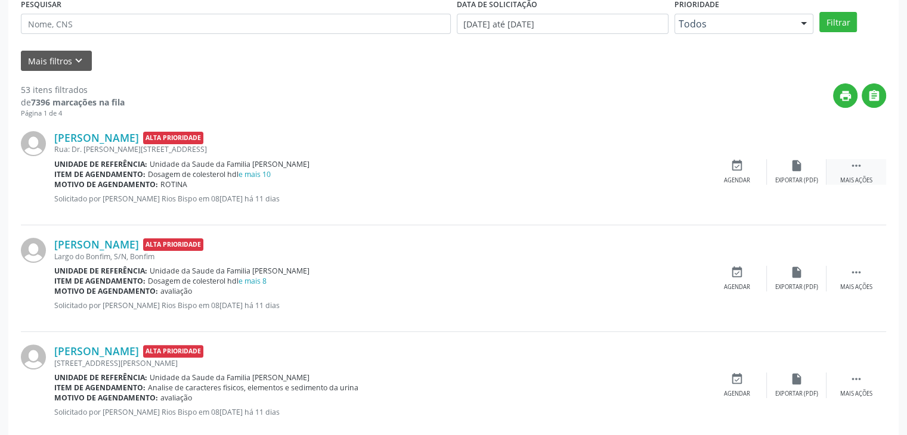
click at [872, 167] on div " Mais ações" at bounding box center [856, 172] width 60 height 26
click at [791, 159] on icon "edit" at bounding box center [796, 165] width 13 height 13
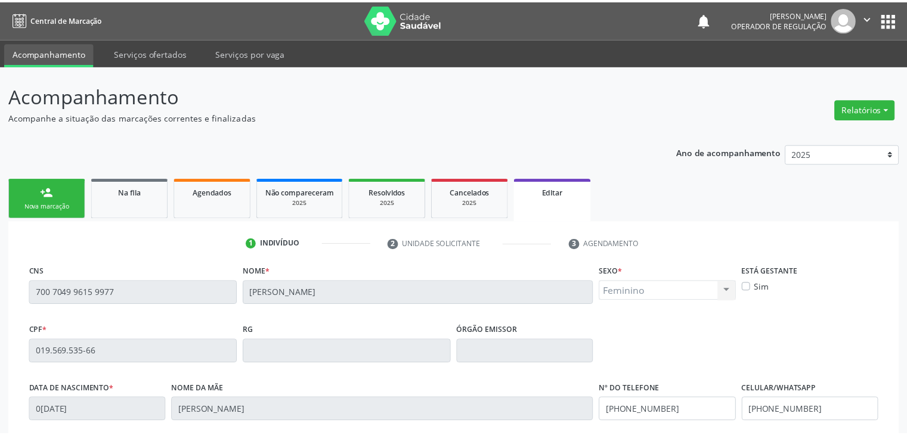
scroll to position [227, 0]
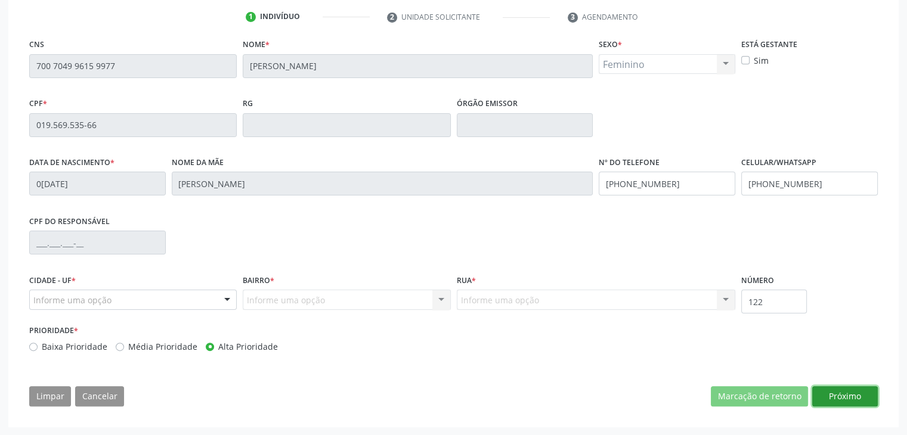
click at [837, 398] on button "Próximo" at bounding box center [845, 396] width 66 height 20
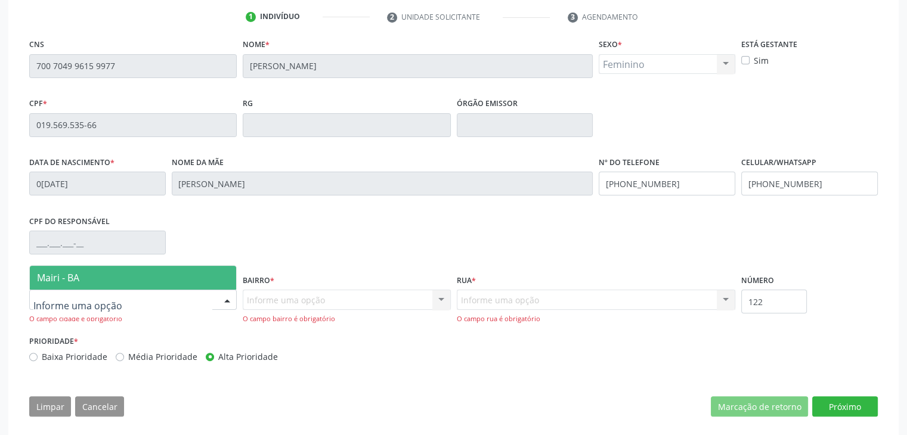
click at [94, 291] on div at bounding box center [132, 300] width 207 height 20
click at [84, 275] on span "Mairi - BA" at bounding box center [133, 278] width 206 height 24
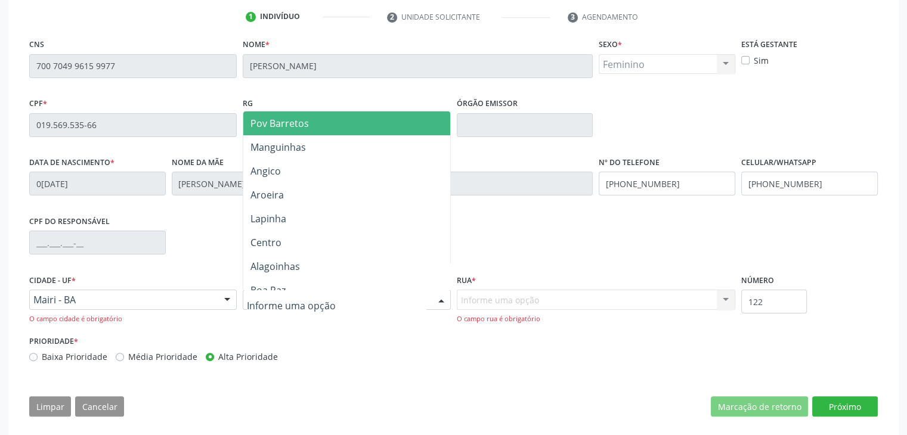
click at [288, 125] on span "Pov Barretos" at bounding box center [279, 123] width 58 height 13
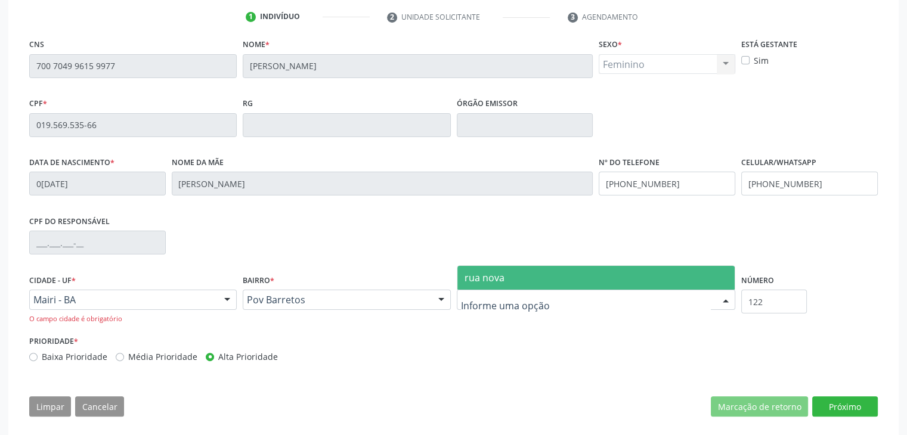
click at [504, 284] on span "rua nova" at bounding box center [596, 278] width 278 height 24
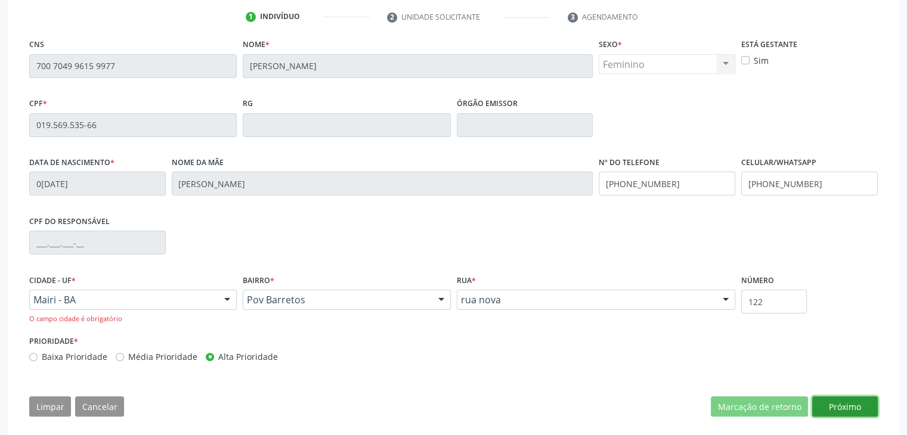
click at [838, 398] on button "Próximo" at bounding box center [845, 406] width 66 height 20
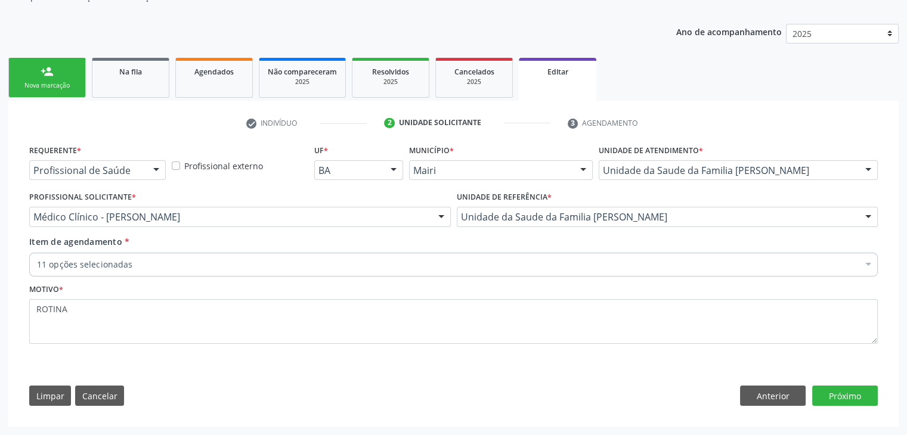
scroll to position [119, 0]
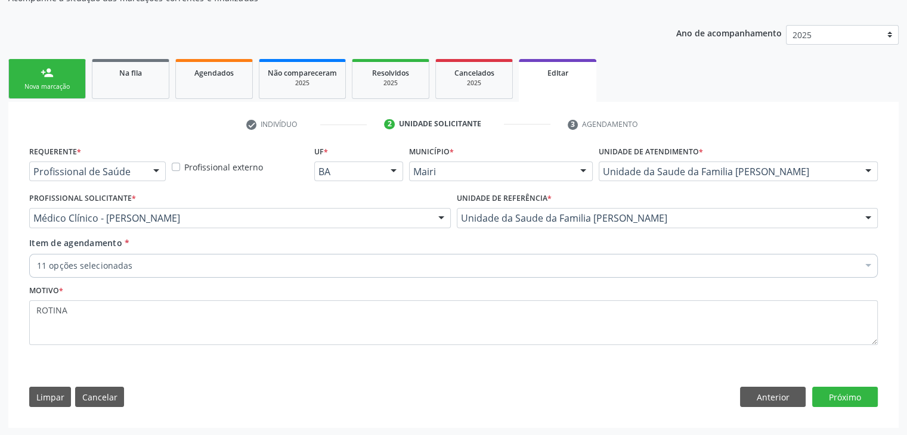
click at [140, 258] on div "11 opções selecionadas" at bounding box center [453, 266] width 848 height 24
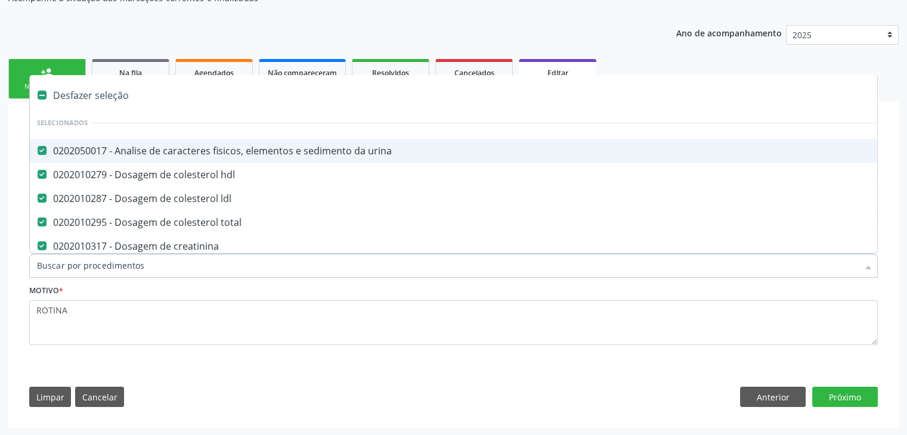
click at [100, 93] on div "Desfazer seleção" at bounding box center [496, 95] width 932 height 24
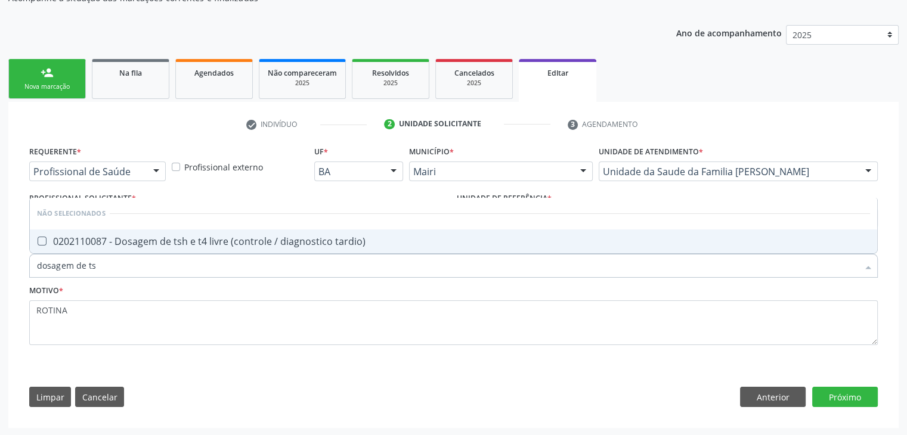
click at [227, 241] on div "0202110087 - Dosagem de tsh e t4 livre (controle / diagnostico tardio)" at bounding box center [453, 242] width 833 height 10
click at [866, 401] on button "Próximo" at bounding box center [845, 397] width 66 height 20
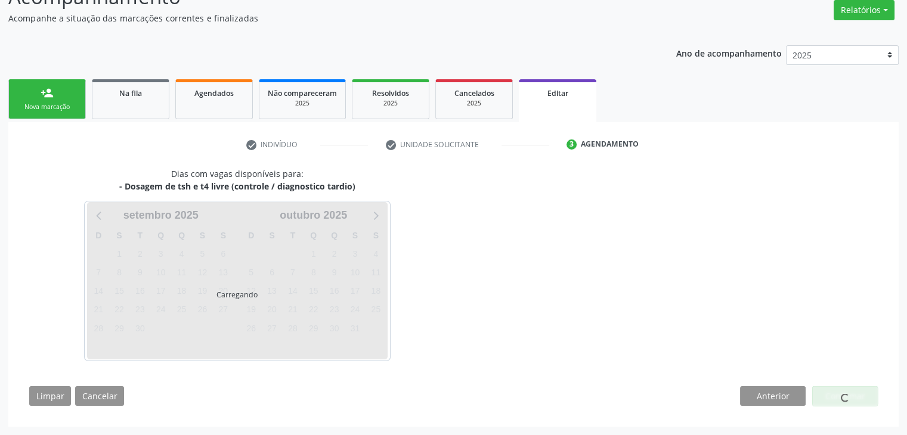
scroll to position [98, 0]
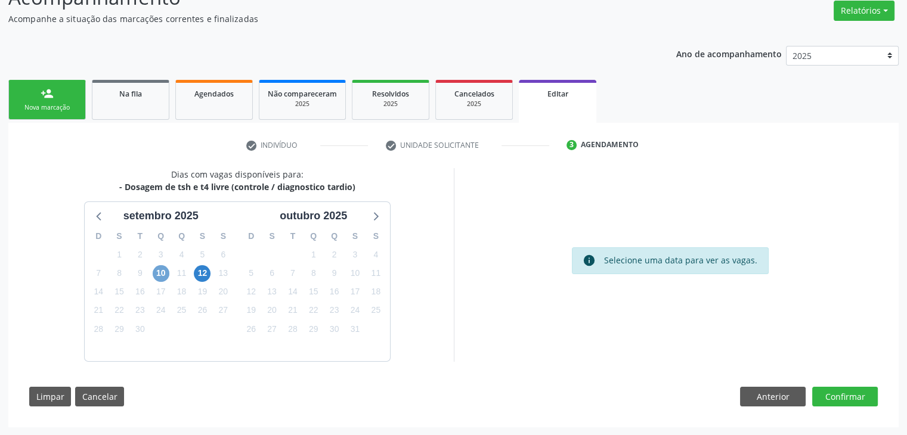
click at [164, 268] on span "10" at bounding box center [161, 273] width 17 height 17
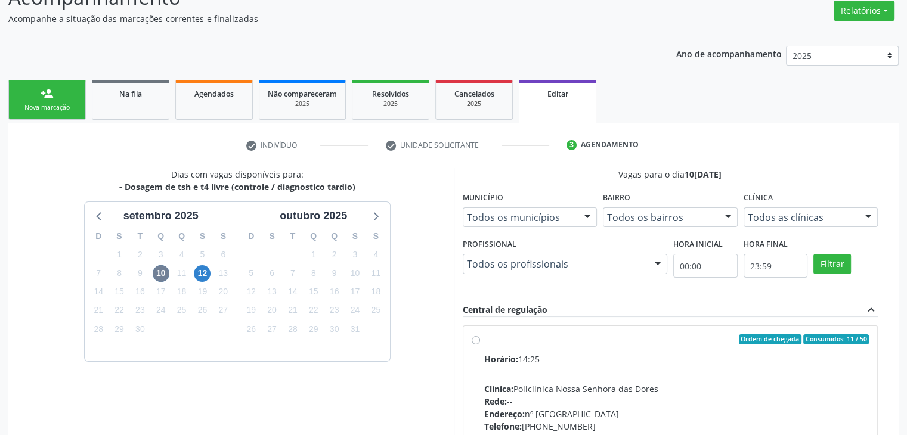
click at [563, 365] on div "Horário: 14:25 Clínica: Policlinica Nossa Senhora das Dores Rede: -- Endereço: …" at bounding box center [676, 435] width 385 height 164
click at [480, 345] on input "Ordem de chegada Consumidos: 11 / 50 Horário: 14:25 Clínica: Policlinica [GEOGR…" at bounding box center [476, 339] width 8 height 11
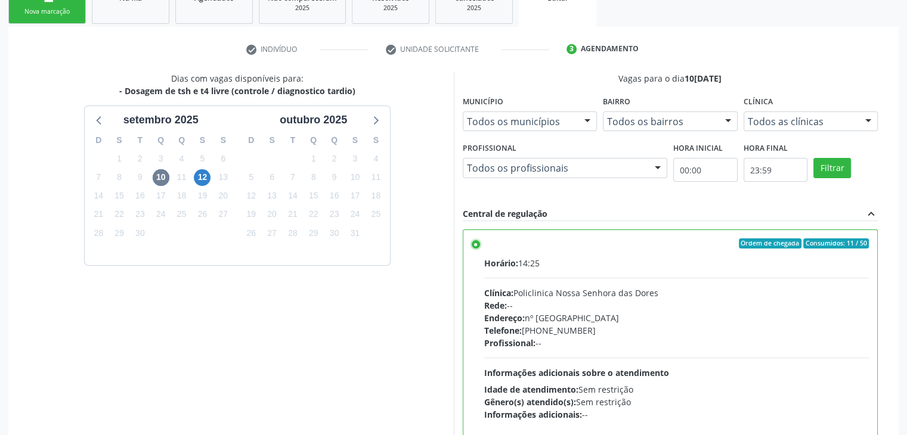
scroll to position [292, 0]
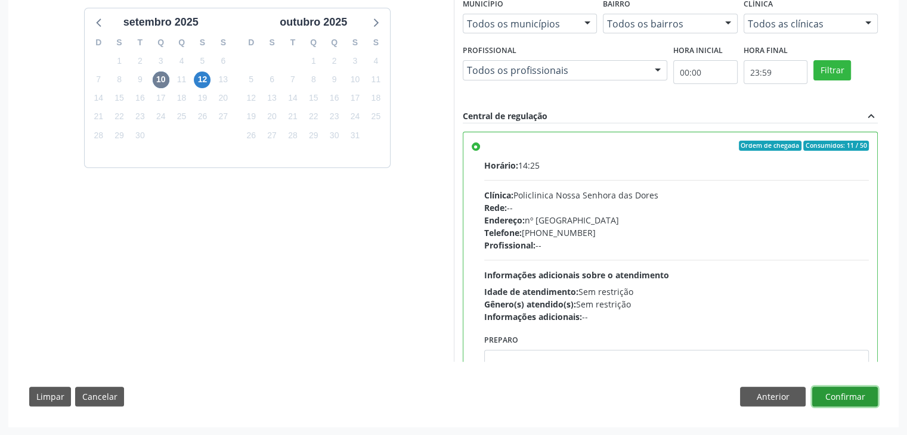
click at [875, 393] on button "Confirmar" at bounding box center [845, 397] width 66 height 20
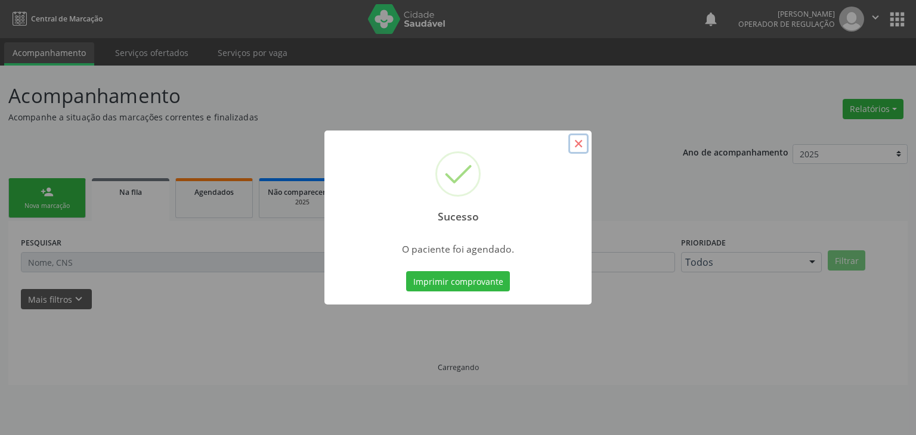
click at [582, 146] on button "×" at bounding box center [578, 144] width 20 height 20
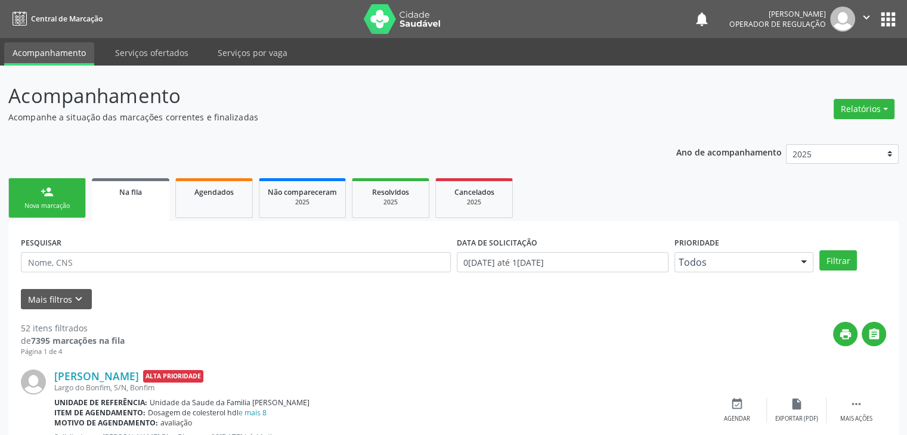
scroll to position [238, 0]
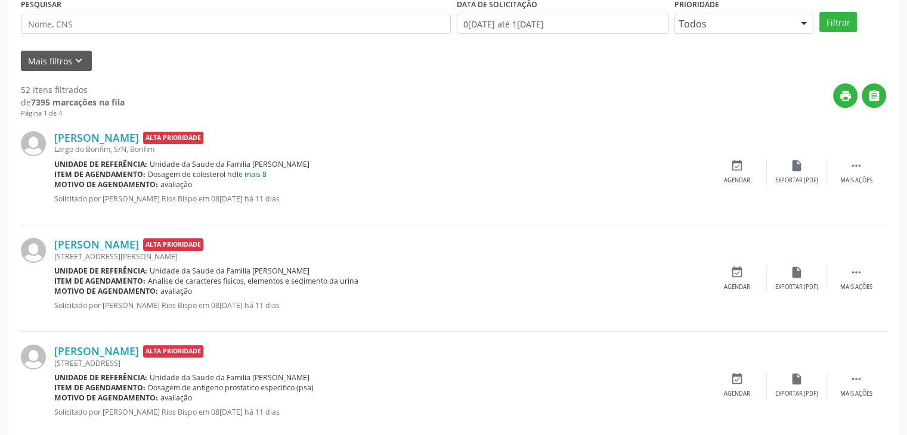
click at [262, 177] on link "e mais 8" at bounding box center [252, 174] width 28 height 10
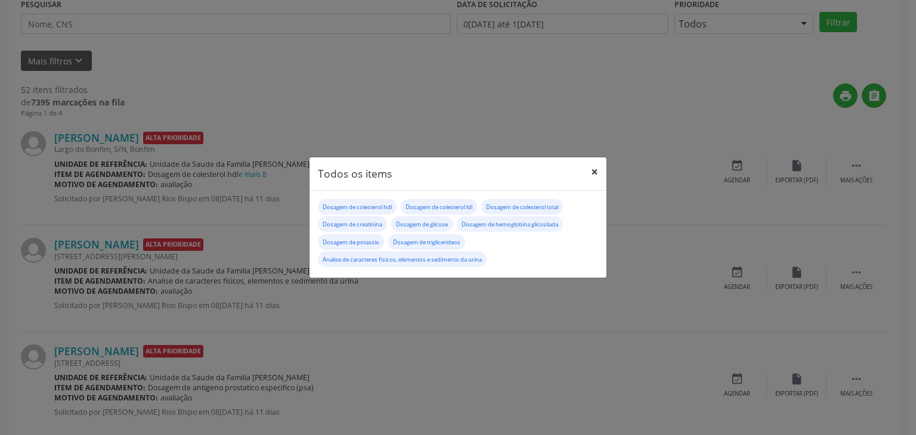
click at [588, 175] on button "×" at bounding box center [594, 171] width 24 height 29
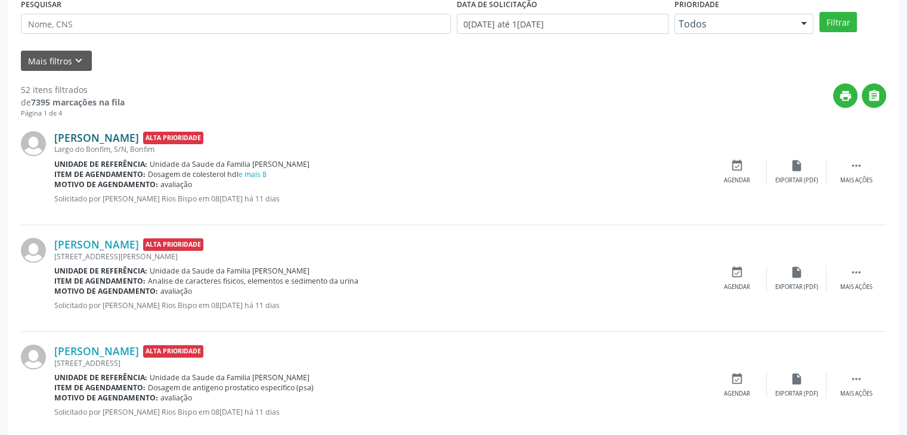
click at [133, 138] on link "[PERSON_NAME]" at bounding box center [96, 137] width 85 height 13
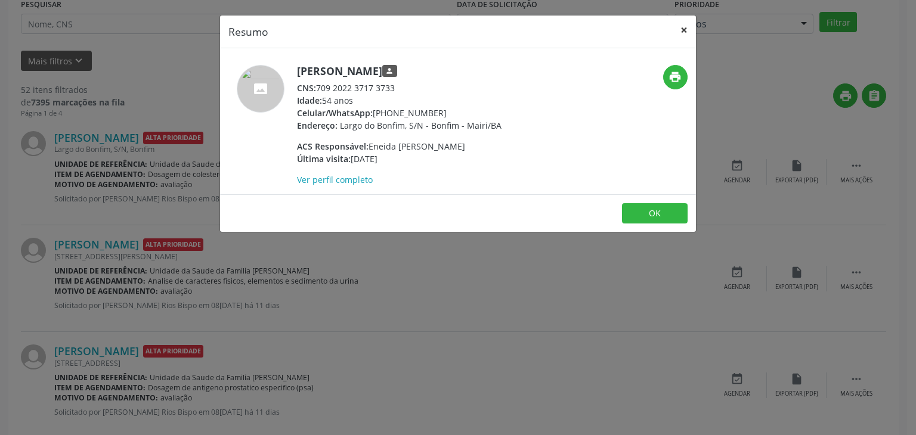
click at [692, 29] on button "×" at bounding box center [684, 30] width 24 height 29
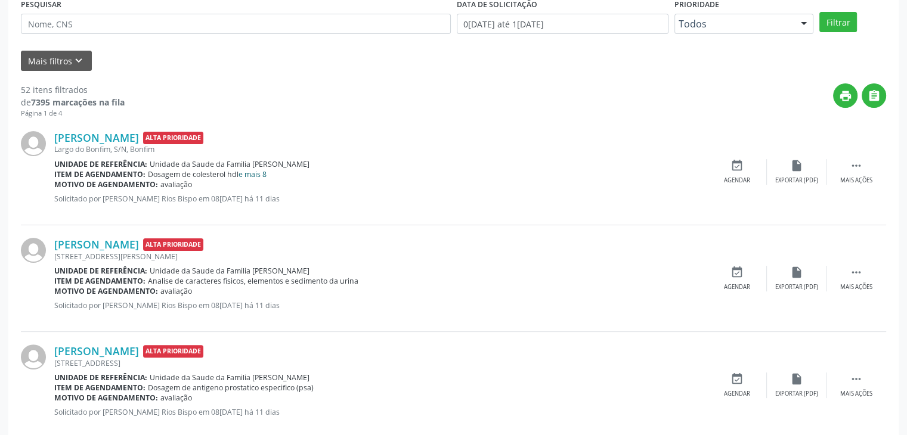
click at [252, 169] on link "e mais 8" at bounding box center [252, 174] width 28 height 10
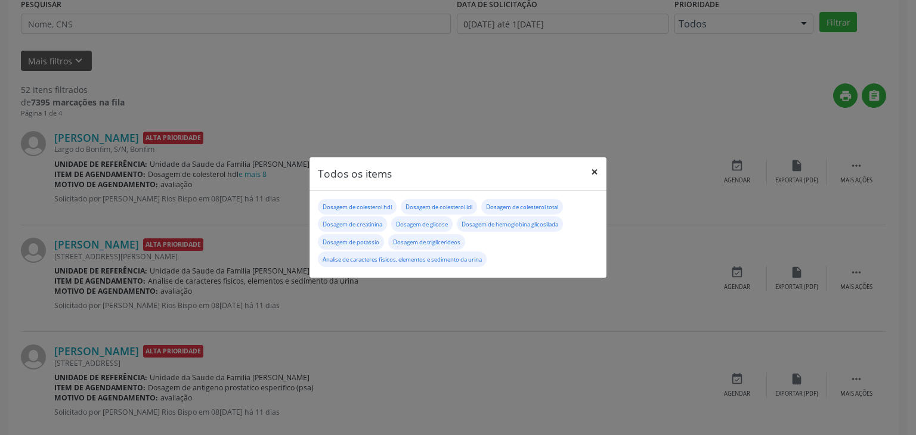
click at [587, 176] on button "×" at bounding box center [594, 171] width 24 height 29
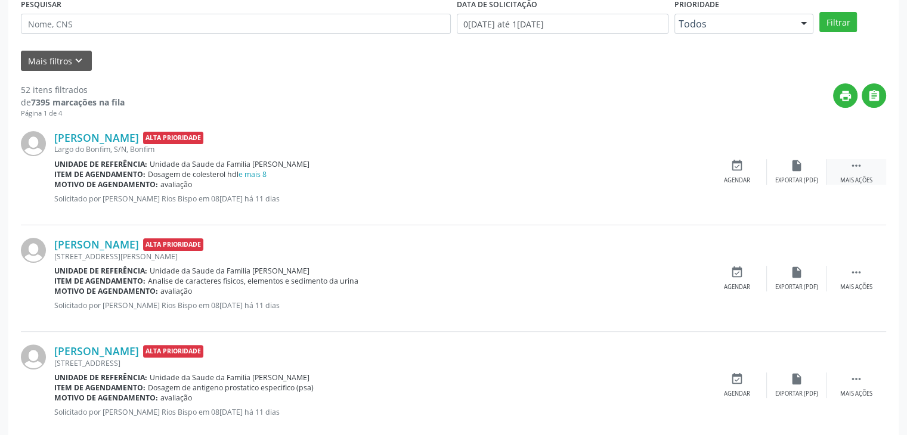
click at [874, 181] on div " Mais ações" at bounding box center [856, 172] width 60 height 26
click at [807, 187] on div "Olivanda de Souza Matos Alta Prioridade Largo do Bonfim, S/N, Bonfim Unidade de…" at bounding box center [453, 172] width 865 height 107
click at [798, 176] on div "Editar" at bounding box center [796, 180] width 19 height 8
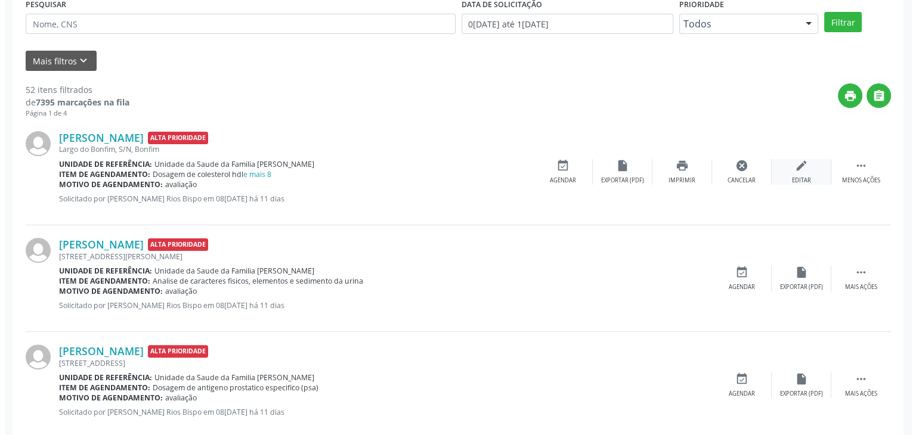
scroll to position [0, 0]
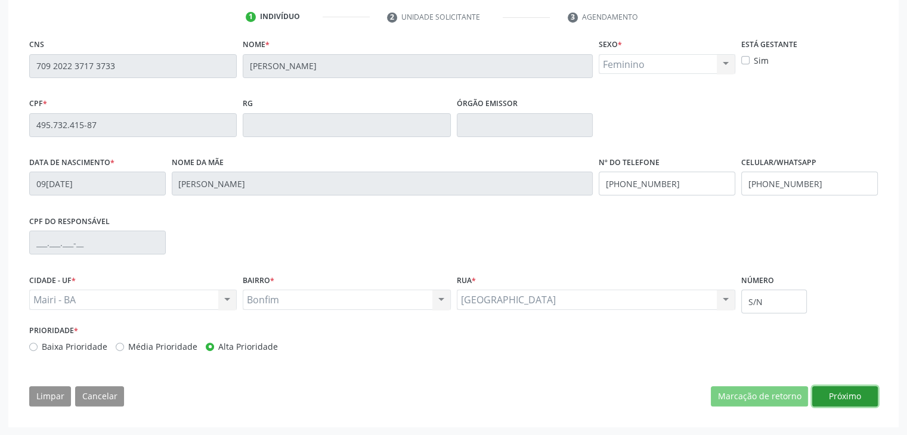
click at [856, 398] on button "Próximo" at bounding box center [845, 396] width 66 height 20
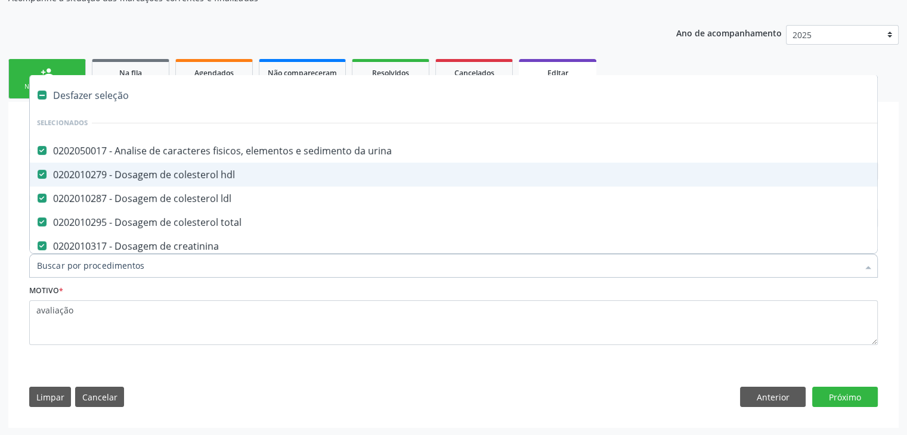
click at [87, 91] on div "Desfazer seleção" at bounding box center [496, 95] width 932 height 24
checkbox urina "false"
checkbox hdl "false"
checkbox ldl "false"
checkbox total "false"
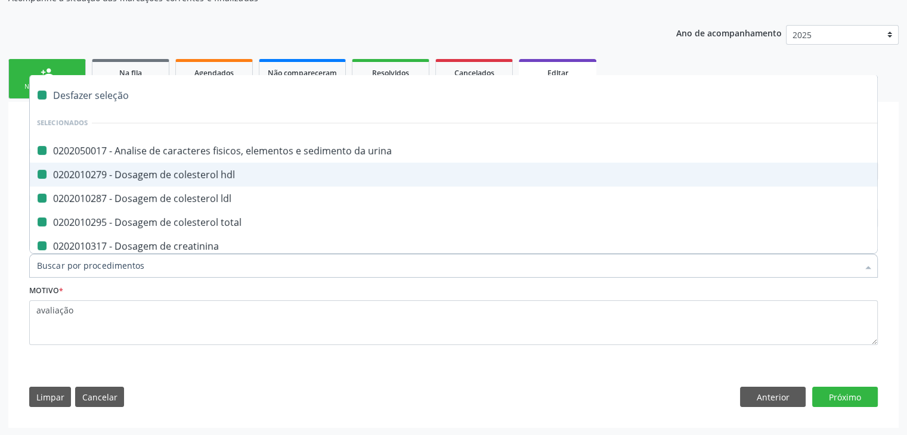
checkbox creatinina "false"
checkbox glicose "false"
checkbox glicosilada "false"
checkbox potassio "false"
checkbox triglicerideos "false"
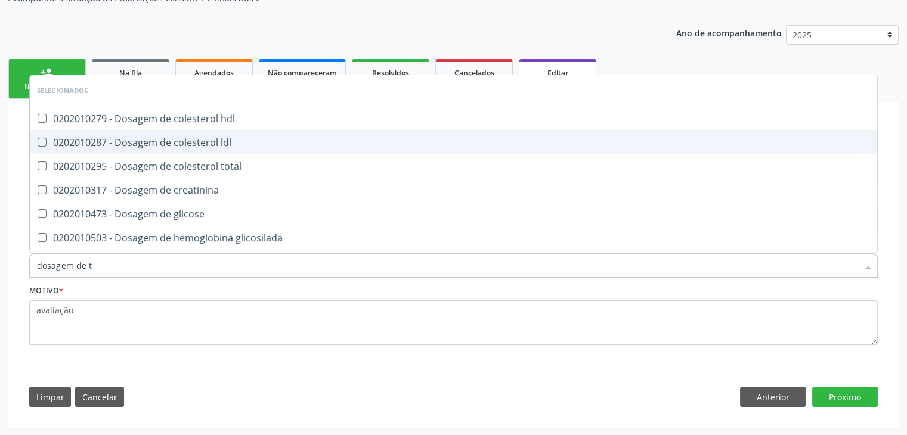
type input "dosagem de ts"
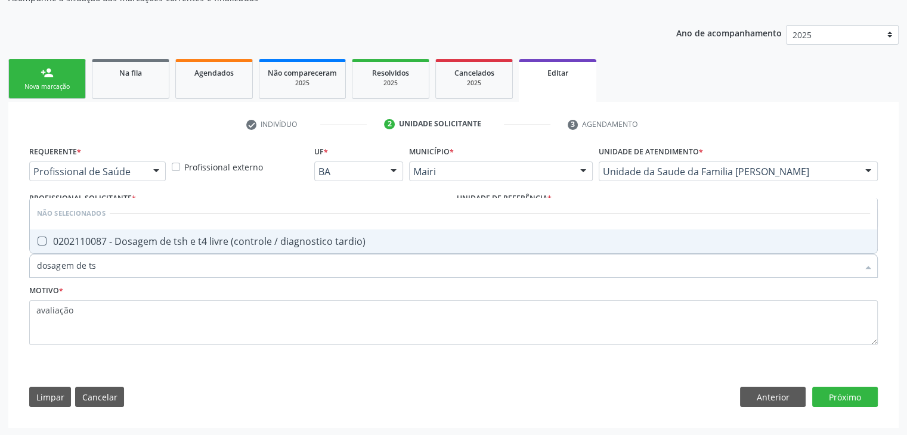
click at [196, 237] on div "0202110087 - Dosagem de tsh e t4 livre (controle / diagnostico tardio)" at bounding box center [453, 242] width 833 height 10
checkbox tardio\) "true"
click at [864, 390] on button "Próximo" at bounding box center [845, 397] width 66 height 20
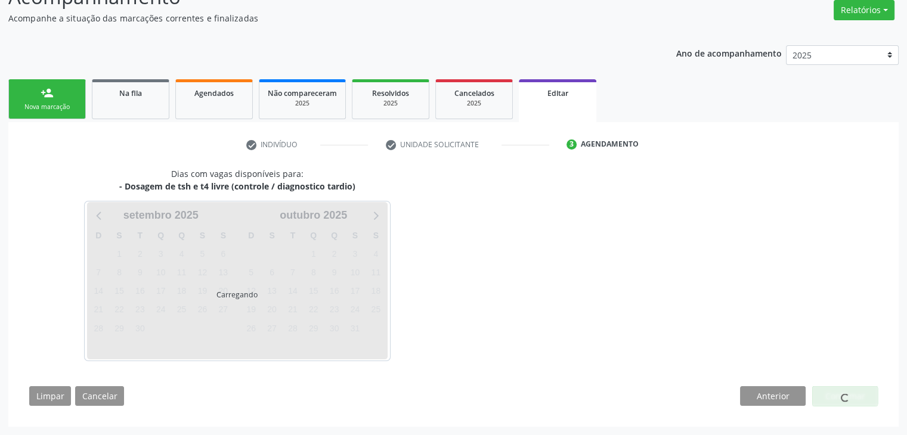
scroll to position [98, 0]
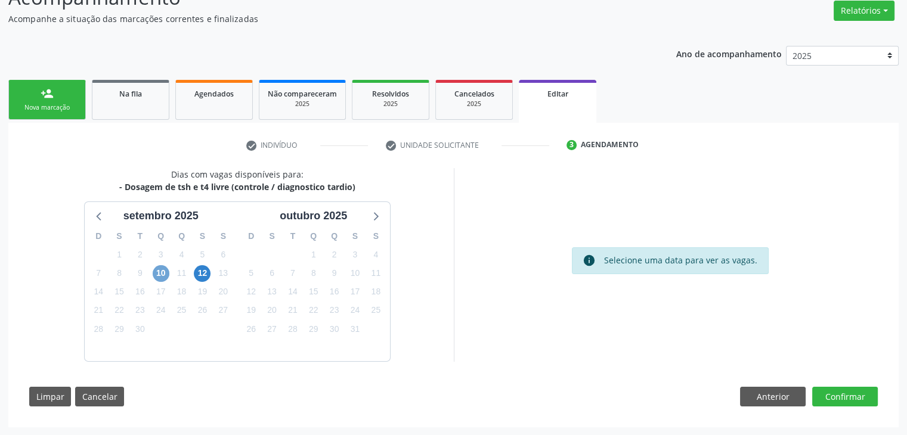
click at [160, 277] on span "10" at bounding box center [161, 273] width 17 height 17
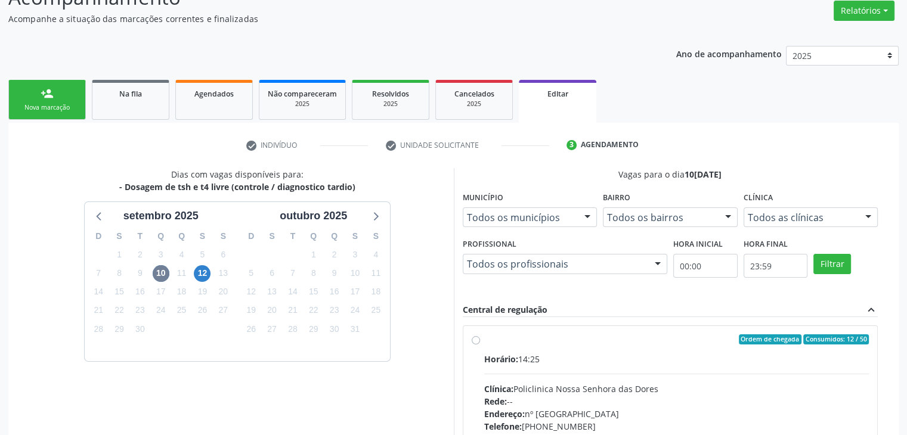
click at [556, 347] on label "Ordem de chegada Consumidos: 12 / 50 Horário: 14:25 Clínica: Policlinica Nossa …" at bounding box center [676, 425] width 385 height 183
click at [480, 345] on input "Ordem de chegada Consumidos: 12 / 50 Horário: 14:25 Clínica: Policlinica Nossa …" at bounding box center [476, 339] width 8 height 11
radio input "true"
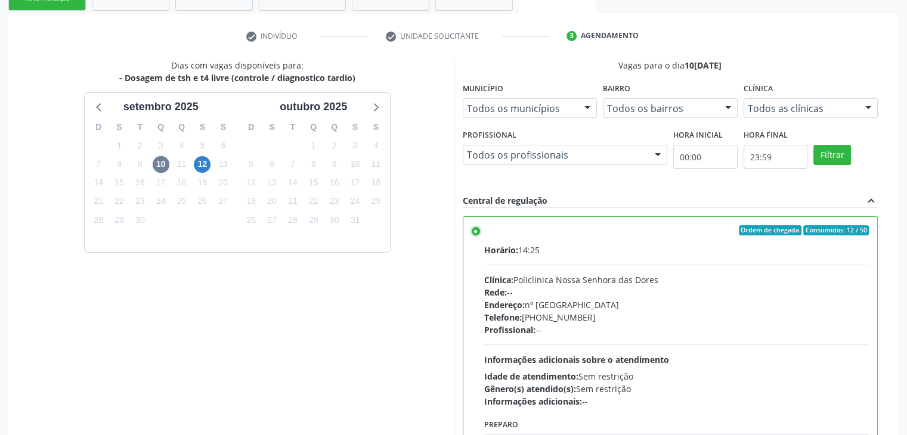
scroll to position [292, 0]
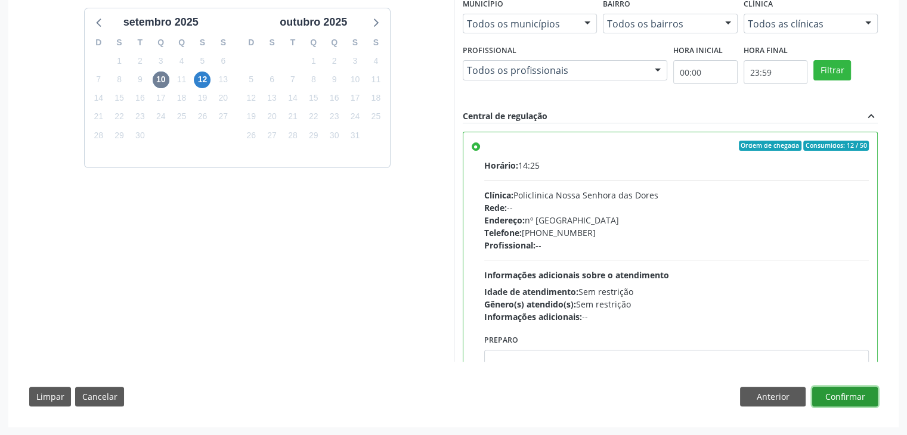
click at [864, 390] on button "Confirmar" at bounding box center [845, 397] width 66 height 20
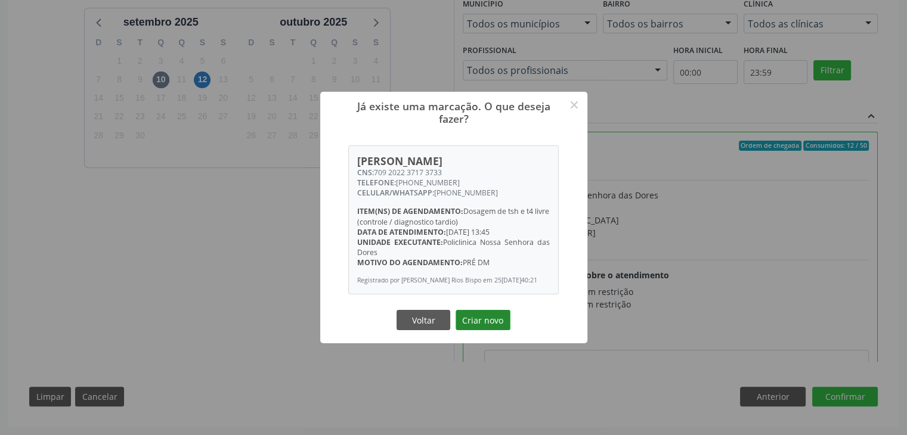
click at [491, 328] on button "Criar novo" at bounding box center [482, 320] width 55 height 20
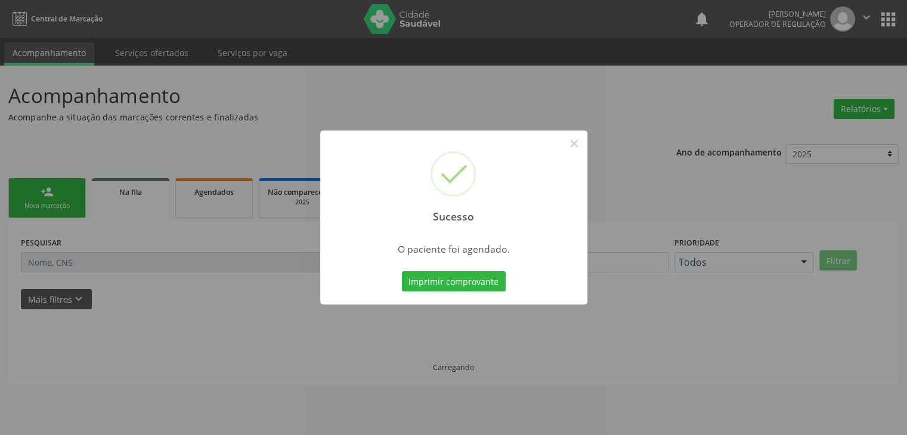
scroll to position [0, 0]
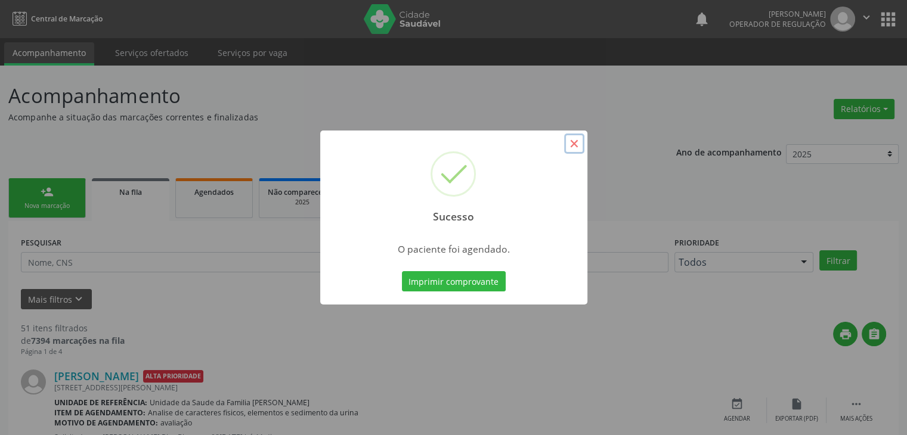
click at [572, 146] on button "×" at bounding box center [574, 144] width 20 height 20
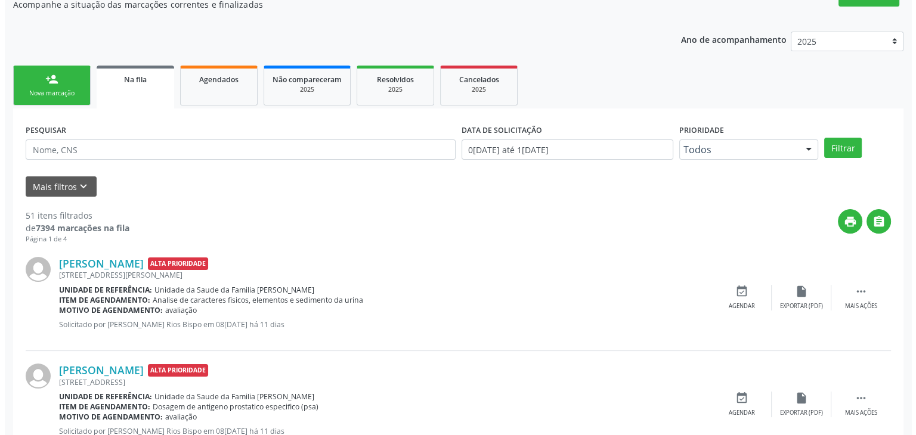
scroll to position [119, 0]
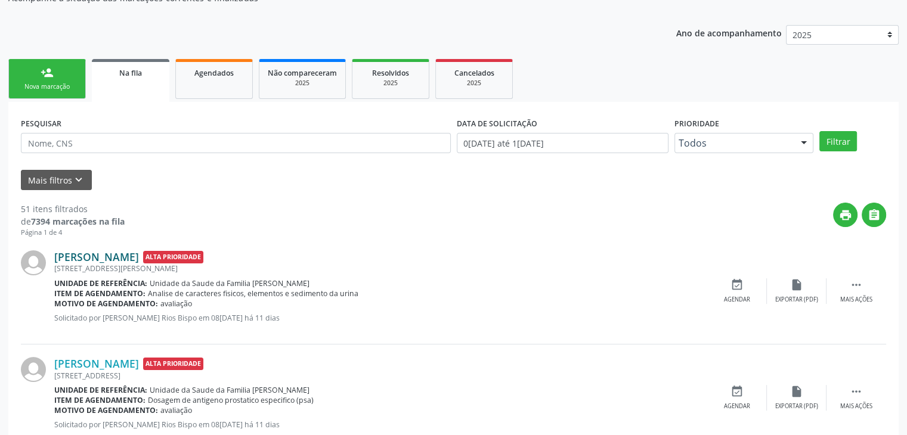
click at [98, 258] on link "[PERSON_NAME]" at bounding box center [96, 256] width 85 height 13
